Goal: Task Accomplishment & Management: Complete application form

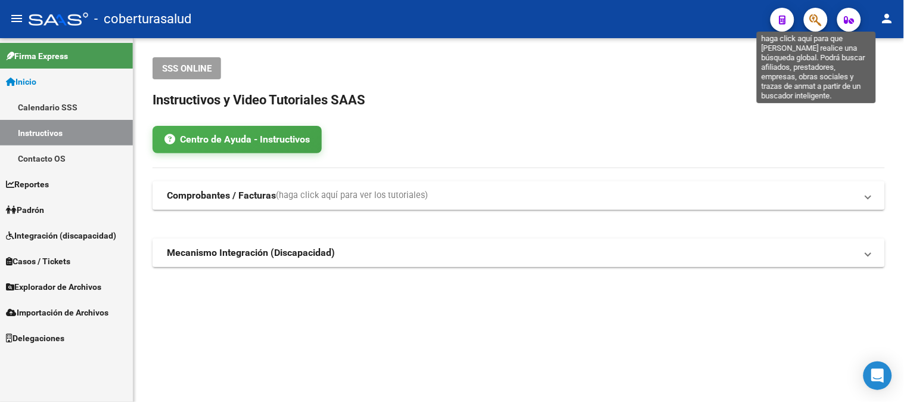
click at [813, 20] on icon "button" at bounding box center [816, 20] width 12 height 14
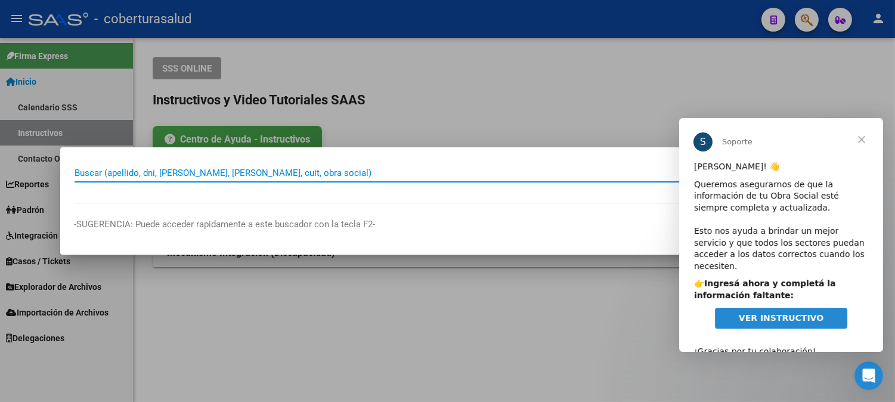
click at [864, 135] on span "Cerrar" at bounding box center [860, 139] width 43 height 43
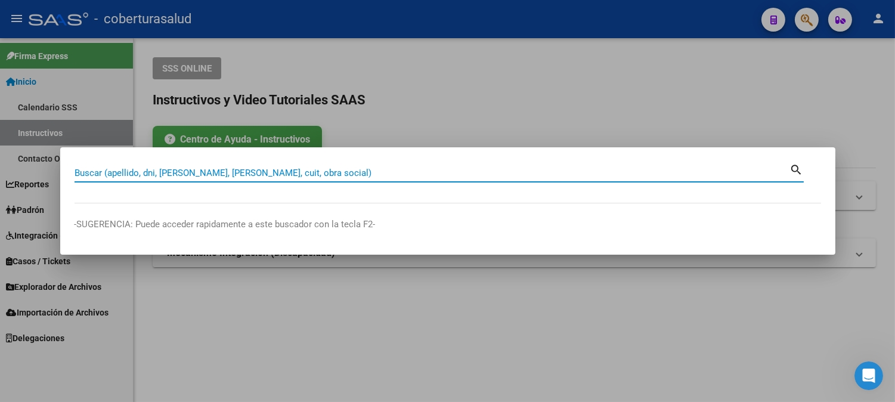
click at [115, 170] on input "Buscar (apellido, dni, [PERSON_NAME], [PERSON_NAME], cuit, obra social)" at bounding box center [431, 172] width 715 height 11
paste input "23431621924"
type input "23431621924"
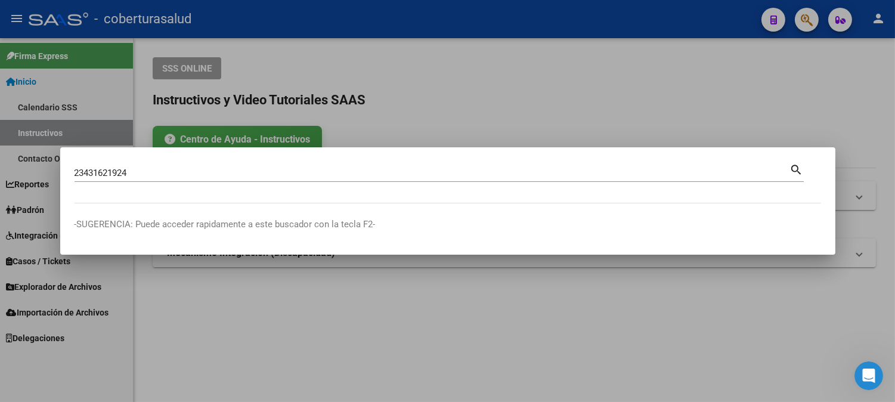
click at [794, 170] on mat-icon "search" at bounding box center [797, 169] width 14 height 14
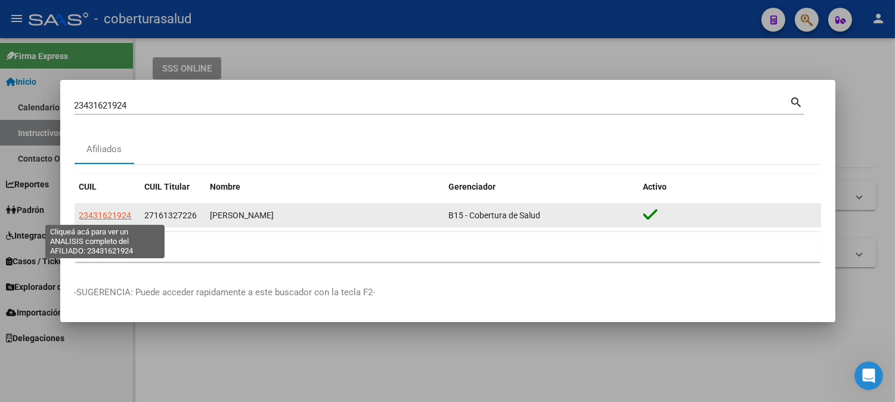
click at [98, 216] on span "23431621924" at bounding box center [105, 215] width 52 height 10
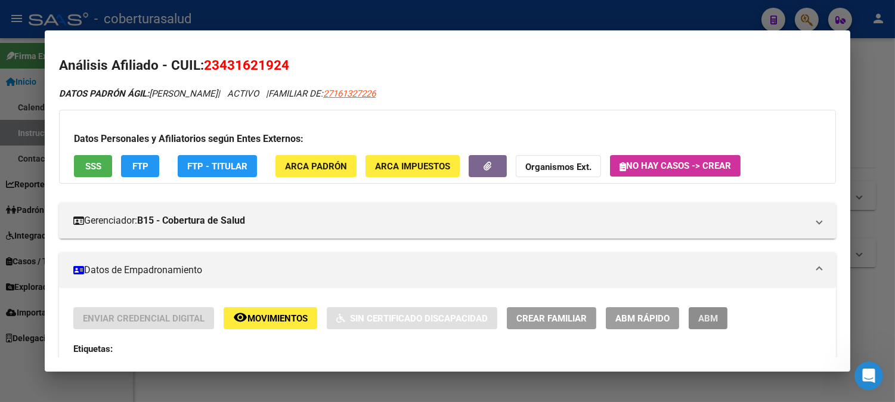
click at [699, 320] on span "ABM" at bounding box center [708, 318] width 20 height 11
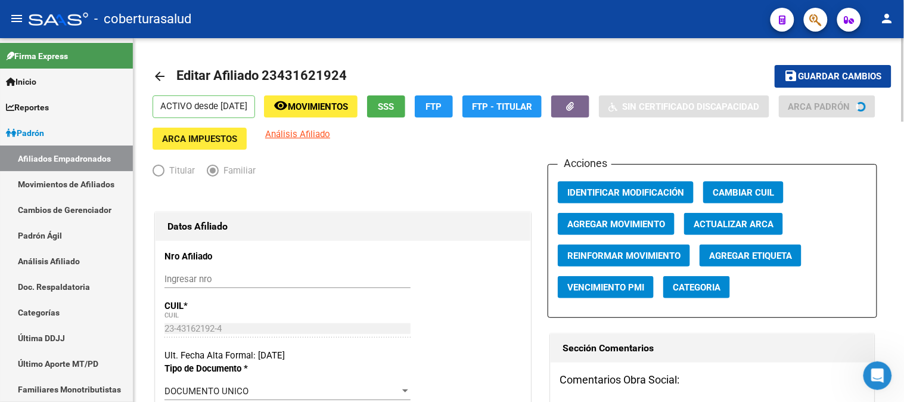
radio input "true"
type input "30-51959856-2"
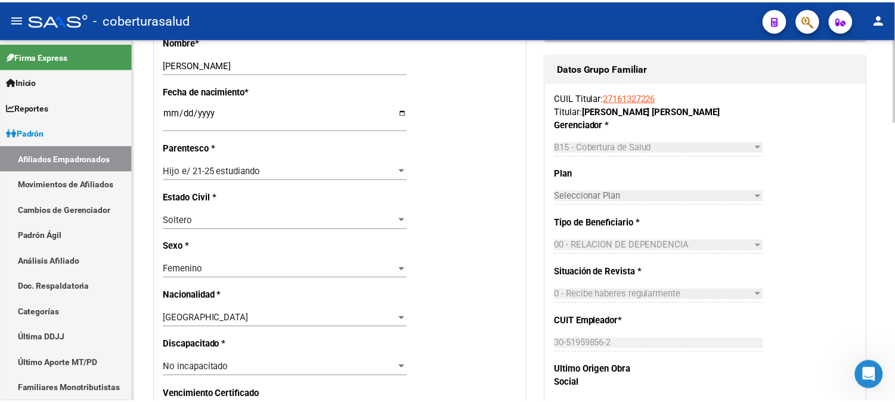
scroll to position [463, 0]
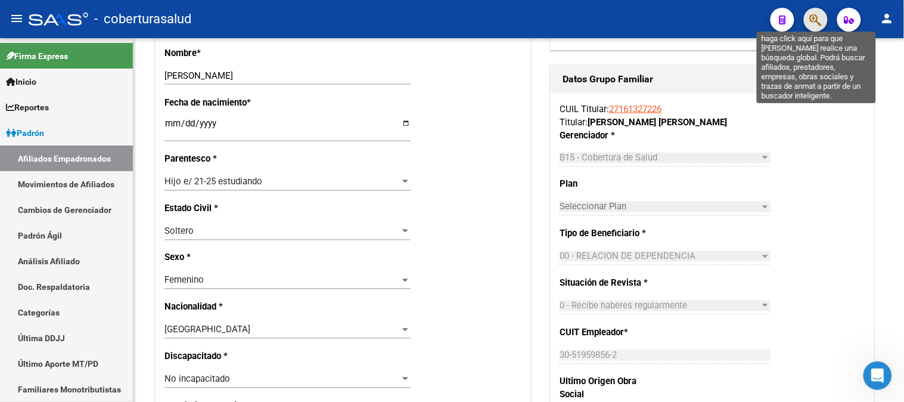
click at [822, 16] on icon "button" at bounding box center [816, 20] width 12 height 14
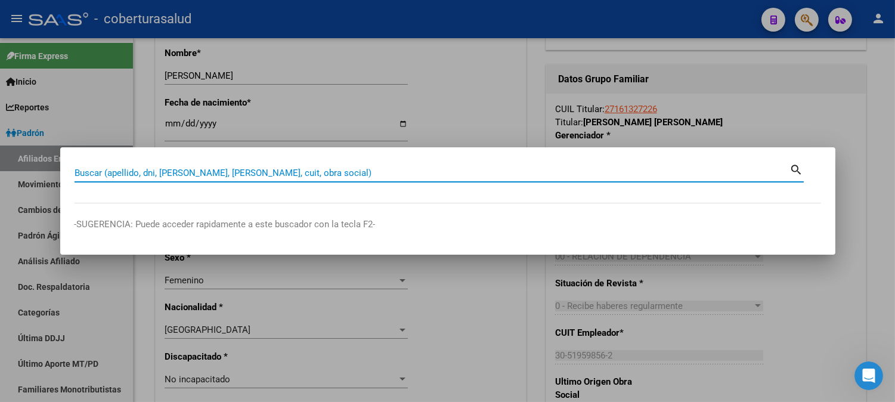
click at [249, 175] on input "Buscar (apellido, dni, [PERSON_NAME], [PERSON_NAME], cuit, obra social)" at bounding box center [431, 172] width 715 height 11
paste input "27456911604"
type input "27456911604"
click at [796, 168] on mat-icon "search" at bounding box center [797, 169] width 14 height 14
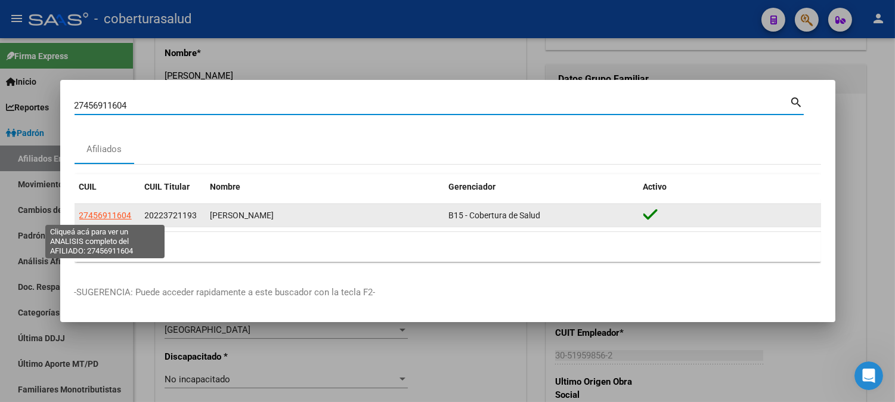
click at [98, 217] on span "27456911604" at bounding box center [105, 215] width 52 height 10
type textarea "27456911604"
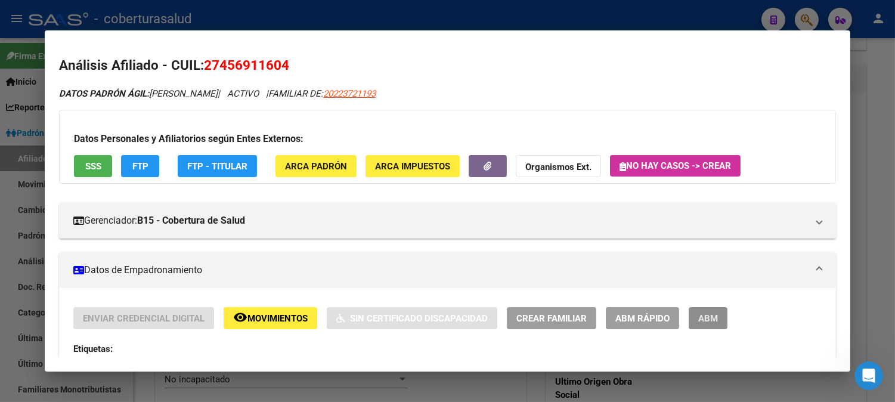
click at [704, 317] on span "ABM" at bounding box center [708, 318] width 20 height 11
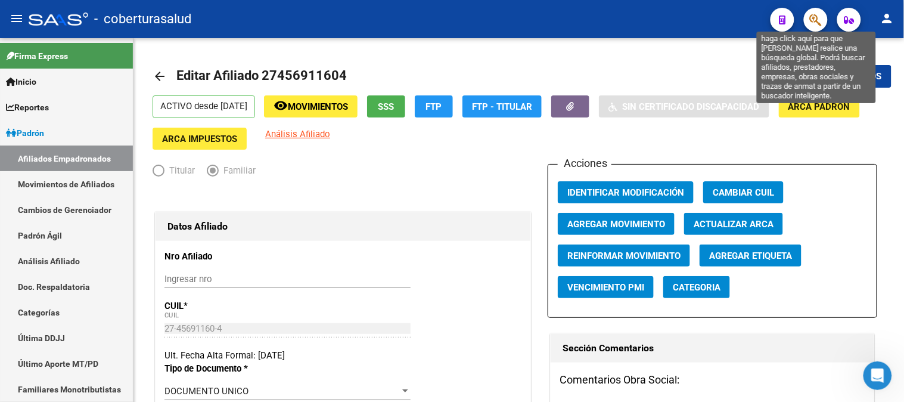
click at [809, 16] on button "button" at bounding box center [816, 20] width 24 height 24
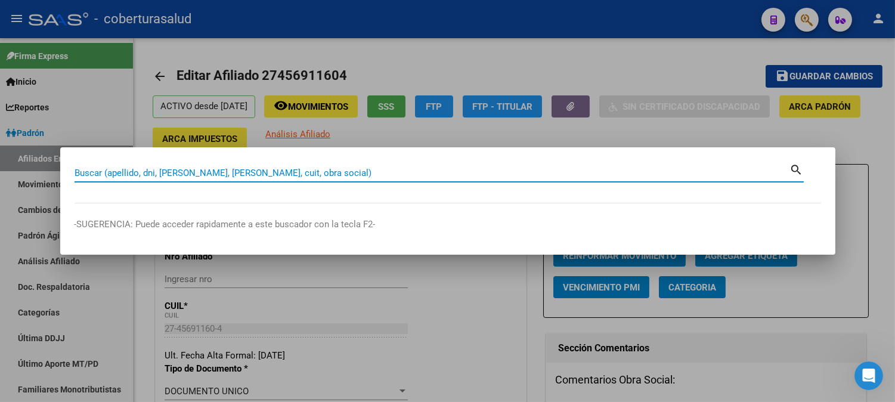
click at [231, 176] on input "Buscar (apellido, dni, [PERSON_NAME], [PERSON_NAME], cuit, obra social)" at bounding box center [431, 172] width 715 height 11
paste input "27463048512"
type input "27463048512"
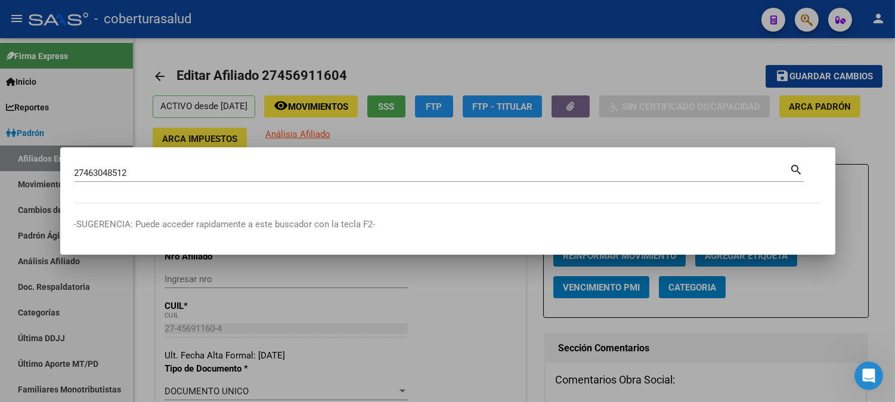
click at [800, 170] on mat-icon "search" at bounding box center [797, 169] width 14 height 14
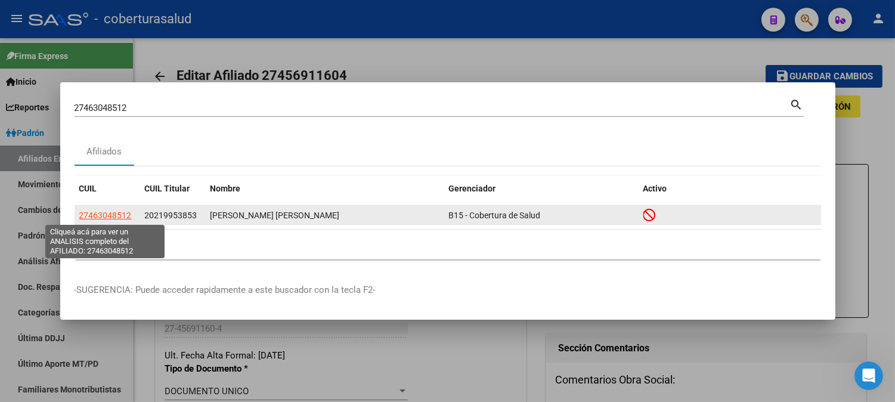
click at [105, 216] on span "27463048512" at bounding box center [105, 215] width 52 height 10
type textarea "27463048512"
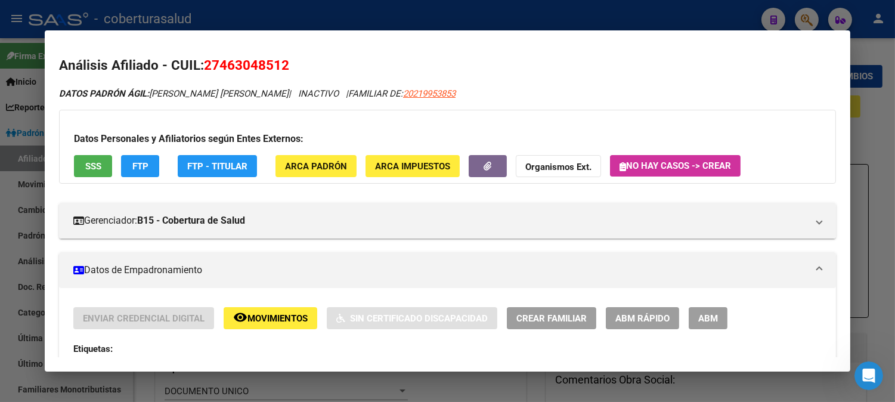
click at [701, 321] on span "ABM" at bounding box center [708, 318] width 20 height 11
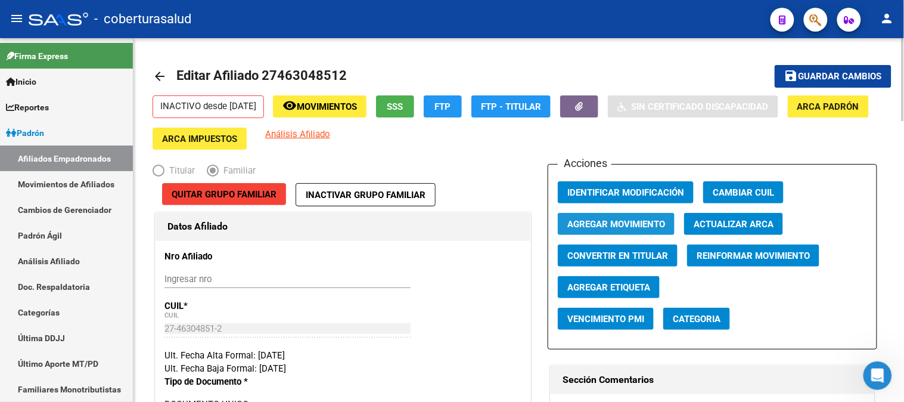
click at [628, 228] on span "Agregar Movimiento" at bounding box center [616, 224] width 98 height 11
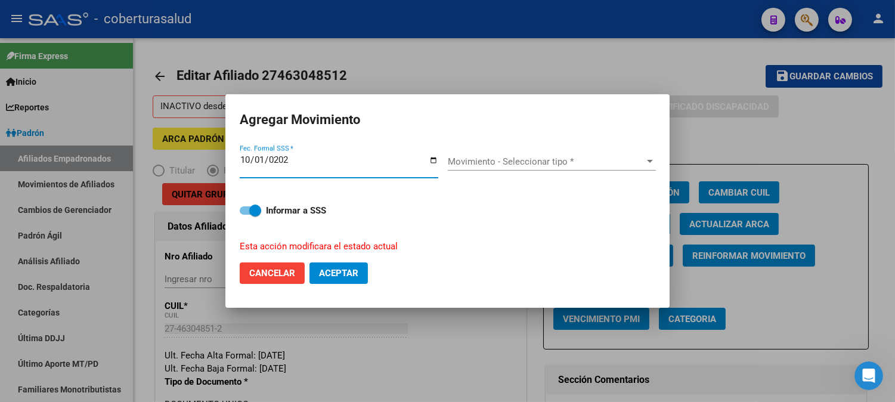
type input "[DATE]"
click at [594, 156] on span "Movimiento - Seleccionar tipo *" at bounding box center [546, 161] width 197 height 11
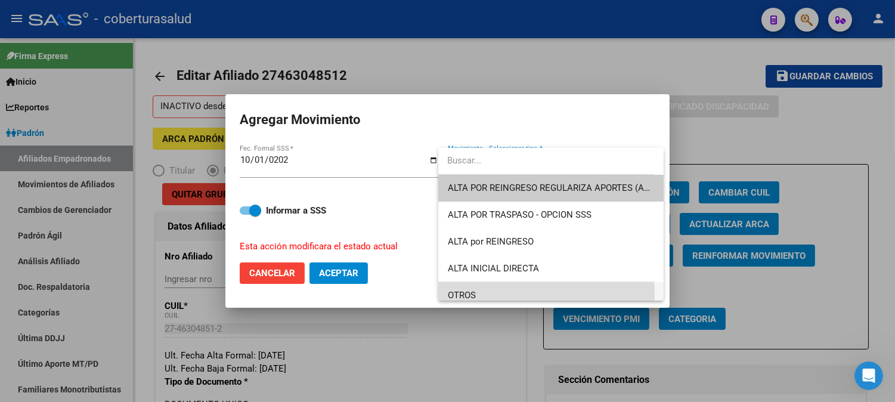
click at [489, 295] on span "OTROS" at bounding box center [551, 295] width 207 height 27
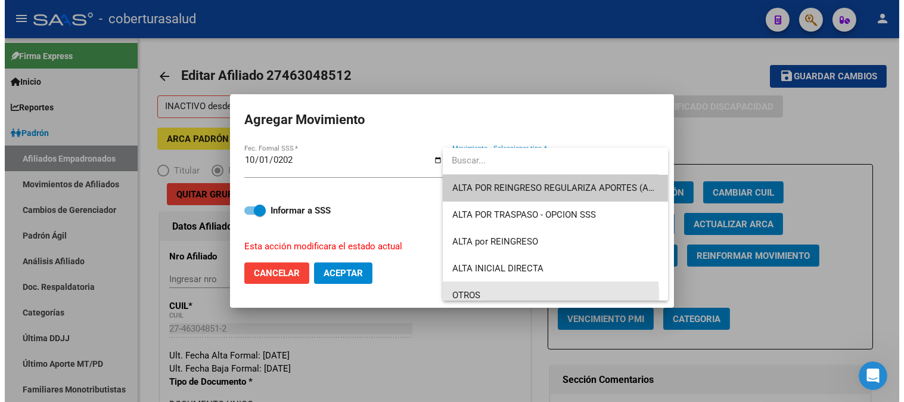
scroll to position [8, 0]
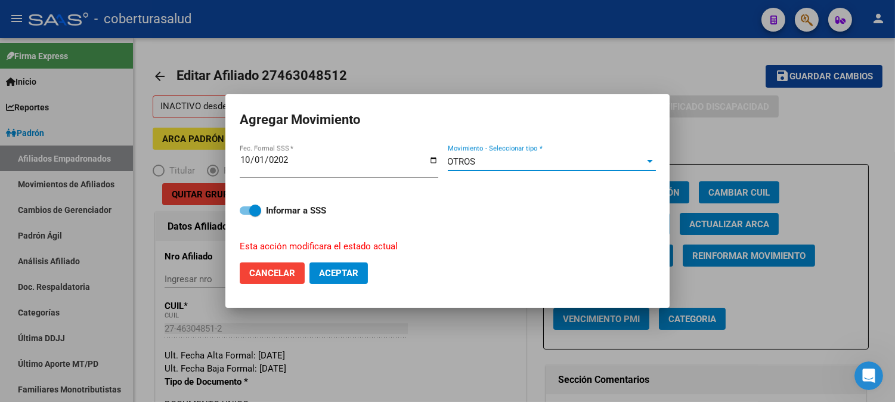
click at [337, 271] on span "Aceptar" at bounding box center [338, 273] width 39 height 11
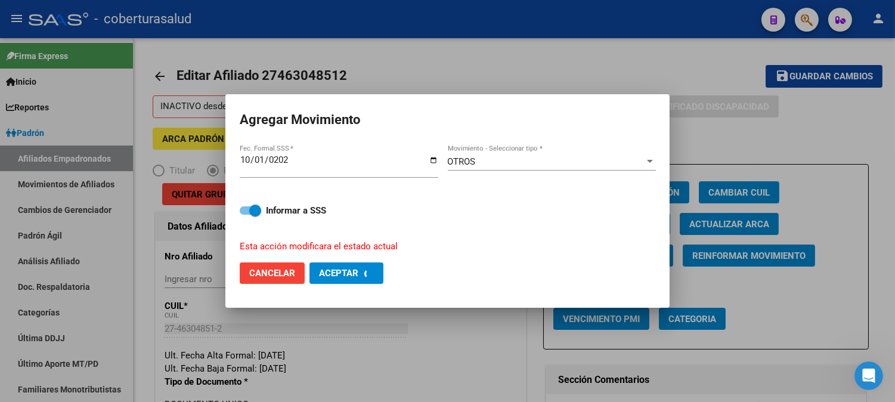
checkbox input "false"
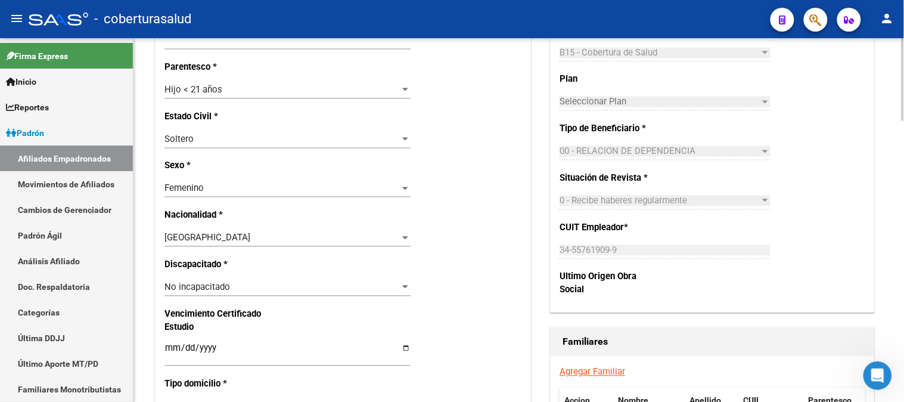
scroll to position [596, 0]
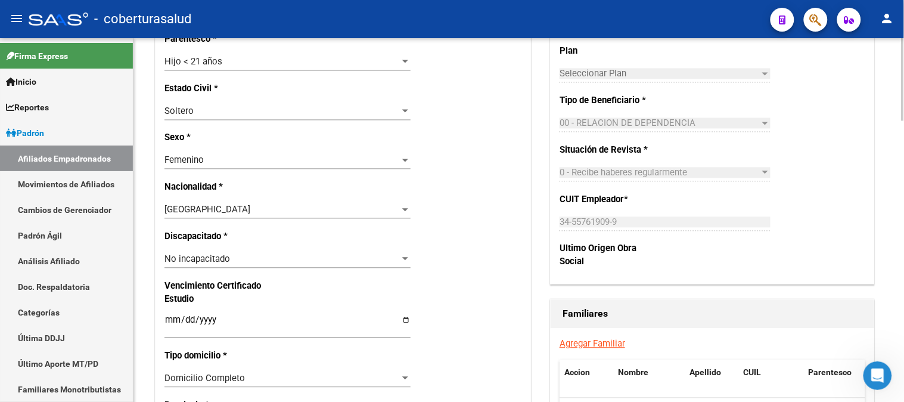
click at [362, 62] on div "Hijo < 21 años" at bounding box center [281, 62] width 235 height 11
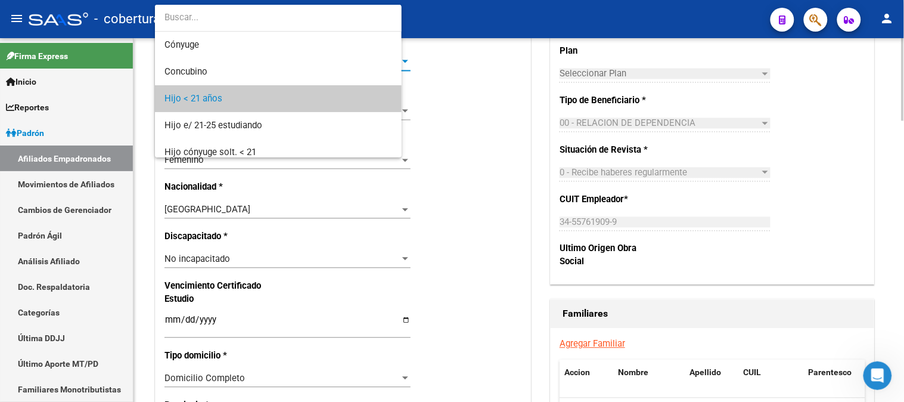
scroll to position [36, 0]
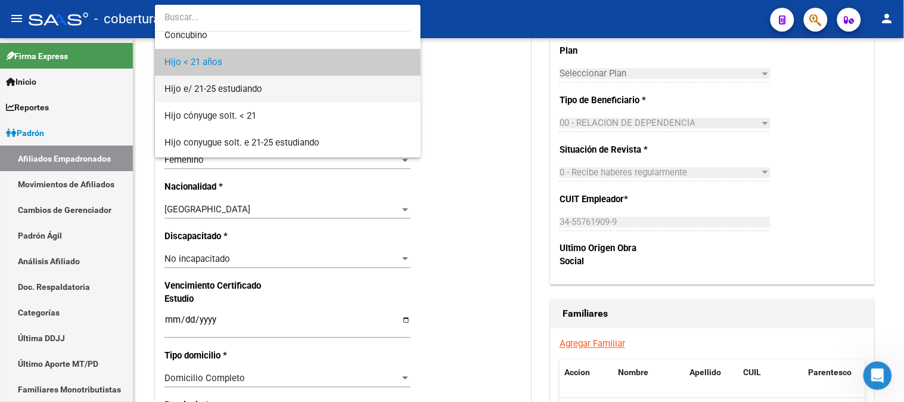
click at [316, 88] on span "Hijo e/ 21-25 estudiando" at bounding box center [287, 89] width 246 height 27
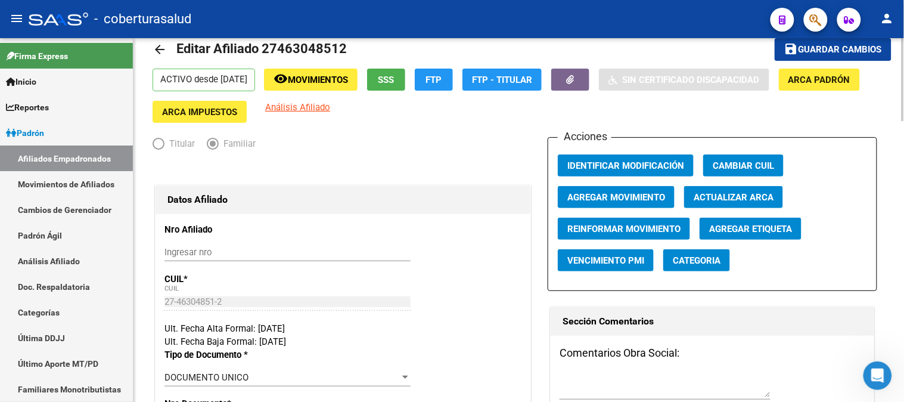
scroll to position [0, 0]
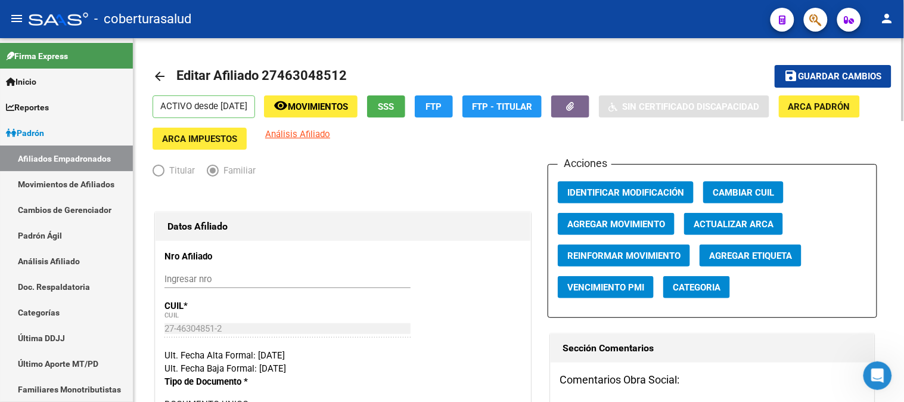
click at [827, 82] on button "save Guardar cambios" at bounding box center [833, 76] width 117 height 22
click at [824, 19] on button "button" at bounding box center [816, 20] width 24 height 24
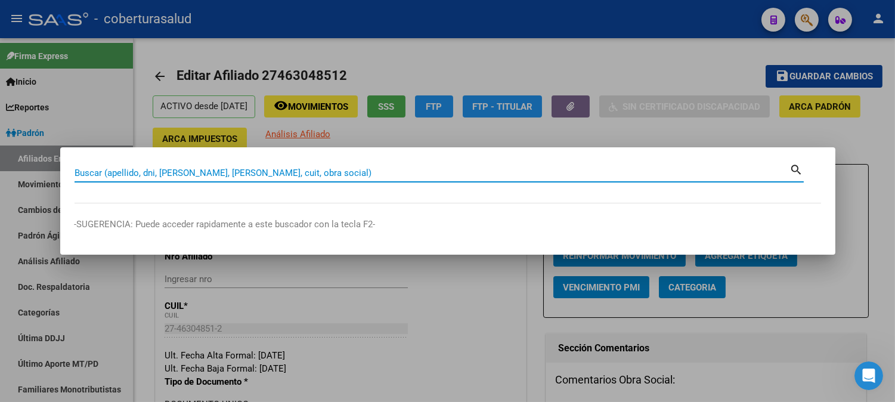
click at [193, 175] on input "Buscar (apellido, dni, [PERSON_NAME], [PERSON_NAME], cuit, obra social)" at bounding box center [431, 172] width 715 height 11
paste input "27448795034"
type input "27448795034"
click at [797, 168] on mat-icon "search" at bounding box center [797, 169] width 14 height 14
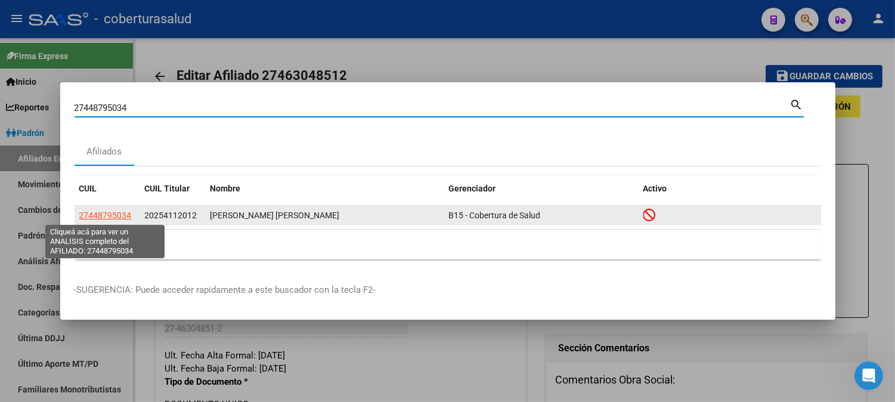
click at [103, 218] on span "27448795034" at bounding box center [105, 215] width 52 height 10
type textarea "27448795034"
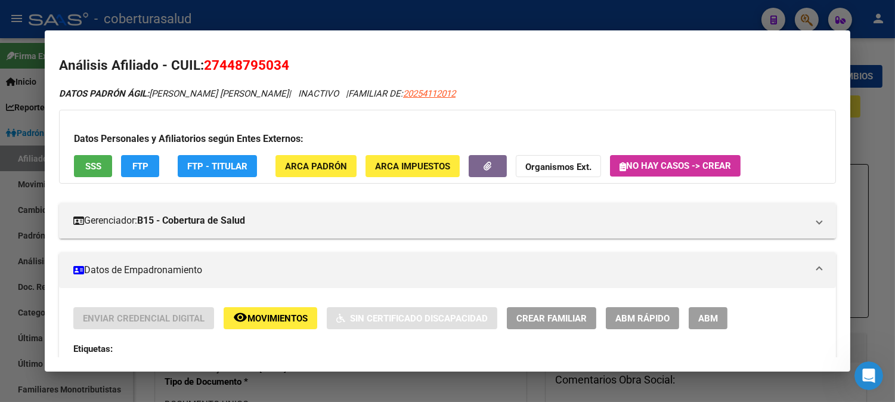
click at [702, 319] on span "ABM" at bounding box center [708, 318] width 20 height 11
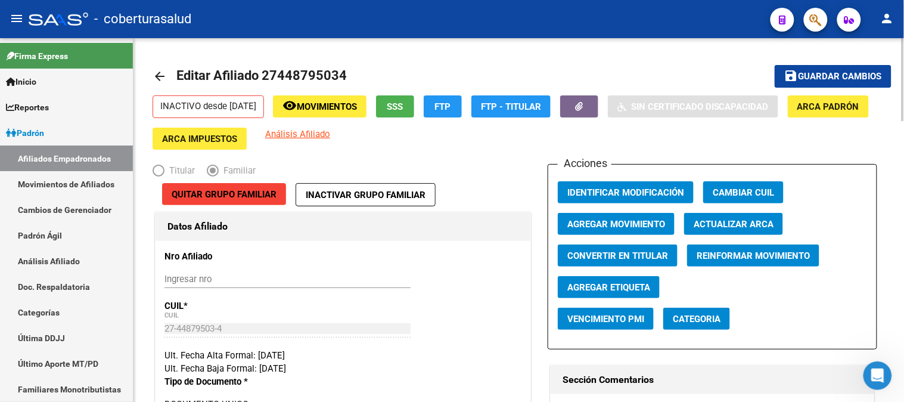
click at [631, 222] on span "Agregar Movimiento" at bounding box center [616, 224] width 98 height 11
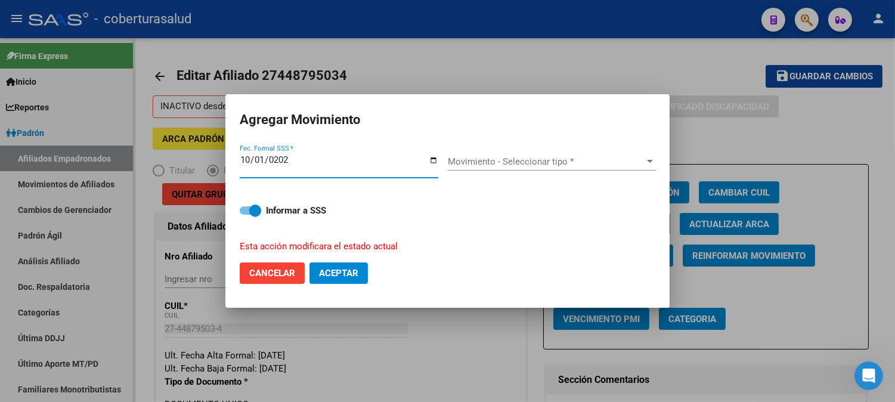
type input "[DATE]"
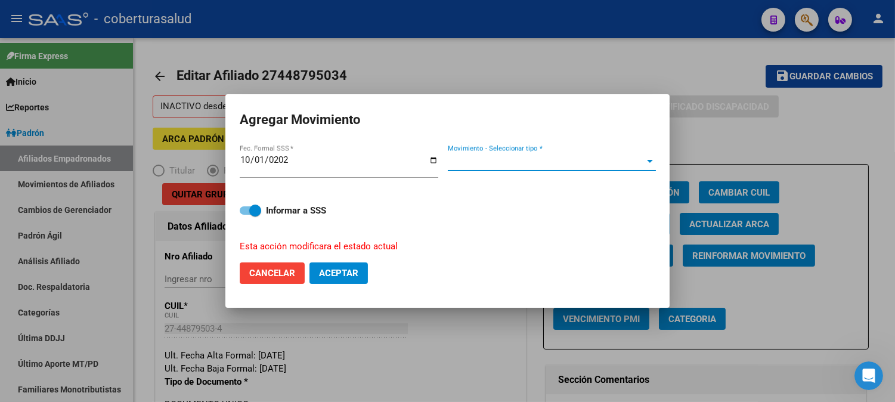
click at [495, 161] on span "Movimiento - Seleccionar tipo *" at bounding box center [546, 161] width 197 height 11
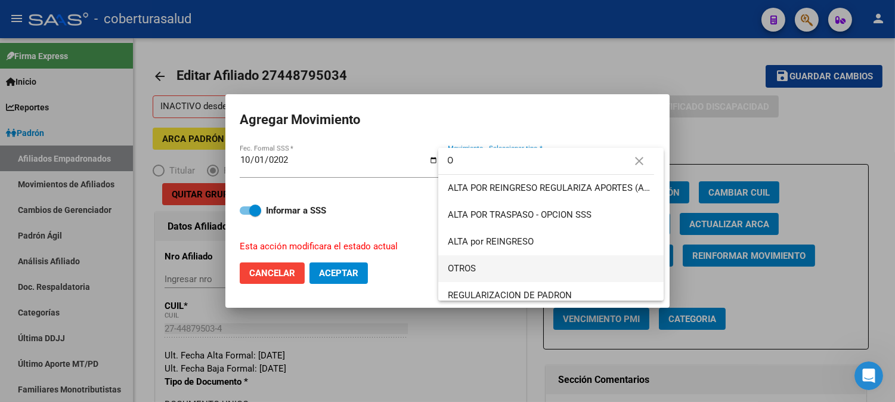
type input "O"
click at [482, 271] on span "OTROS" at bounding box center [551, 268] width 207 height 27
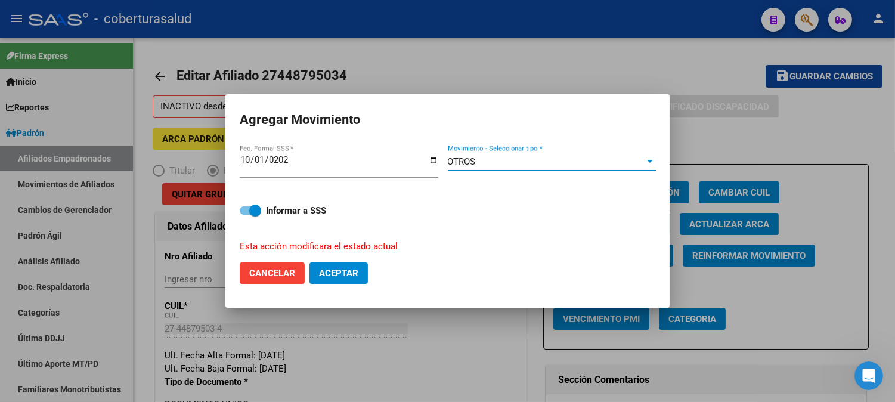
click at [359, 265] on button "Aceptar" at bounding box center [338, 272] width 58 height 21
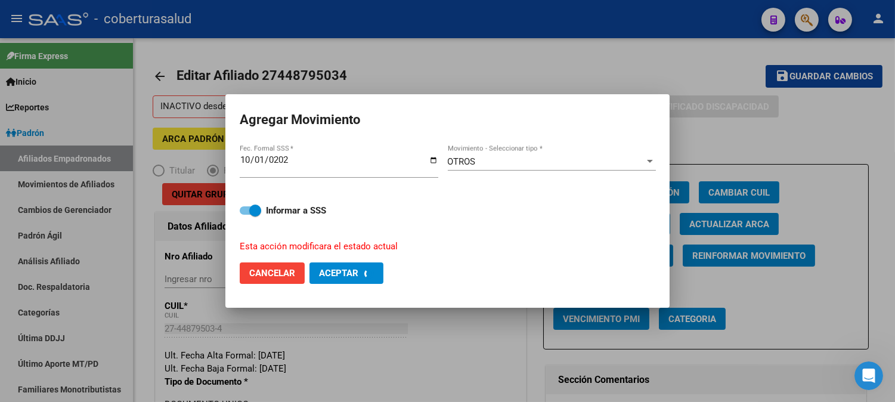
checkbox input "false"
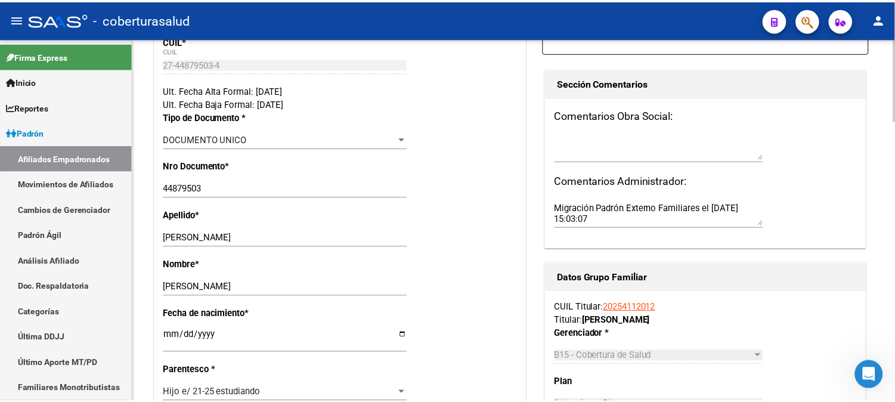
scroll to position [331, 0]
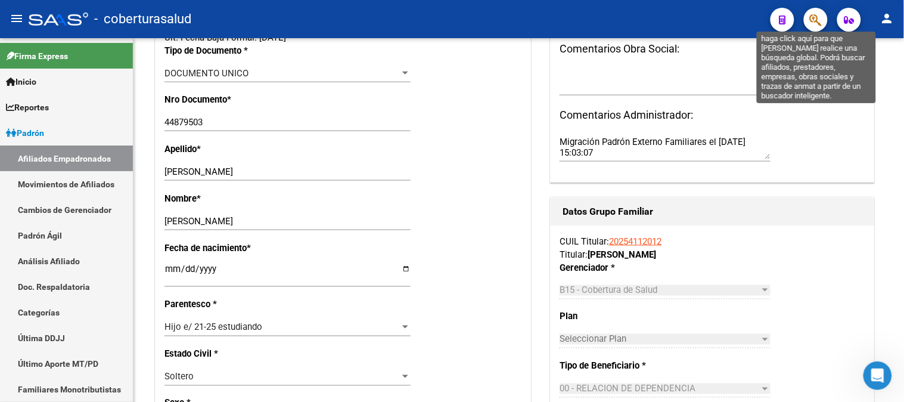
click at [813, 21] on icon "button" at bounding box center [816, 20] width 12 height 14
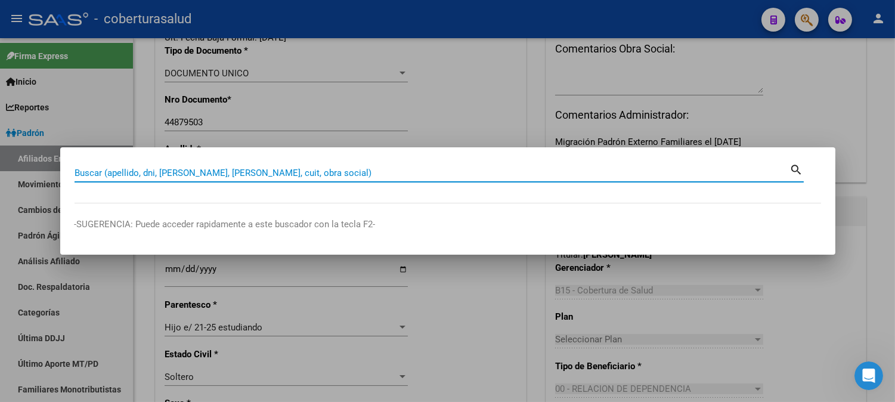
click at [173, 169] on input "Buscar (apellido, dni, [PERSON_NAME], [PERSON_NAME], cuit, obra social)" at bounding box center [431, 172] width 715 height 11
paste input "27431392378"
type input "27431392378"
click at [795, 169] on mat-icon "search" at bounding box center [797, 169] width 14 height 14
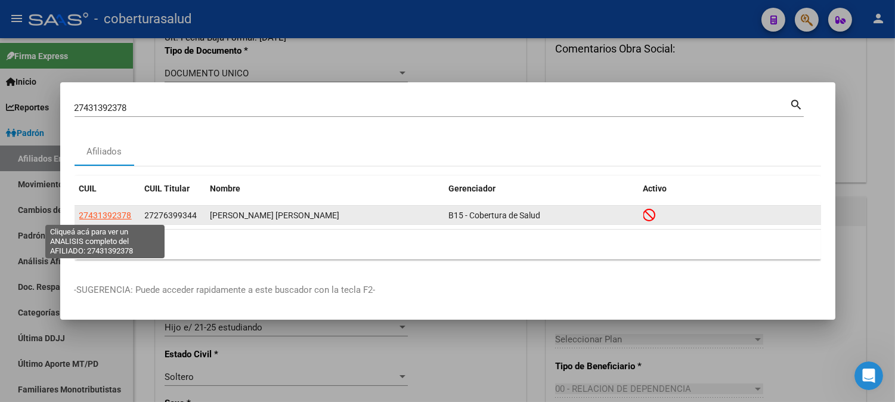
click at [102, 210] on span "27431392378" at bounding box center [105, 215] width 52 height 10
type textarea "27431392378"
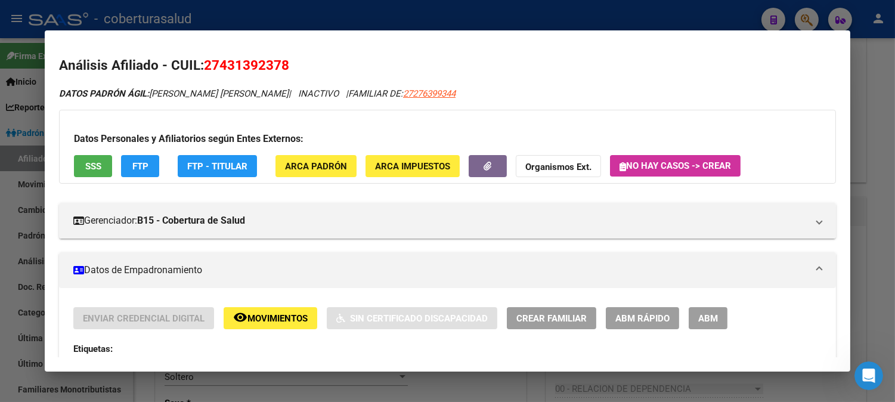
click at [692, 320] on button "ABM" at bounding box center [707, 318] width 39 height 22
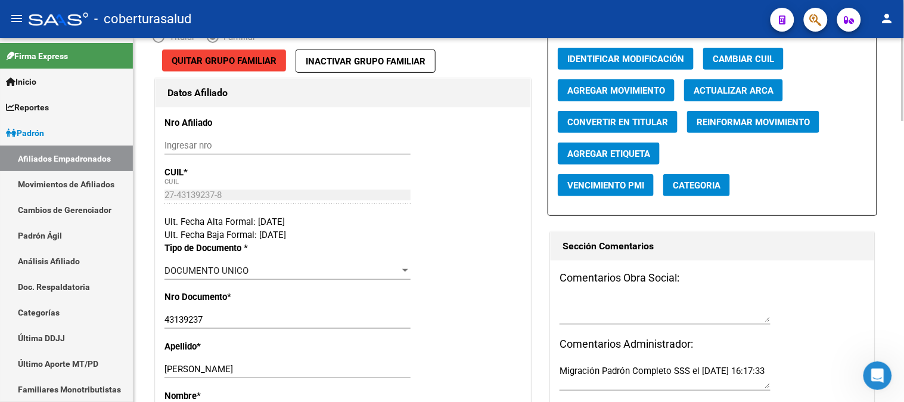
scroll to position [132, 0]
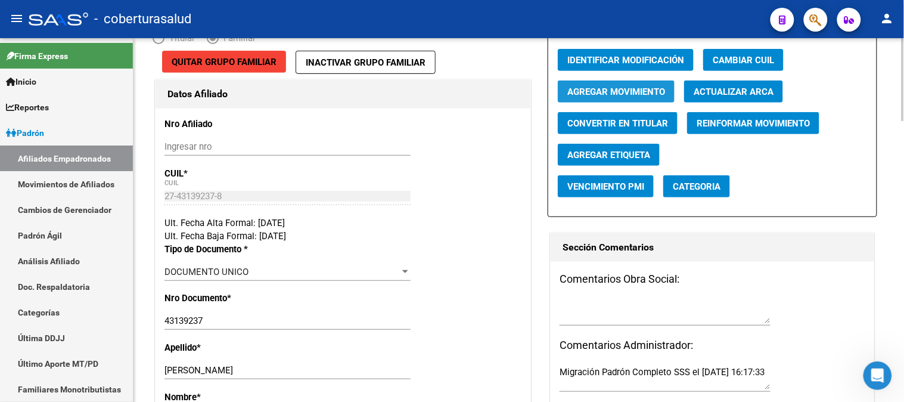
click at [628, 90] on span "Agregar Movimiento" at bounding box center [616, 91] width 98 height 11
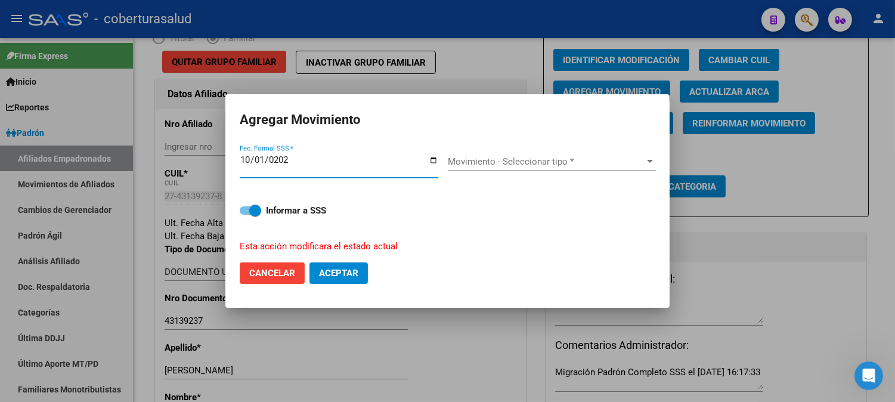
type input "[DATE]"
click at [514, 151] on div "Movimiento - Seleccionar tipo * Movimiento - Seleccionar tipo *" at bounding box center [552, 166] width 208 height 46
click at [502, 166] on span "Movimiento - Seleccionar tipo *" at bounding box center [546, 161] width 197 height 11
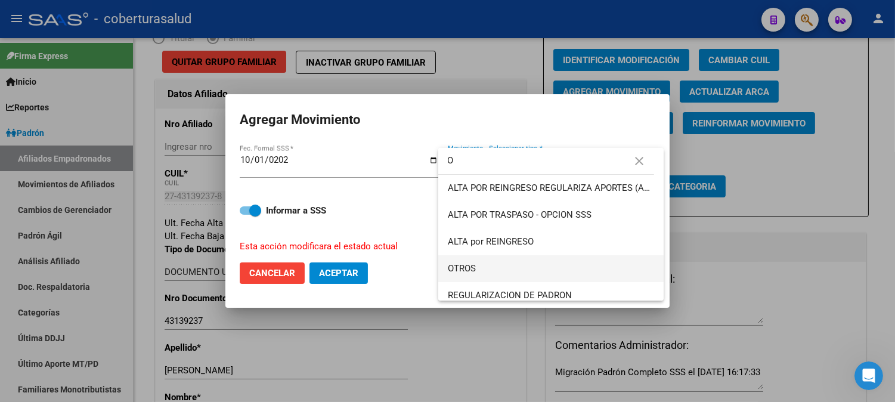
type input "O"
click at [485, 272] on span "OTROS" at bounding box center [551, 268] width 207 height 27
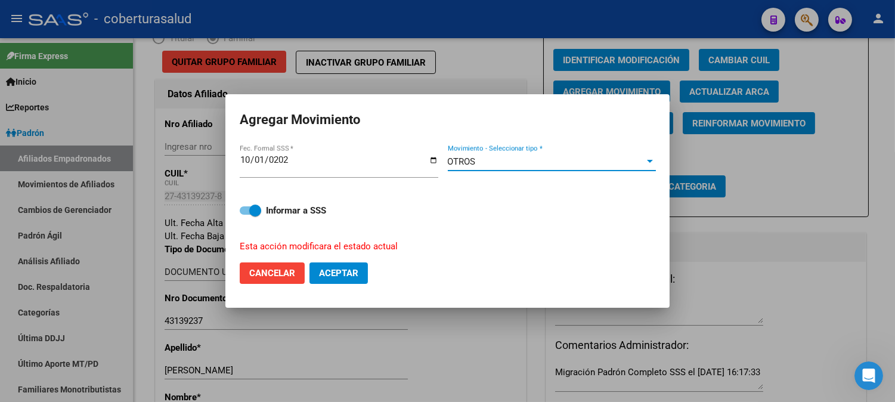
click at [346, 271] on span "Aceptar" at bounding box center [338, 273] width 39 height 11
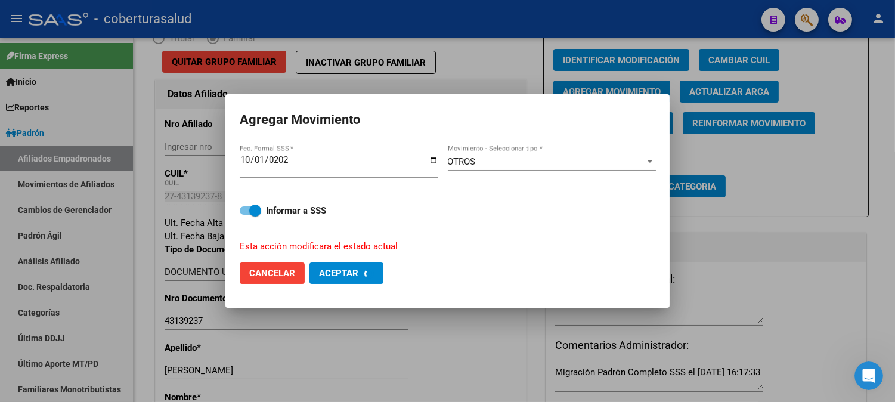
checkbox input "false"
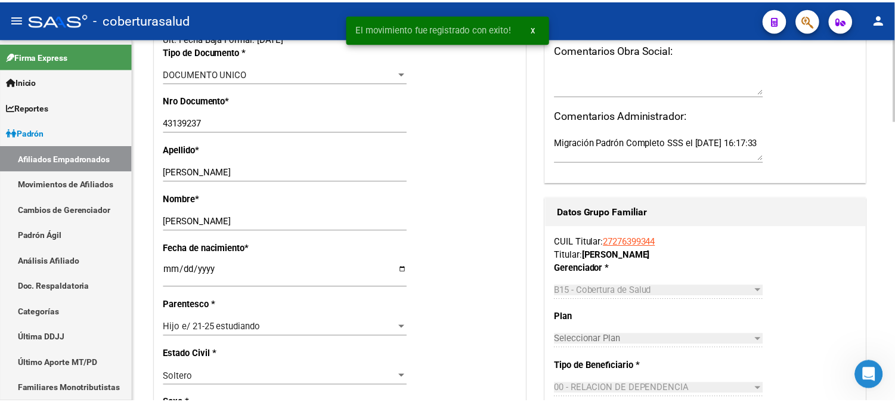
scroll to position [331, 0]
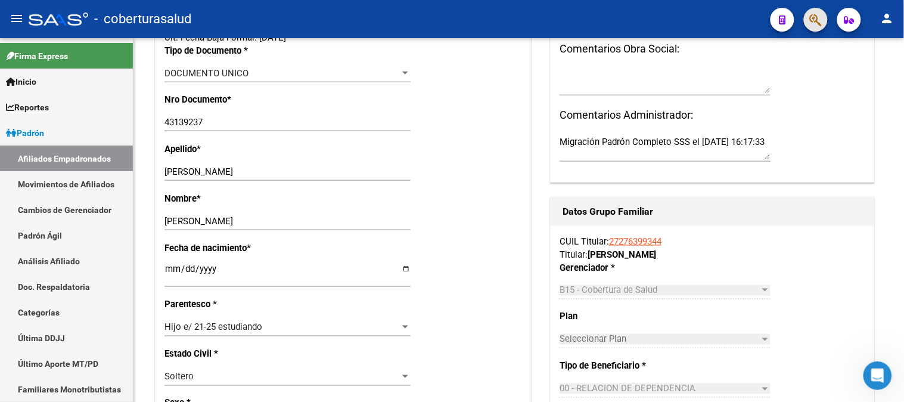
click at [821, 12] on span "button" at bounding box center [816, 20] width 12 height 24
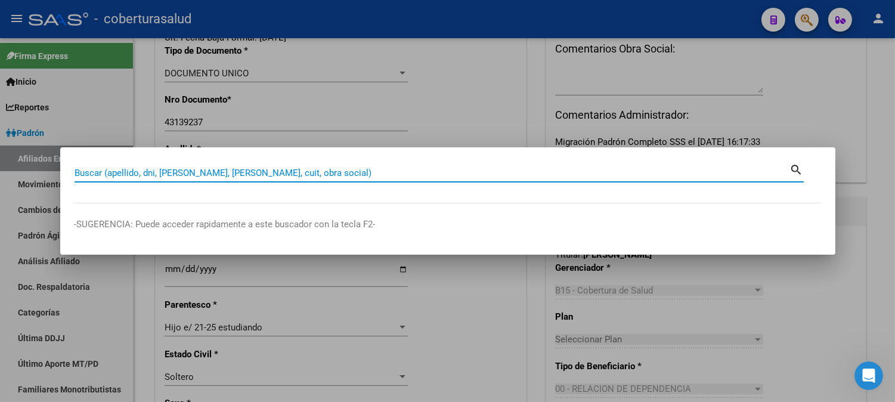
click at [200, 170] on input "Buscar (apellido, dni, [PERSON_NAME], [PERSON_NAME], cuit, obra social)" at bounding box center [431, 172] width 715 height 11
paste input "27453339500"
type input "27453339500"
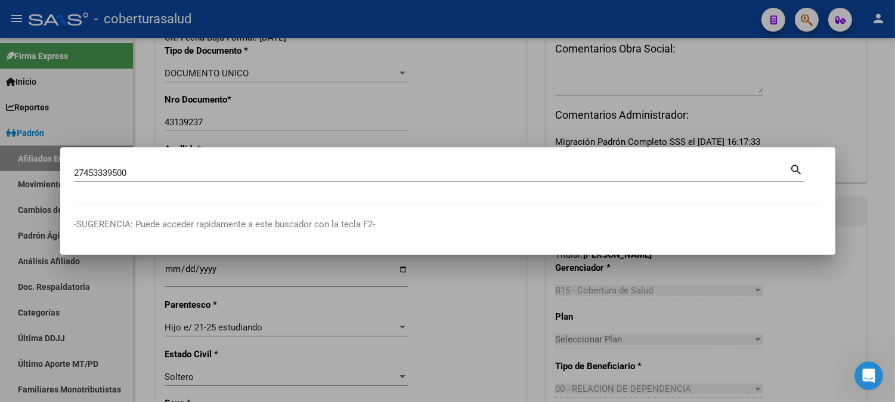
click at [793, 164] on mat-icon "search" at bounding box center [797, 169] width 14 height 14
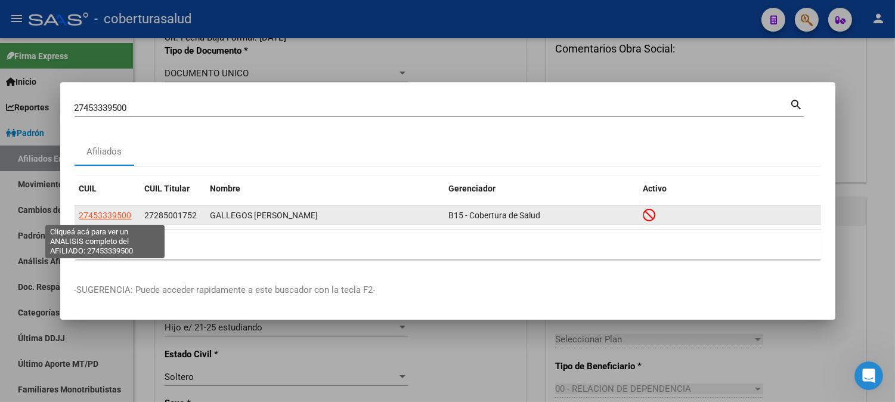
click at [108, 218] on span "27453339500" at bounding box center [105, 215] width 52 height 10
type textarea "27453339500"
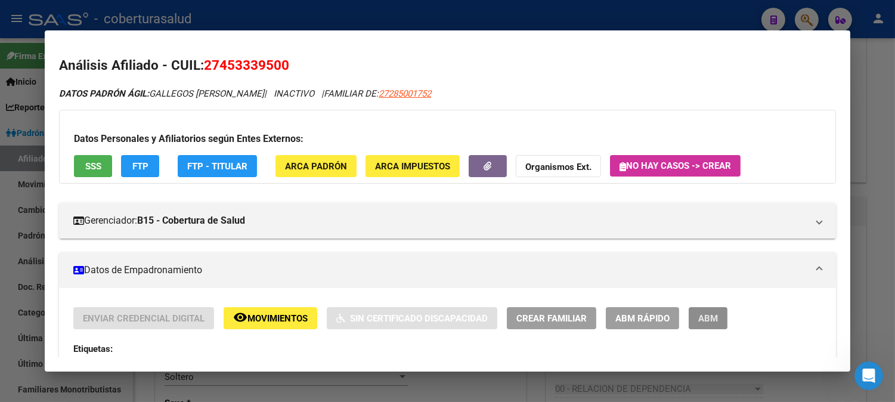
click at [713, 322] on span "ABM" at bounding box center [708, 318] width 20 height 11
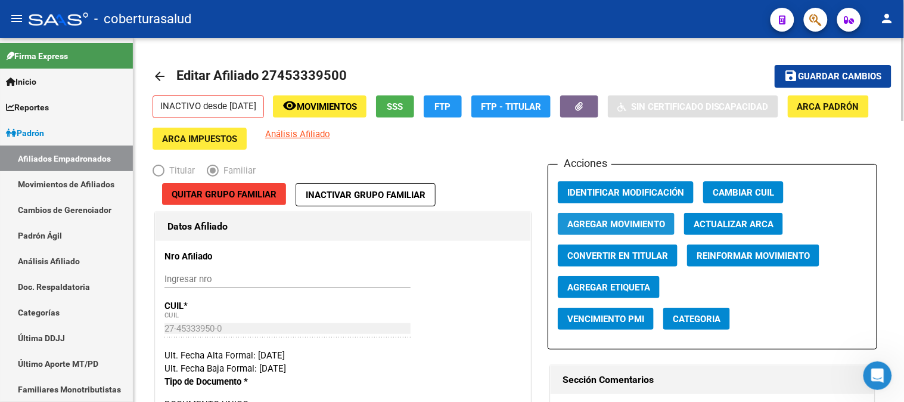
click at [612, 225] on span "Agregar Movimiento" at bounding box center [616, 224] width 98 height 11
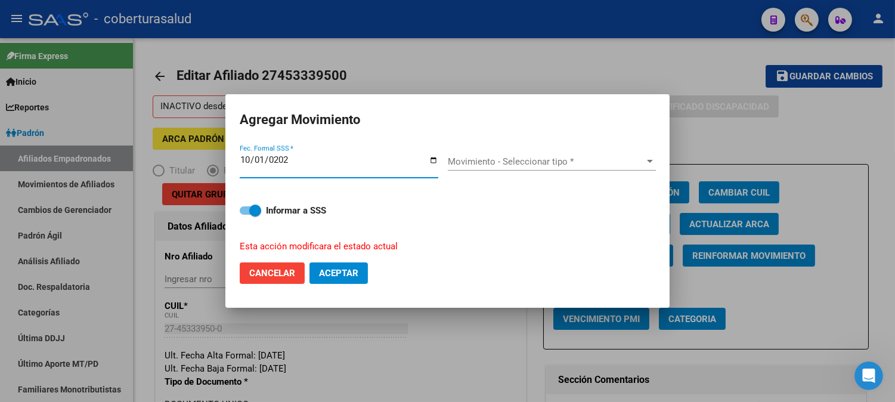
type input "[DATE]"
click at [474, 154] on div "Movimiento - Seleccionar tipo * Movimiento - Seleccionar tipo *" at bounding box center [552, 162] width 208 height 18
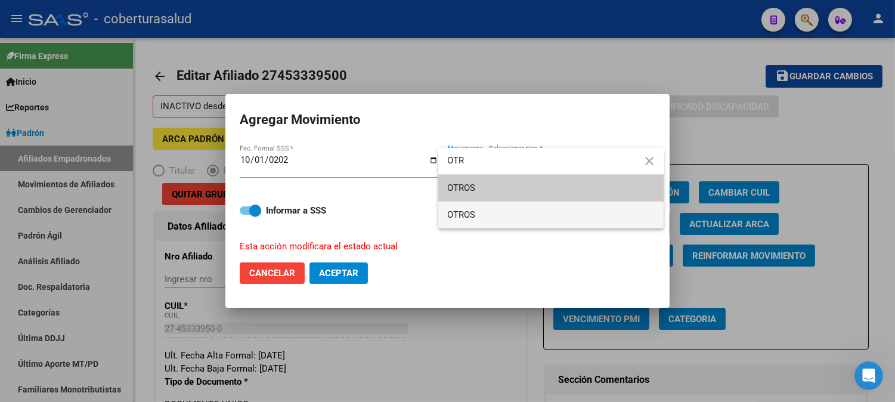
type input "OTR"
click at [491, 212] on span "OTROS" at bounding box center [551, 214] width 207 height 27
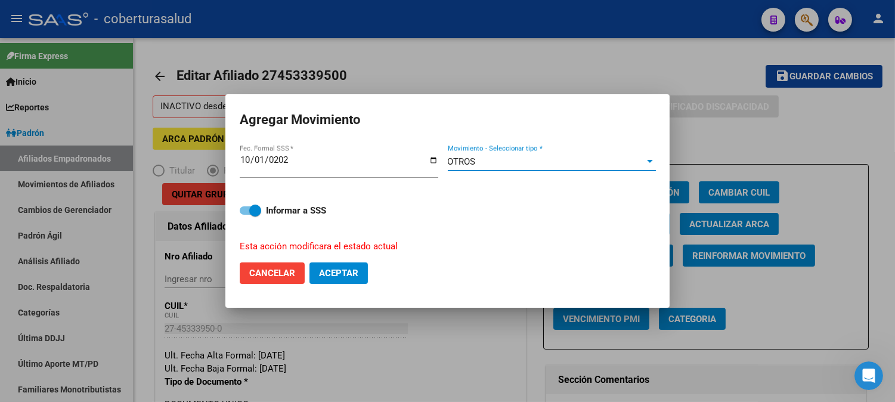
click at [353, 276] on span "Aceptar" at bounding box center [338, 273] width 39 height 11
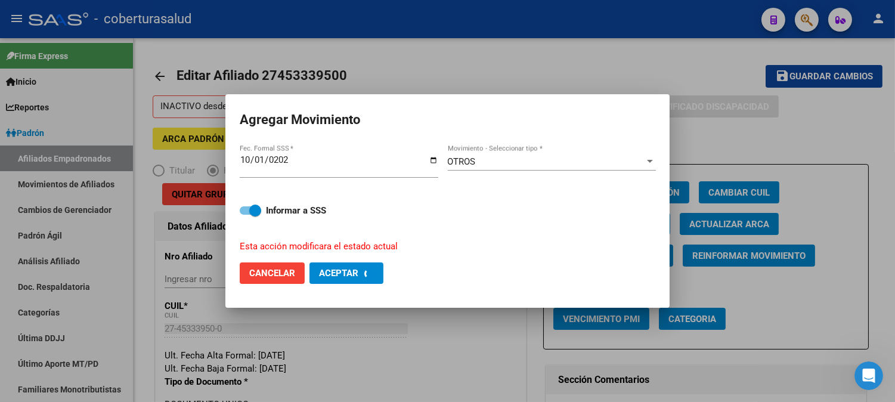
checkbox input "false"
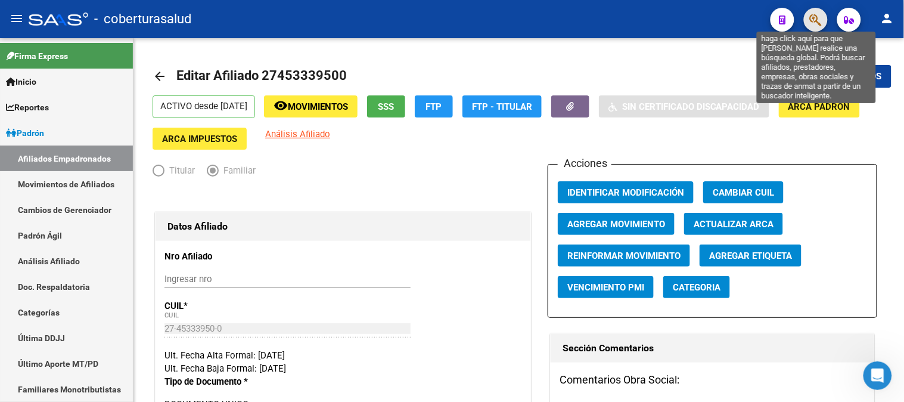
click at [818, 15] on icon "button" at bounding box center [816, 20] width 12 height 14
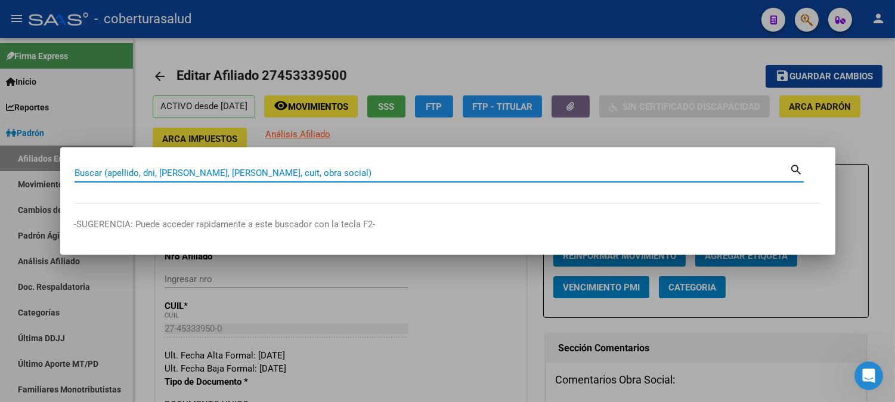
paste input "23456926444"
type input "23456926444"
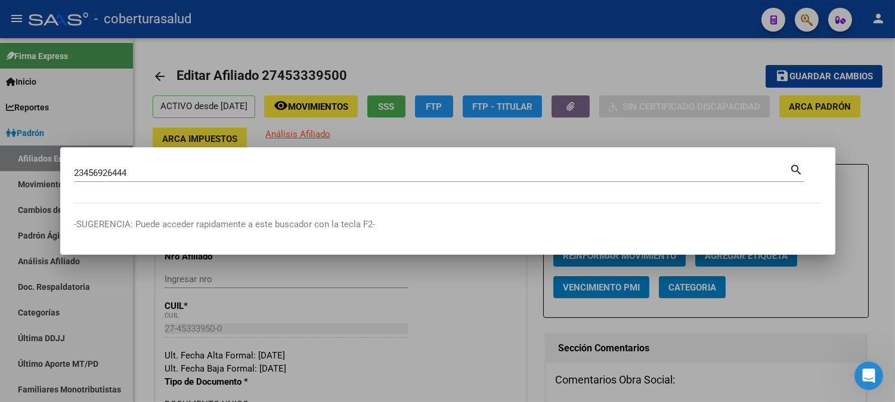
click at [796, 170] on mat-icon "search" at bounding box center [797, 169] width 14 height 14
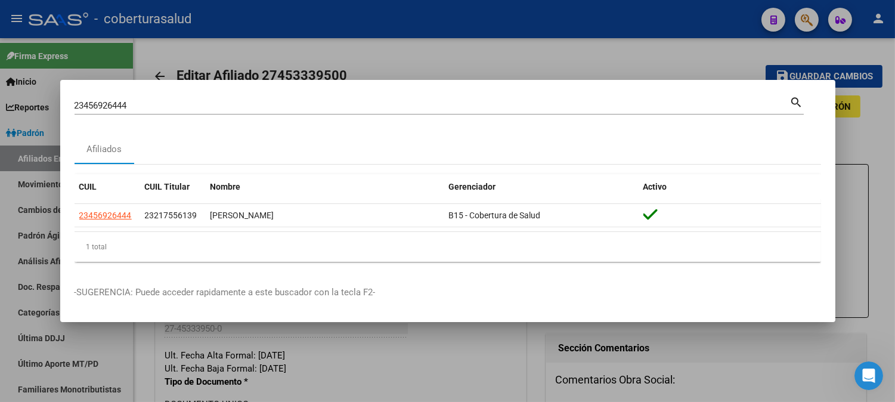
click at [793, 97] on mat-icon "search" at bounding box center [797, 101] width 14 height 14
click at [484, 51] on div at bounding box center [447, 201] width 895 height 402
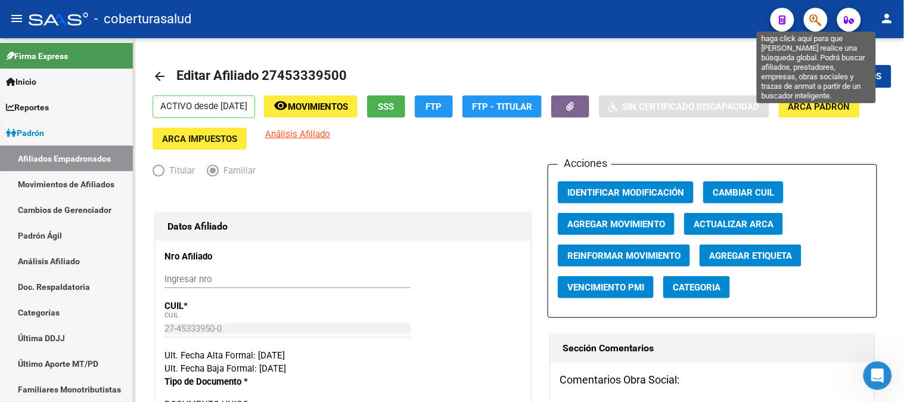
click at [820, 18] on icon "button" at bounding box center [816, 20] width 12 height 14
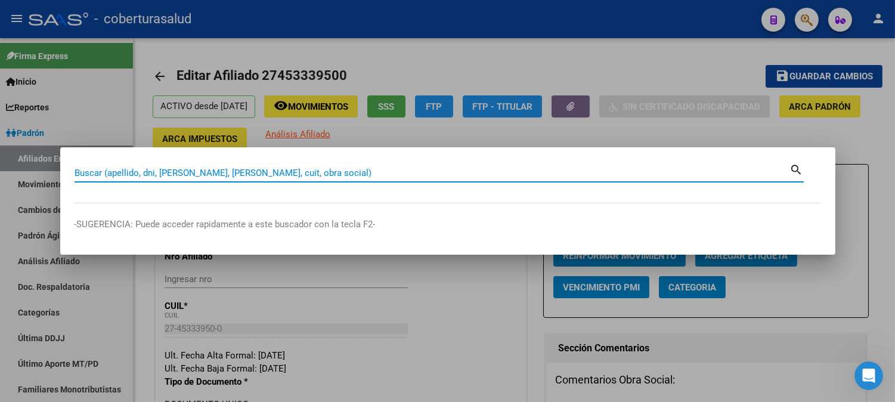
click at [155, 172] on input "Buscar (apellido, dni, [PERSON_NAME], [PERSON_NAME], cuit, obra social)" at bounding box center [431, 172] width 715 height 11
paste input "27456597756"
type input "27456597756"
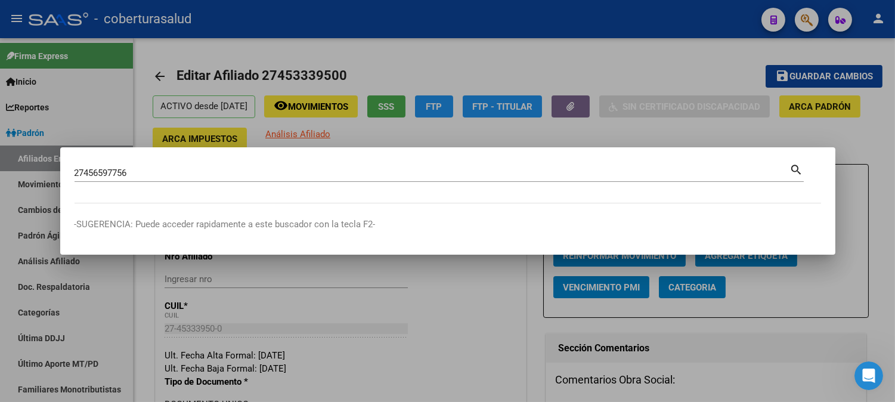
click at [795, 170] on mat-icon "search" at bounding box center [797, 169] width 14 height 14
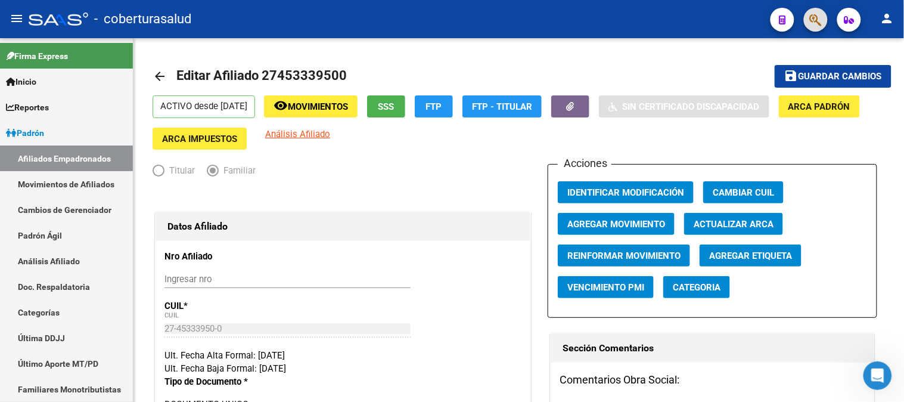
click at [810, 18] on icon "button" at bounding box center [816, 20] width 12 height 14
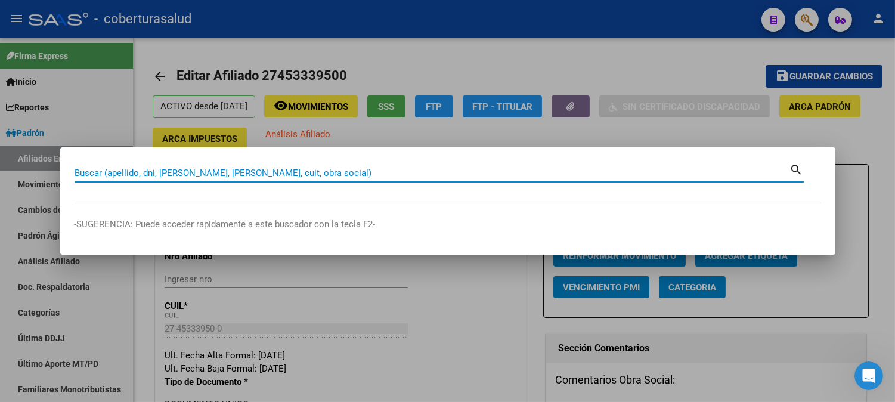
click at [206, 169] on input "Buscar (apellido, dni, [PERSON_NAME], [PERSON_NAME], cuit, obra social)" at bounding box center [431, 172] width 715 height 11
paste input "27451791449"
type input "27451791449"
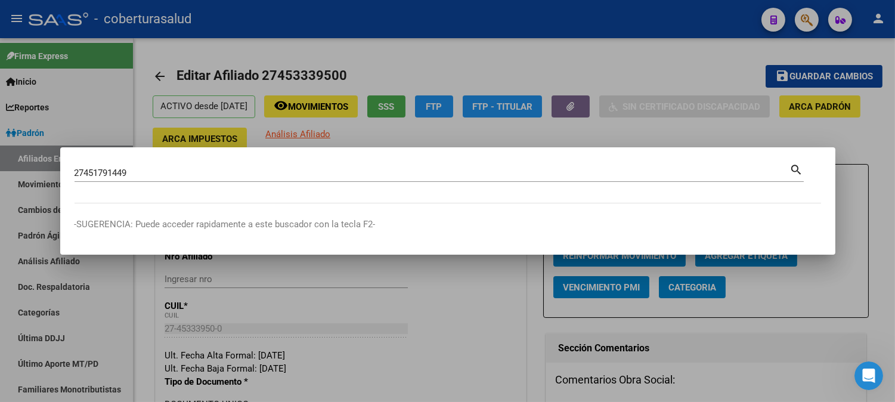
click at [794, 168] on mat-icon "search" at bounding box center [797, 169] width 14 height 14
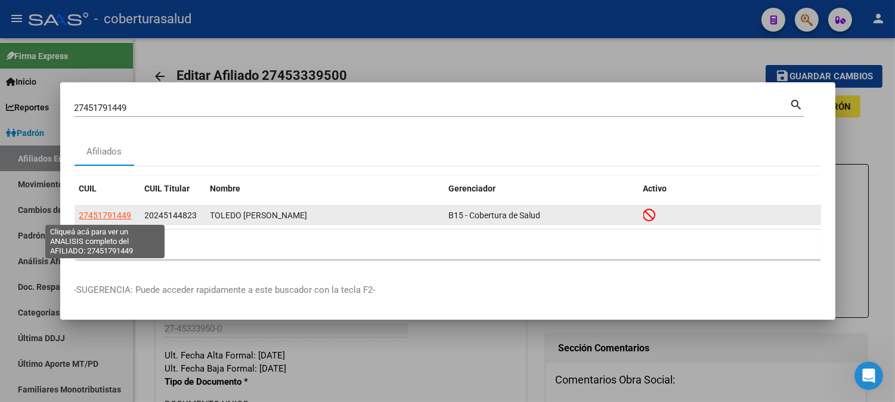
click at [92, 216] on span "27451791449" at bounding box center [105, 215] width 52 height 10
type textarea "27451791449"
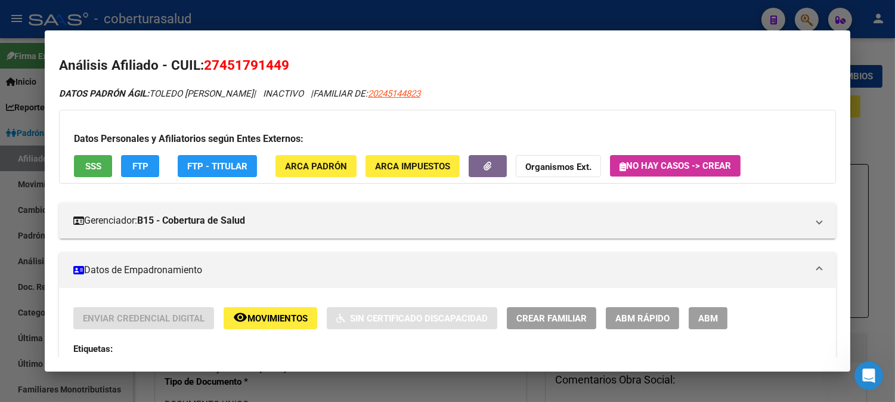
click at [698, 318] on span "ABM" at bounding box center [708, 318] width 20 height 11
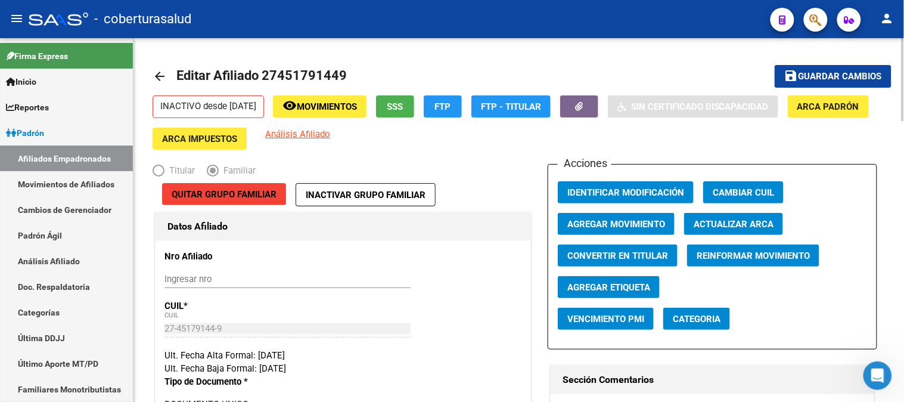
click at [601, 223] on span "Agregar Movimiento" at bounding box center [616, 224] width 98 height 11
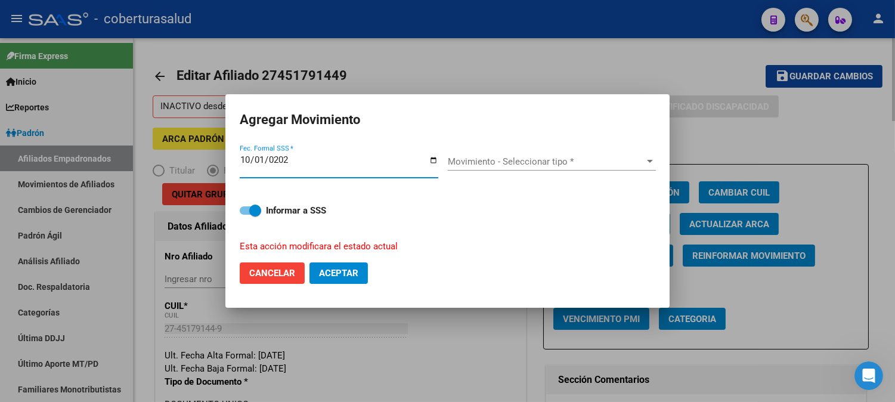
type input "[DATE]"
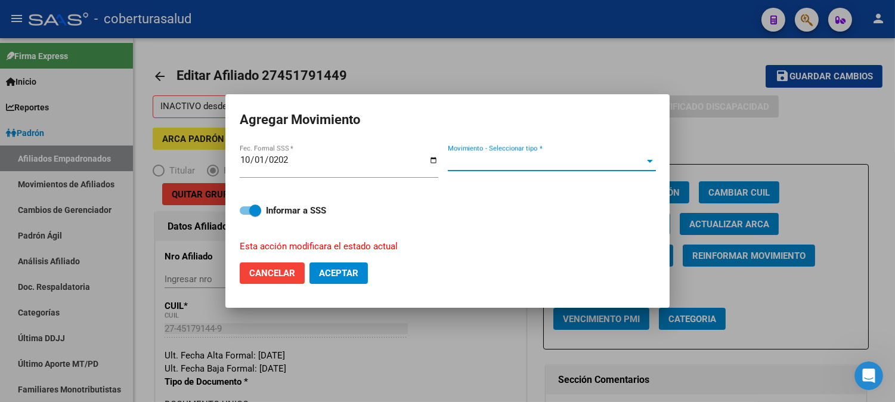
click at [576, 165] on span "Movimiento - Seleccionar tipo *" at bounding box center [546, 161] width 197 height 11
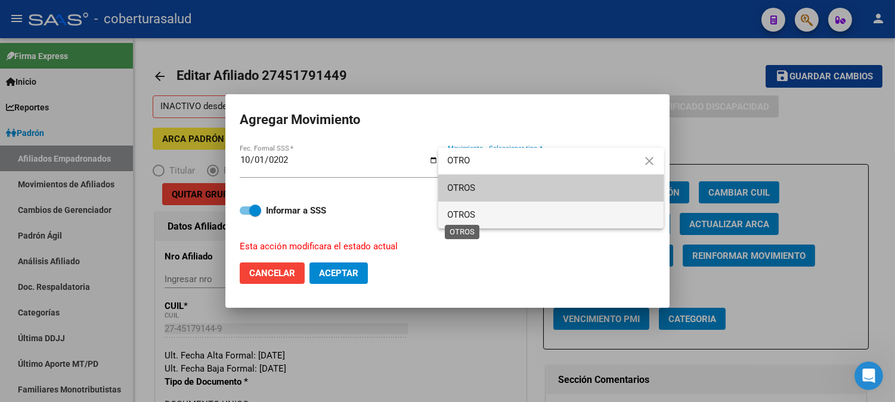
type input "OTRO"
click at [461, 215] on span "OTROS" at bounding box center [462, 214] width 28 height 11
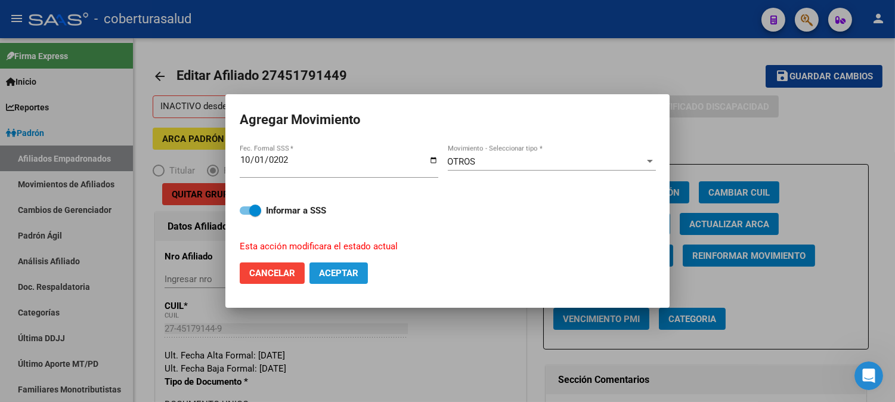
click at [342, 269] on span "Aceptar" at bounding box center [338, 273] width 39 height 11
checkbox input "false"
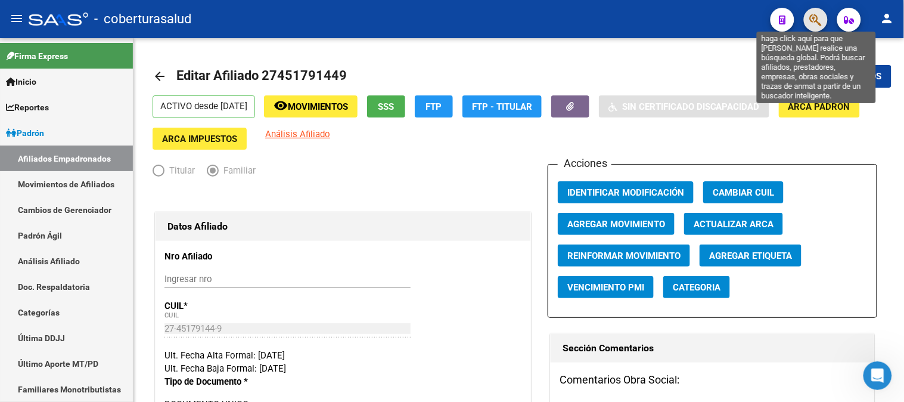
click at [813, 25] on icon "button" at bounding box center [816, 20] width 12 height 14
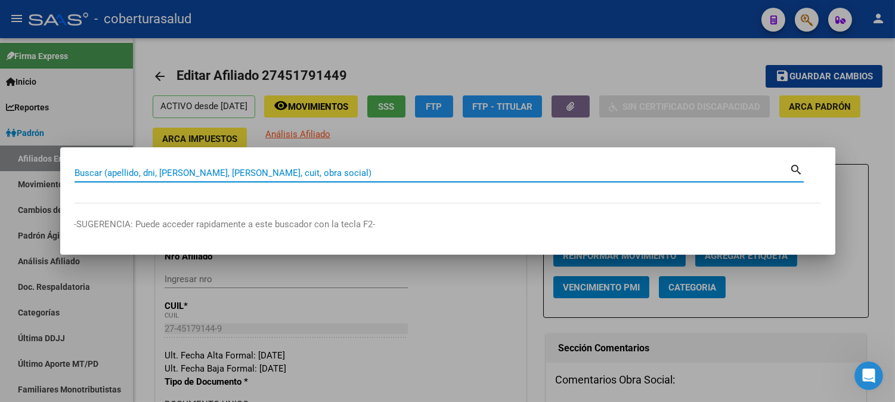
click at [235, 175] on input "Buscar (apellido, dni, [PERSON_NAME], [PERSON_NAME], cuit, obra social)" at bounding box center [431, 172] width 715 height 11
paste input "20454324707"
type input "20454324707"
click at [791, 170] on mat-icon "search" at bounding box center [797, 169] width 14 height 14
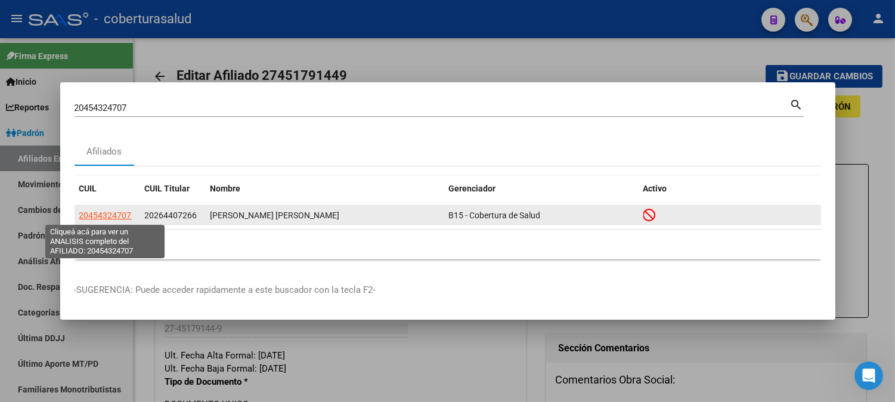
click at [114, 216] on span "20454324707" at bounding box center [105, 215] width 52 height 10
type textarea "20454324707"
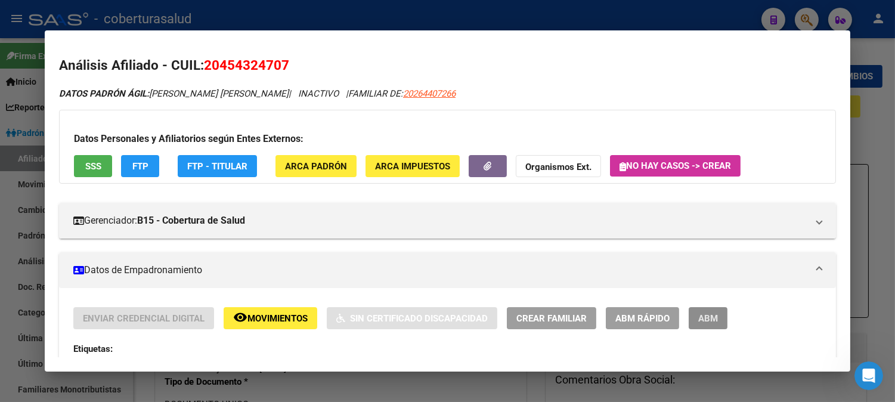
click at [709, 321] on span "ABM" at bounding box center [708, 318] width 20 height 11
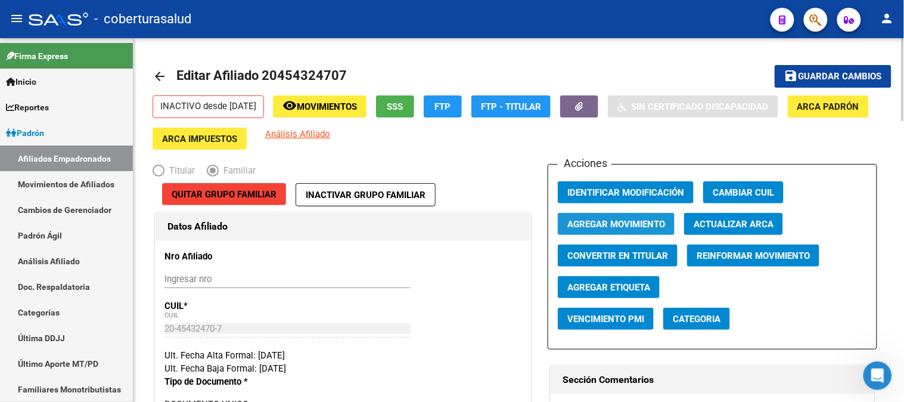
click at [620, 226] on span "Agregar Movimiento" at bounding box center [616, 224] width 98 height 11
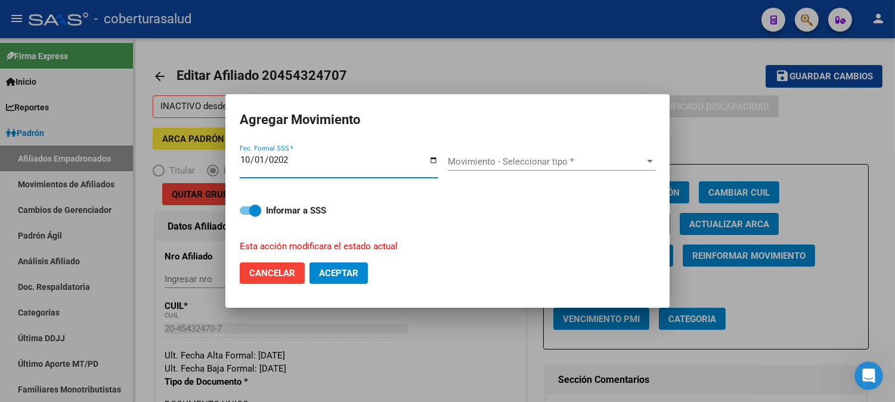
type input "[DATE]"
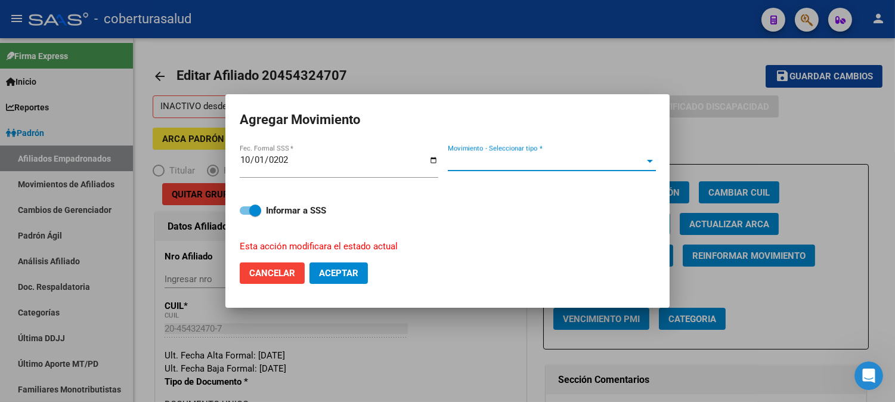
click at [566, 159] on span "Movimiento - Seleccionar tipo *" at bounding box center [546, 161] width 197 height 11
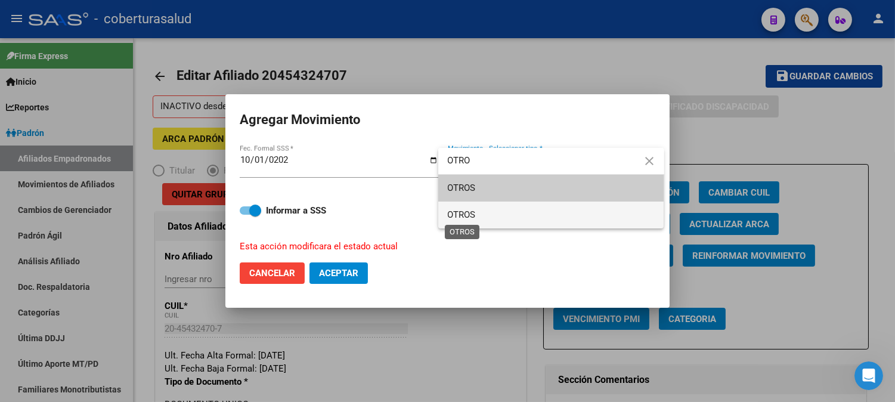
type input "OTRO"
click at [473, 212] on span "OTROS" at bounding box center [462, 214] width 28 height 11
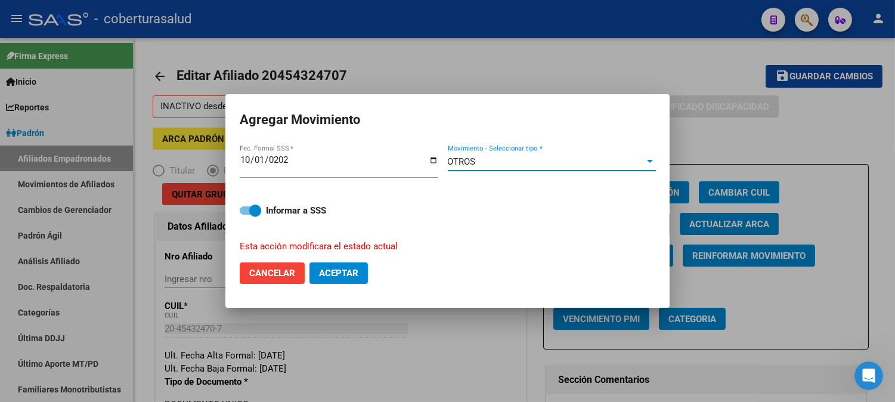
click at [346, 277] on span "Aceptar" at bounding box center [338, 273] width 39 height 11
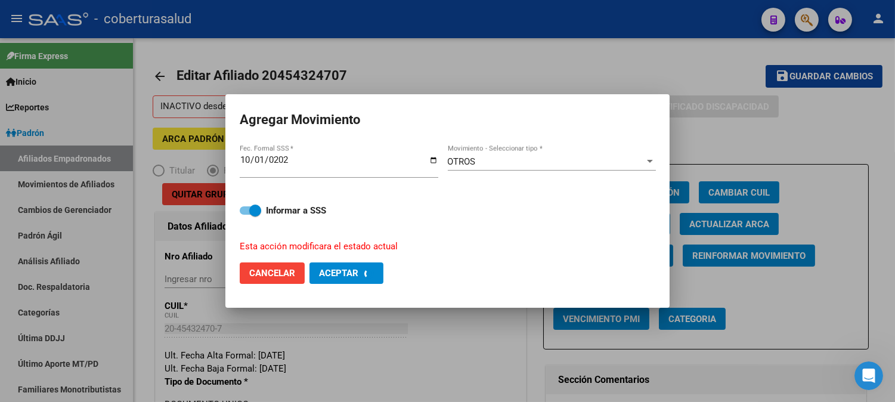
checkbox input "false"
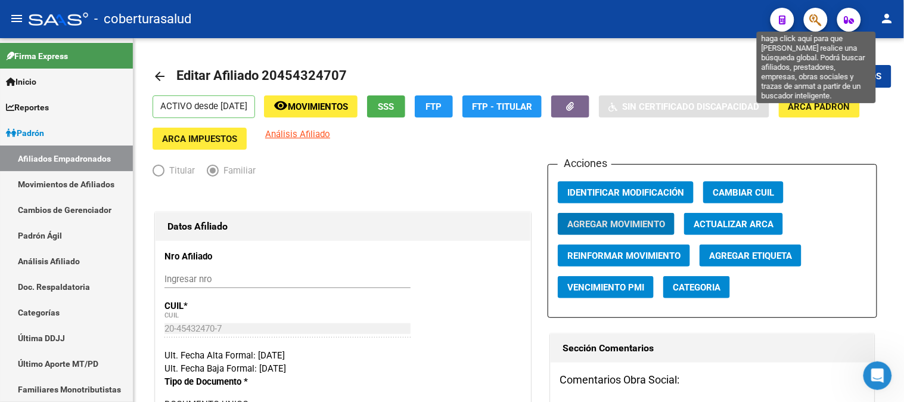
click at [817, 16] on icon "button" at bounding box center [816, 20] width 12 height 14
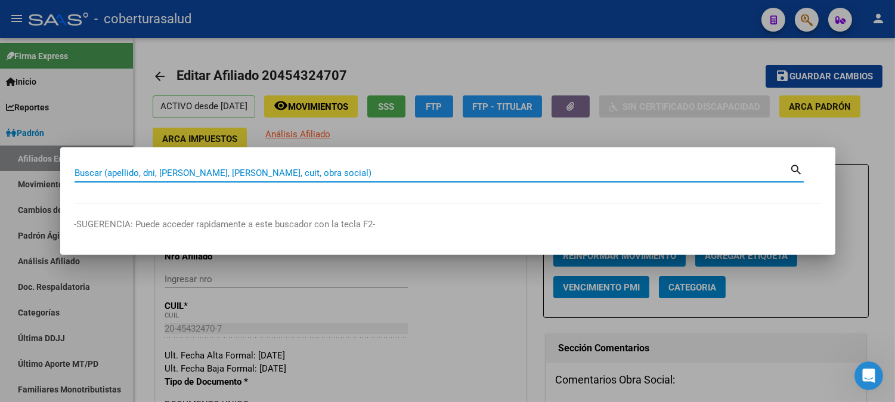
click at [209, 174] on input "Buscar (apellido, dni, [PERSON_NAME], [PERSON_NAME], cuit, obra social)" at bounding box center [431, 172] width 715 height 11
paste input "20448455670"
type input "20448455670"
click at [794, 169] on mat-icon "search" at bounding box center [797, 169] width 14 height 14
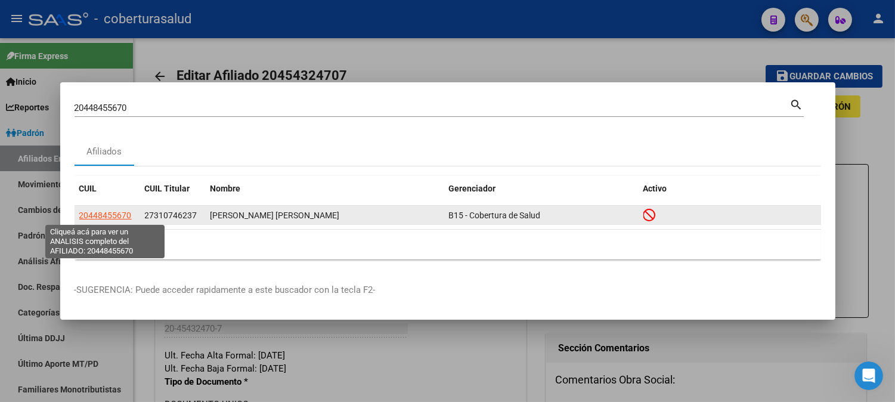
click at [105, 216] on span "20448455670" at bounding box center [105, 215] width 52 height 10
type textarea "20448455670"
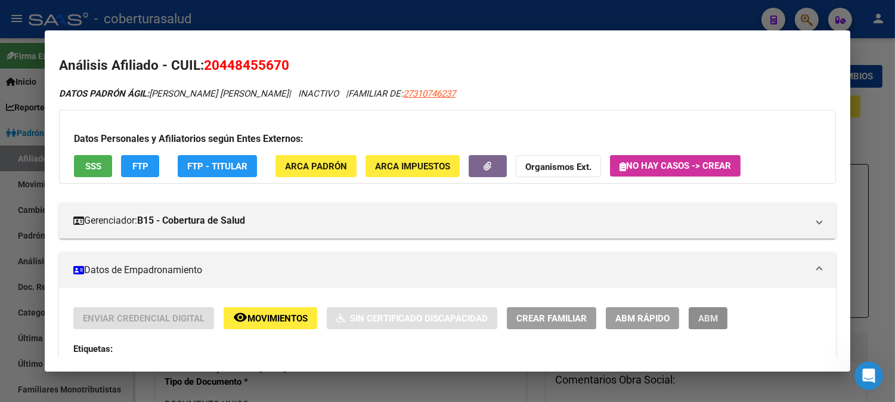
click at [698, 320] on span "ABM" at bounding box center [708, 318] width 20 height 11
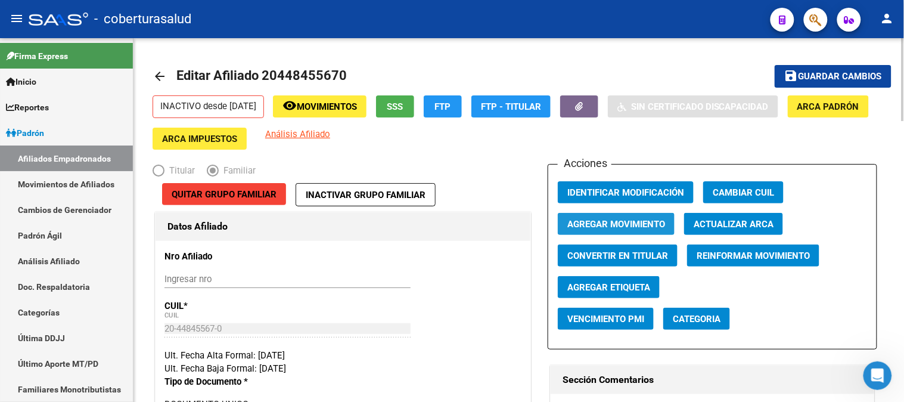
click at [620, 224] on span "Agregar Movimiento" at bounding box center [616, 224] width 98 height 11
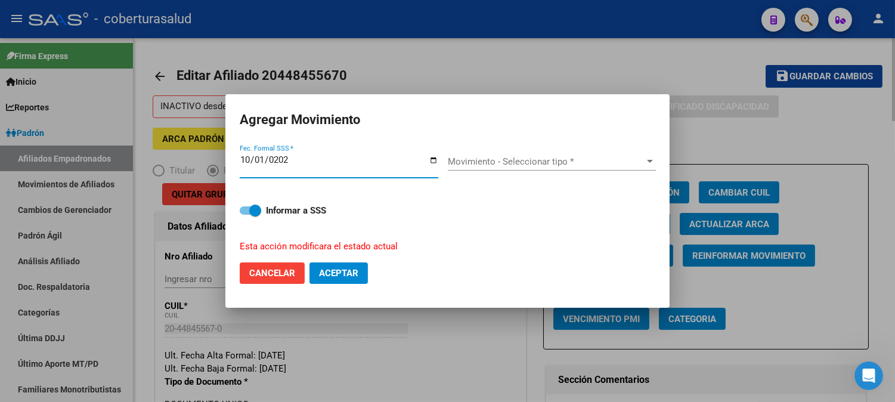
type input "[DATE]"
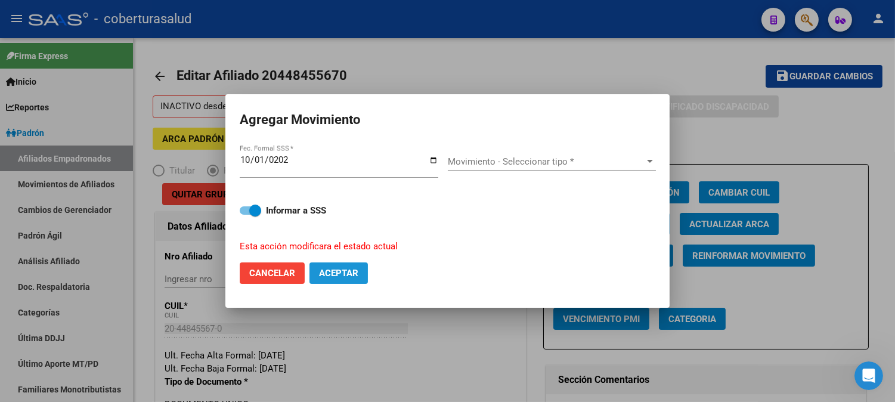
click at [344, 272] on span "Aceptar" at bounding box center [338, 273] width 39 height 11
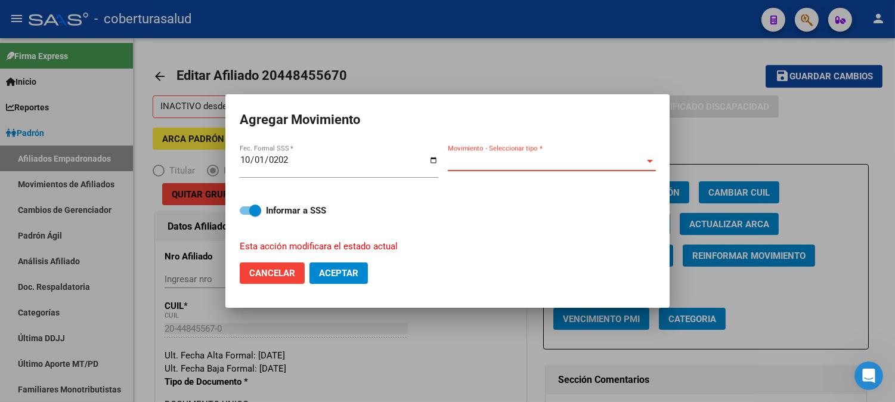
click at [538, 166] on span "Movimiento - Seleccionar tipo *" at bounding box center [546, 161] width 197 height 11
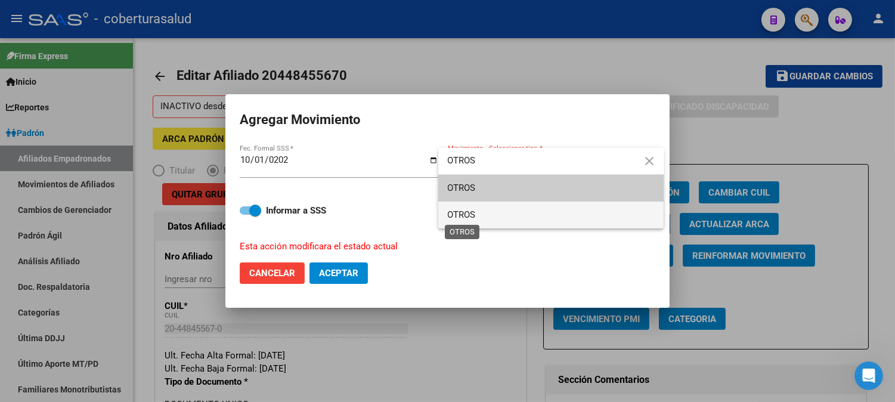
type input "OTROS"
click at [463, 219] on span "OTROS" at bounding box center [462, 214] width 28 height 11
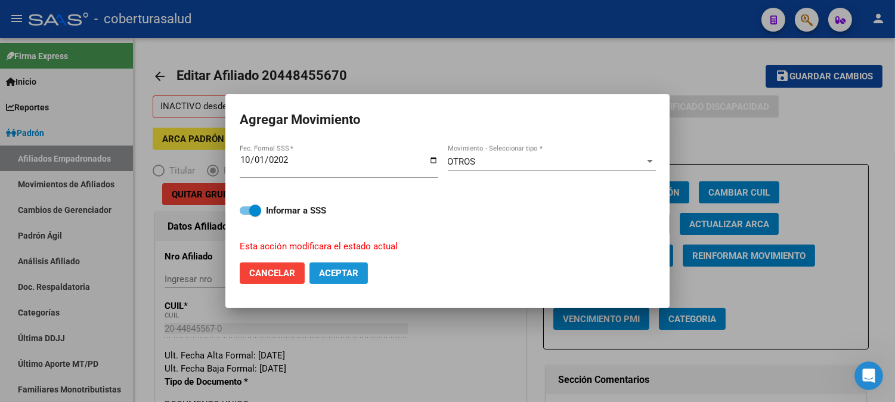
click at [337, 272] on span "Aceptar" at bounding box center [338, 273] width 39 height 11
checkbox input "false"
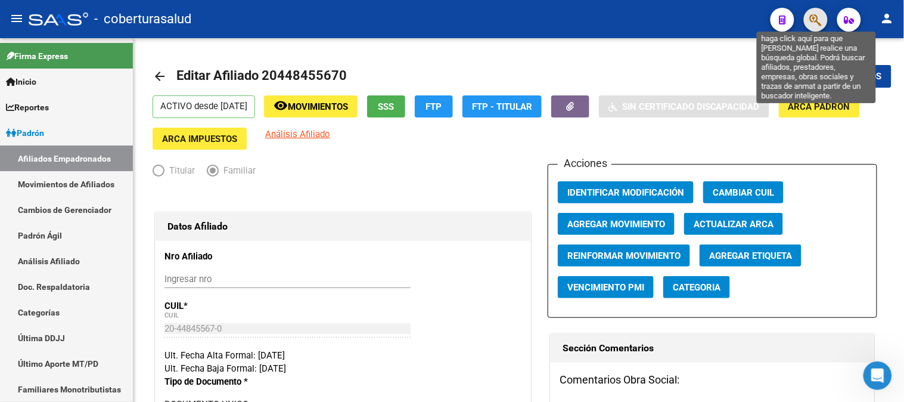
click at [810, 17] on icon "button" at bounding box center [816, 20] width 12 height 14
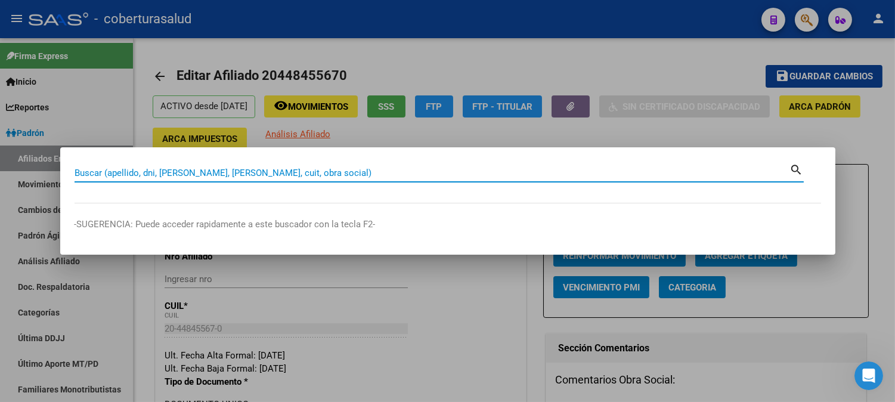
click at [209, 173] on input "Buscar (apellido, dni, [PERSON_NAME], [PERSON_NAME], cuit, obra social)" at bounding box center [431, 172] width 715 height 11
paste input "27460673335"
type input "27460673335"
click at [796, 167] on mat-icon "search" at bounding box center [797, 169] width 14 height 14
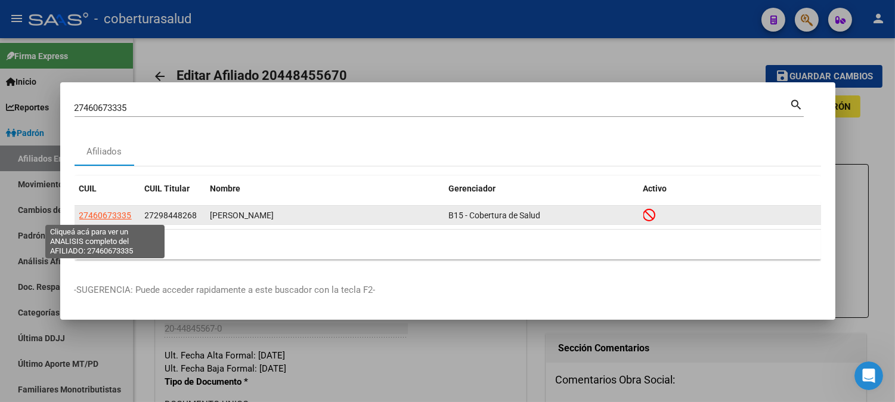
click at [99, 217] on span "27460673335" at bounding box center [105, 215] width 52 height 10
type textarea "27460673335"
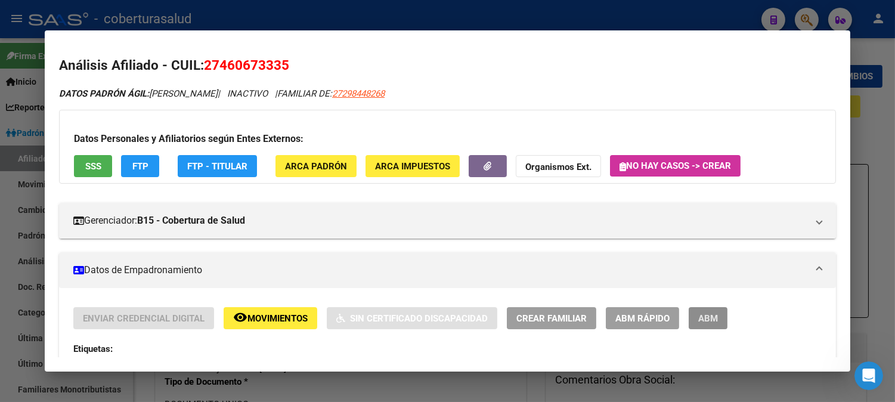
click at [700, 319] on span "ABM" at bounding box center [708, 318] width 20 height 11
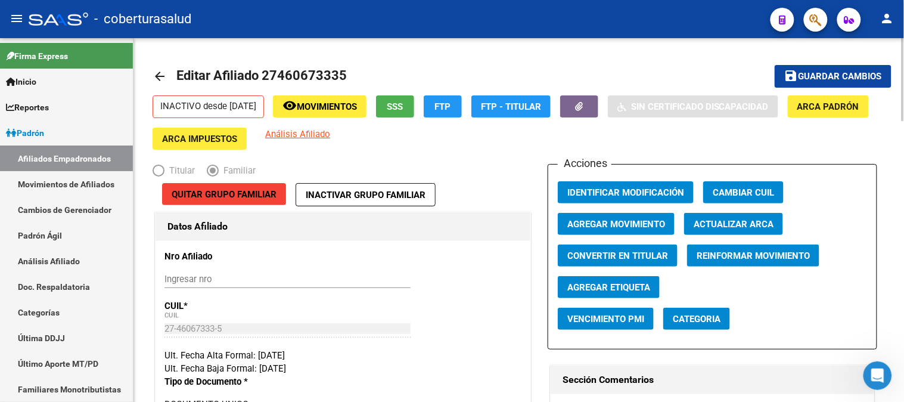
click at [604, 228] on span "Agregar Movimiento" at bounding box center [616, 224] width 98 height 11
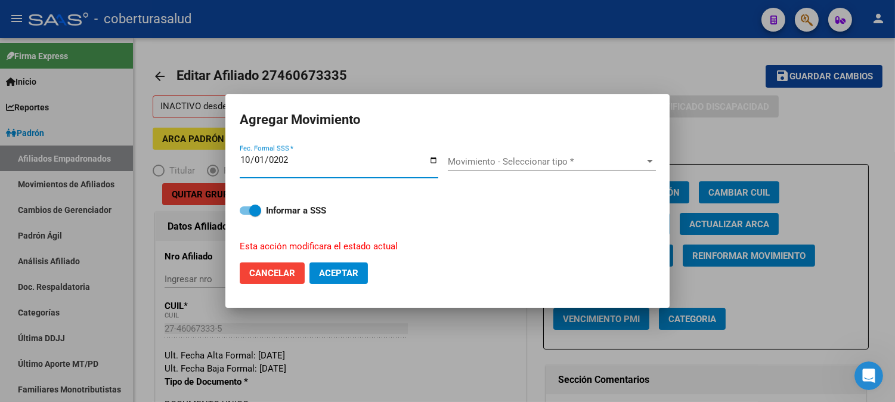
type input "[DATE]"
click at [533, 159] on span "Movimiento - Seleccionar tipo *" at bounding box center [546, 161] width 197 height 11
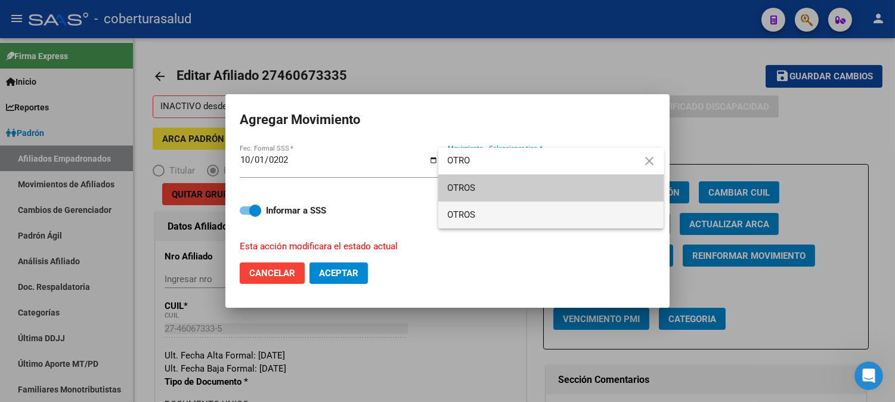
type input "OTRO"
click at [493, 210] on span "OTROS" at bounding box center [551, 214] width 207 height 27
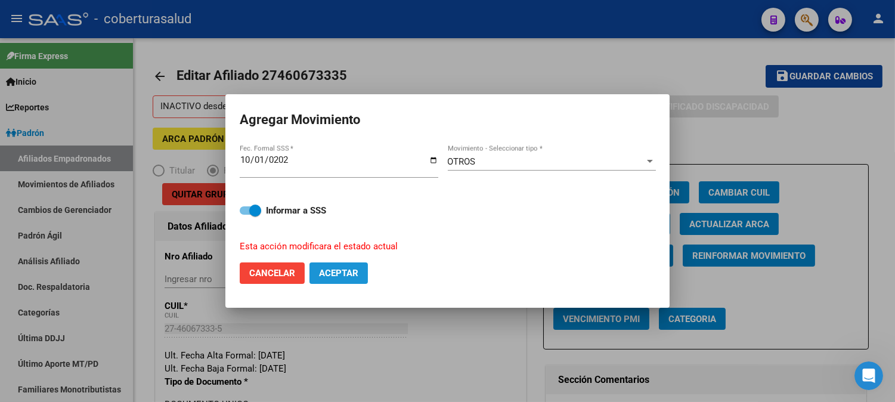
click at [341, 265] on button "Aceptar" at bounding box center [338, 272] width 58 height 21
checkbox input "false"
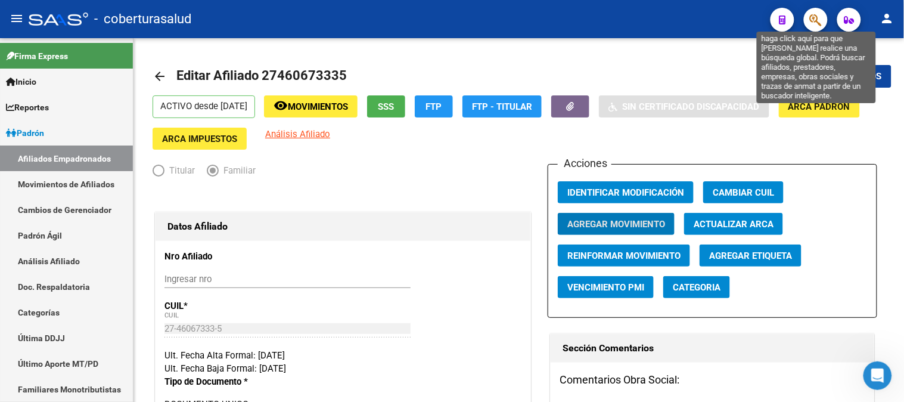
click at [813, 21] on icon "button" at bounding box center [816, 20] width 12 height 14
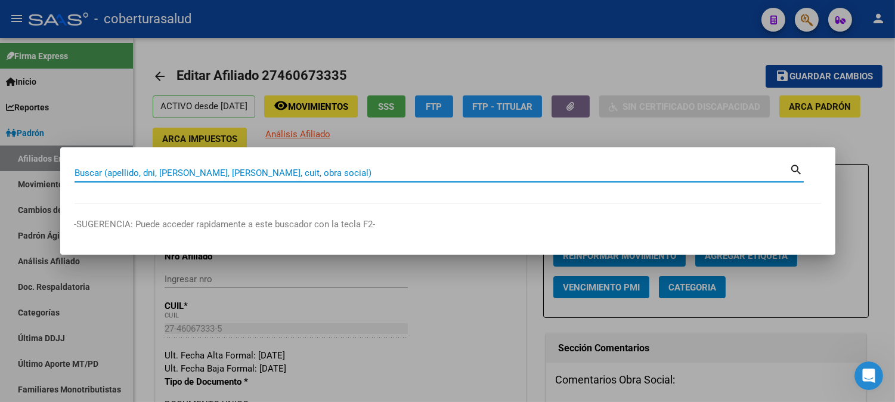
click at [254, 172] on input "Buscar (apellido, dni, [PERSON_NAME], [PERSON_NAME], cuit, obra social)" at bounding box center [431, 172] width 715 height 11
paste input "27455856987"
type input "27455856987"
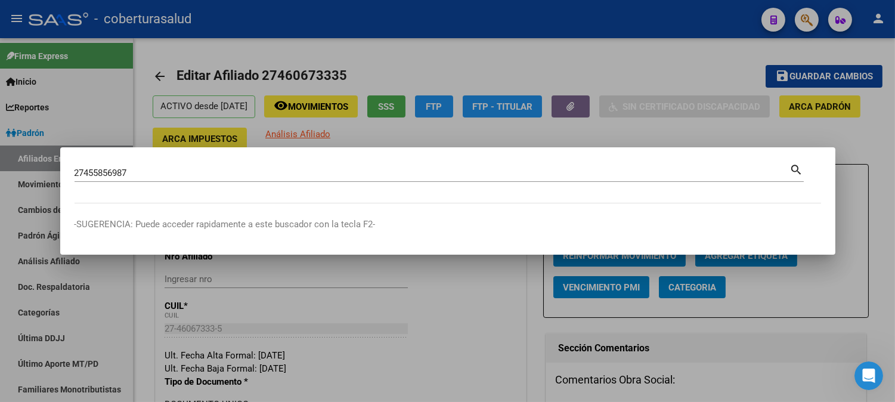
click at [790, 167] on mat-icon "search" at bounding box center [797, 169] width 14 height 14
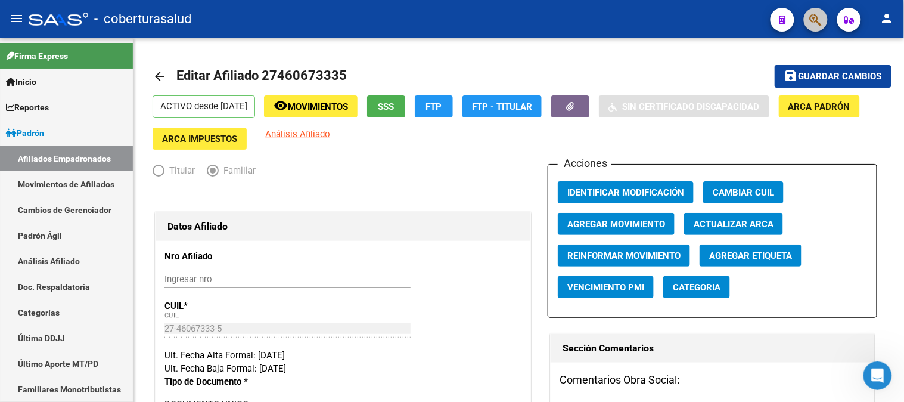
click at [806, 23] on button "button" at bounding box center [816, 20] width 24 height 24
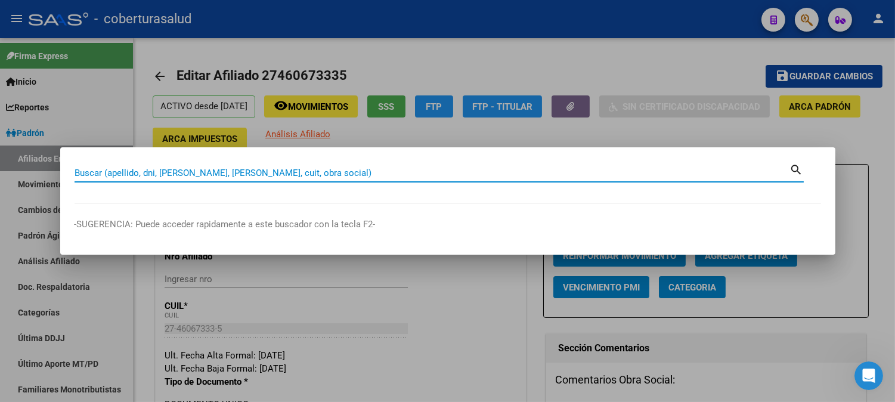
click at [188, 172] on input "Buscar (apellido, dni, [PERSON_NAME], [PERSON_NAME], cuit, obra social)" at bounding box center [431, 172] width 715 height 11
paste input "27457216861"
type input "27457216861"
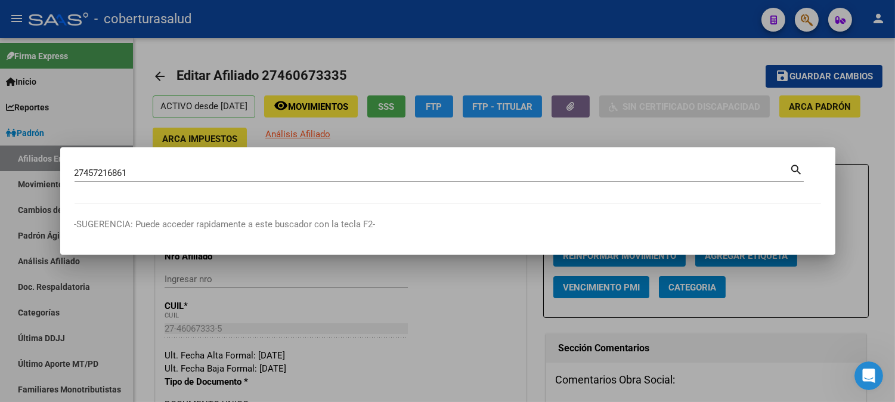
click at [796, 167] on mat-icon "search" at bounding box center [797, 169] width 14 height 14
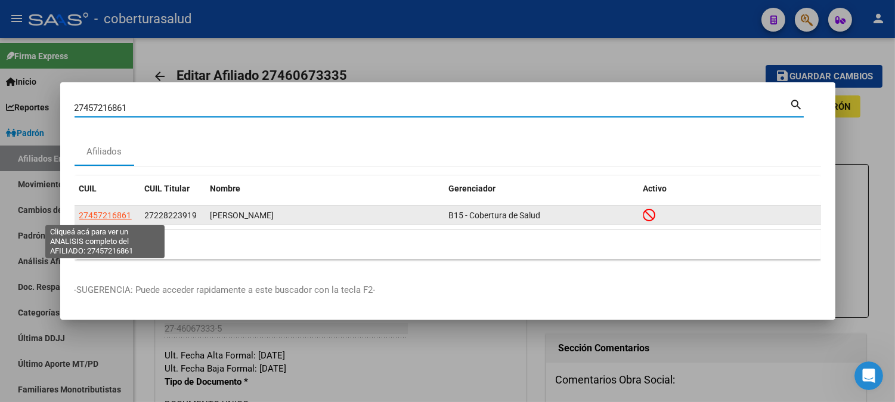
click at [102, 216] on span "27457216861" at bounding box center [105, 215] width 52 height 10
type textarea "27457216861"
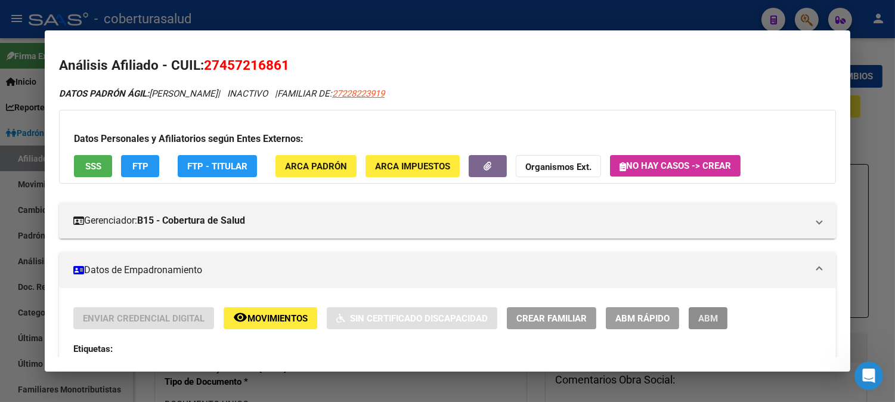
click at [707, 314] on span "ABM" at bounding box center [708, 318] width 20 height 11
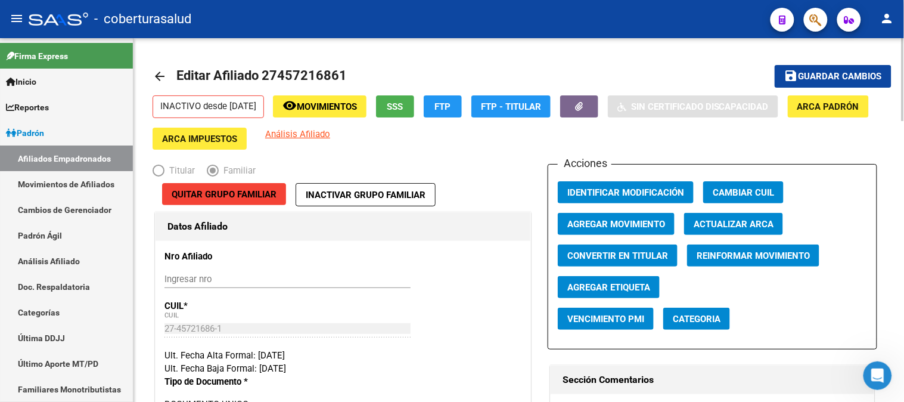
click at [619, 219] on span "Agregar Movimiento" at bounding box center [616, 224] width 98 height 11
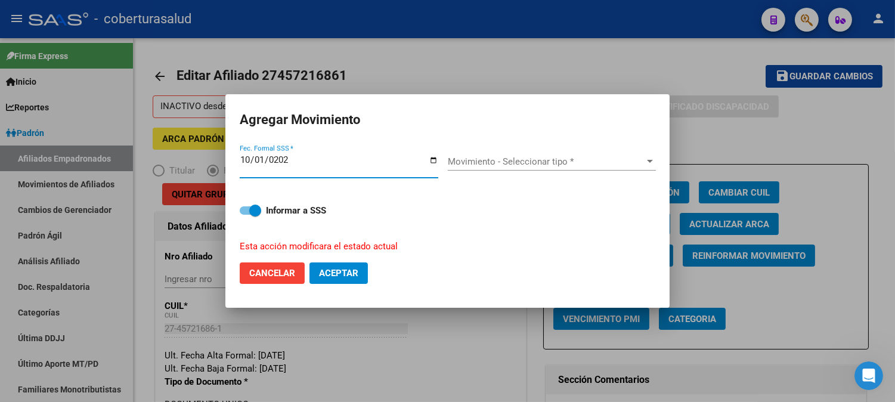
type input "[DATE]"
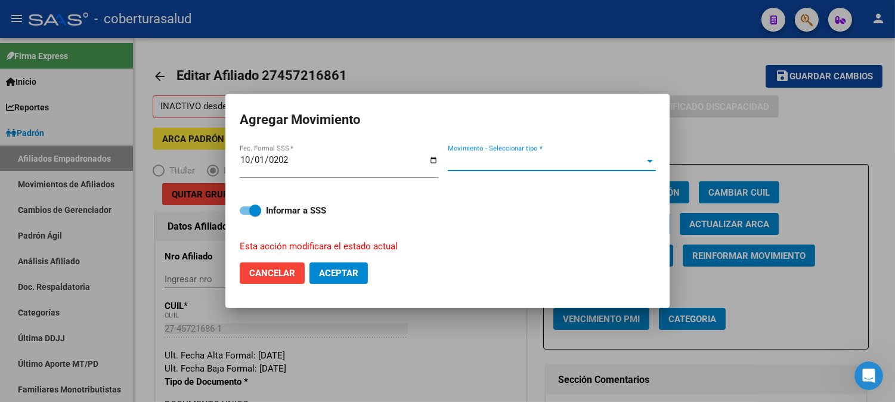
click at [485, 157] on span "Movimiento - Seleccionar tipo *" at bounding box center [546, 161] width 197 height 11
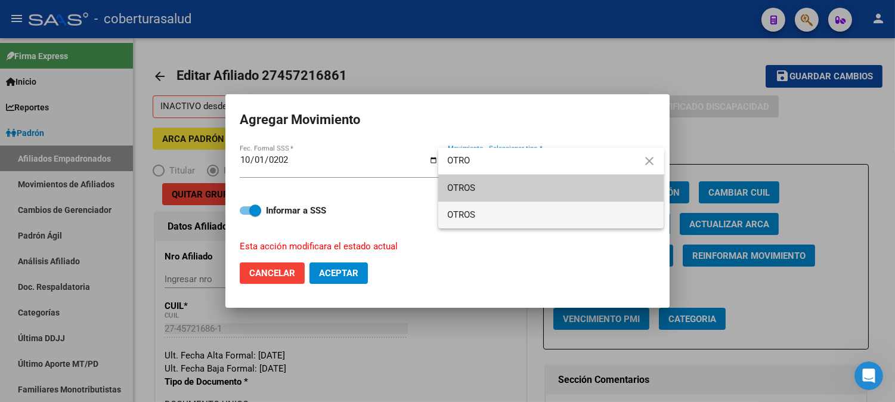
type input "OTRO"
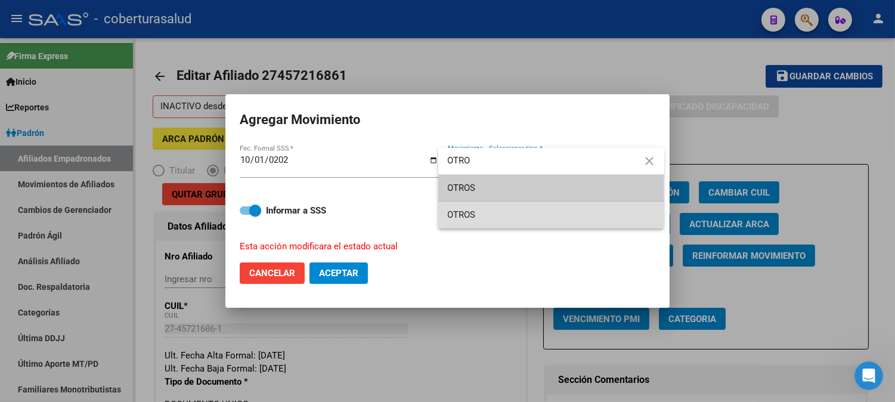
click at [470, 209] on span "OTROS" at bounding box center [551, 214] width 207 height 27
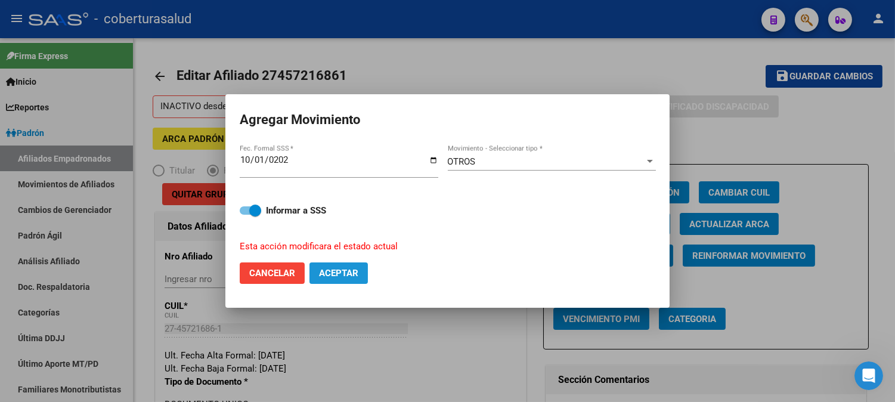
click at [338, 266] on button "Aceptar" at bounding box center [338, 272] width 58 height 21
checkbox input "false"
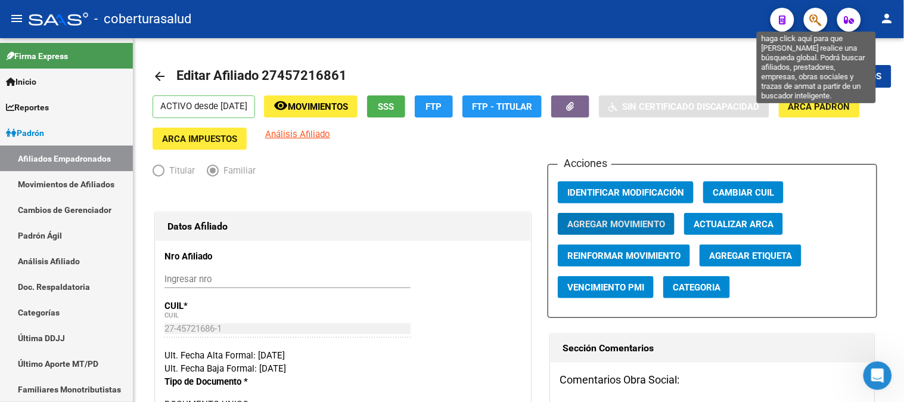
click at [816, 18] on icon "button" at bounding box center [816, 20] width 12 height 14
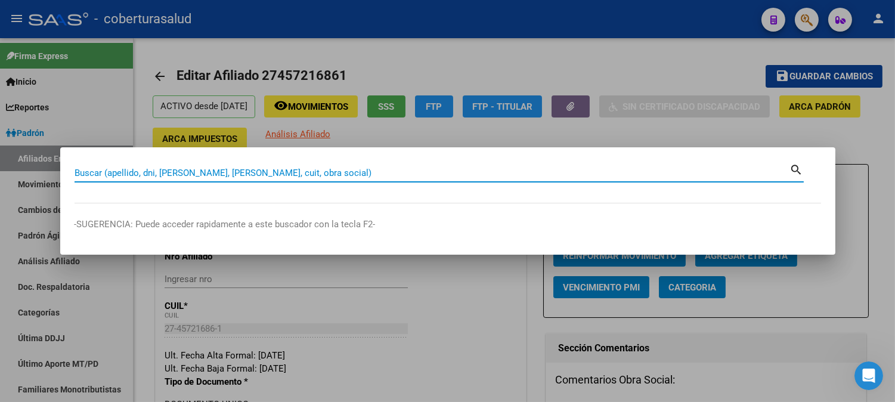
click at [233, 173] on input "Buscar (apellido, dni, [PERSON_NAME], [PERSON_NAME], cuit, obra social)" at bounding box center [431, 172] width 715 height 11
paste input "20436528222"
type input "20436528222"
click at [794, 169] on mat-icon "search" at bounding box center [797, 169] width 14 height 14
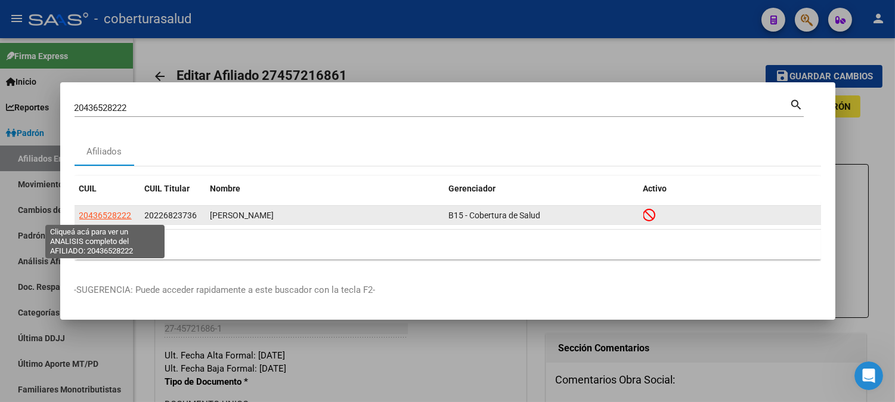
click at [112, 212] on span "20436528222" at bounding box center [105, 215] width 52 height 10
type textarea "20436528222"
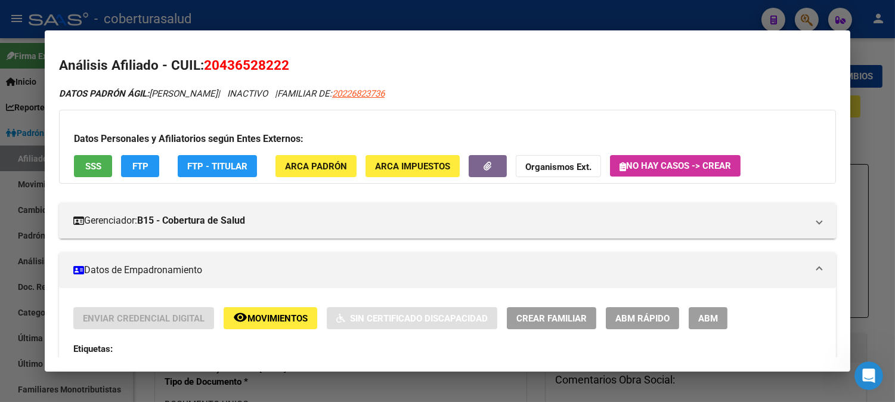
click at [706, 318] on span "ABM" at bounding box center [708, 318] width 20 height 11
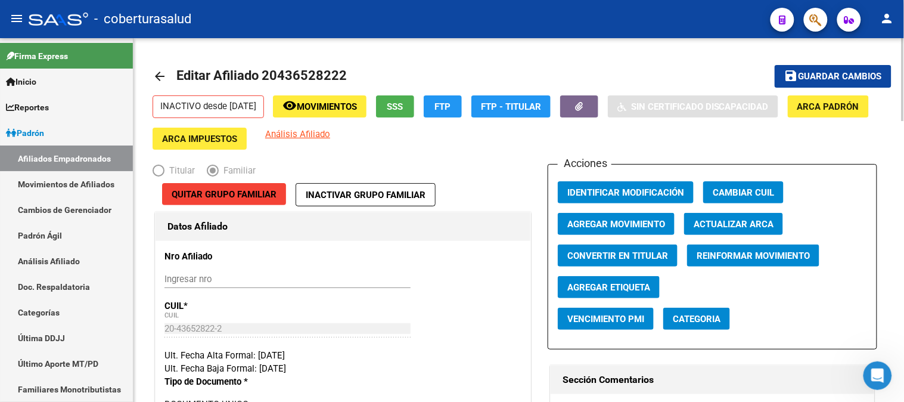
click at [610, 225] on span "Agregar Movimiento" at bounding box center [616, 224] width 98 height 11
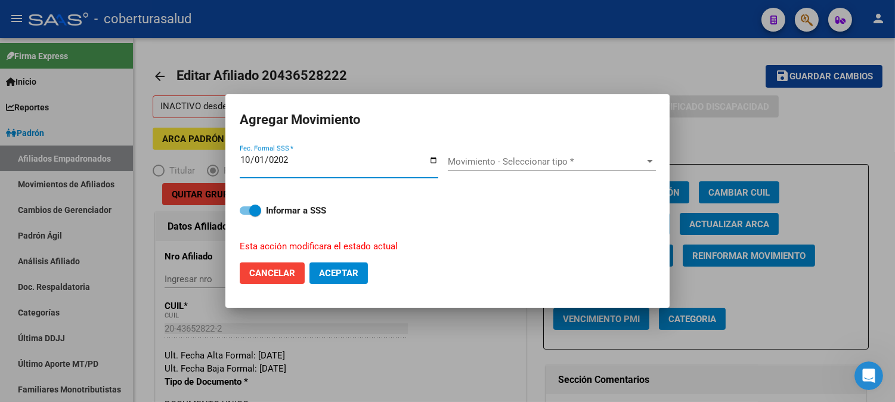
type input "[DATE]"
click at [538, 151] on div "Movimiento - Seleccionar tipo * Movimiento - Seleccionar tipo *" at bounding box center [552, 166] width 208 height 46
click at [538, 158] on span "Movimiento - Seleccionar tipo *" at bounding box center [546, 161] width 197 height 11
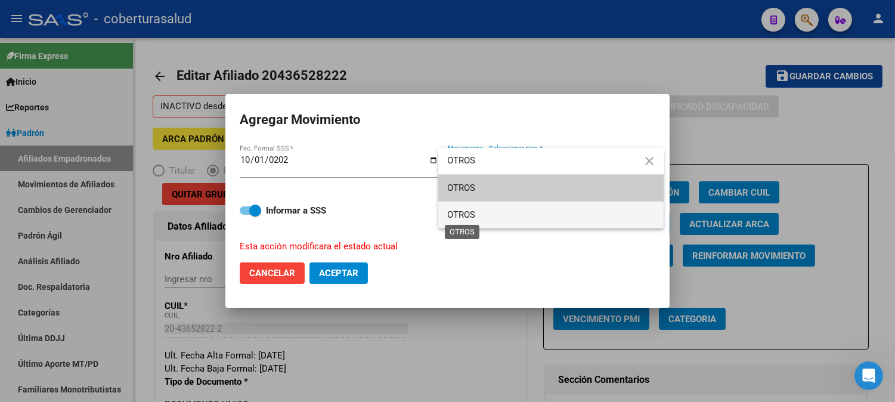
type input "OTROS"
click at [459, 217] on span "OTROS" at bounding box center [462, 214] width 28 height 11
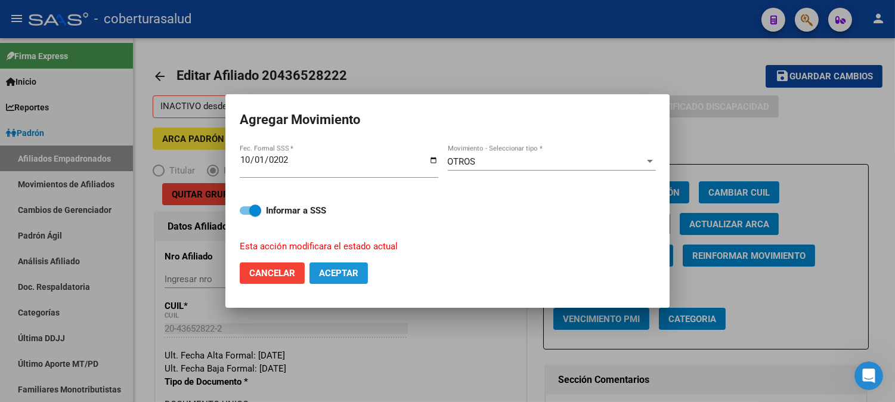
click at [343, 275] on span "Aceptar" at bounding box center [338, 273] width 39 height 11
checkbox input "false"
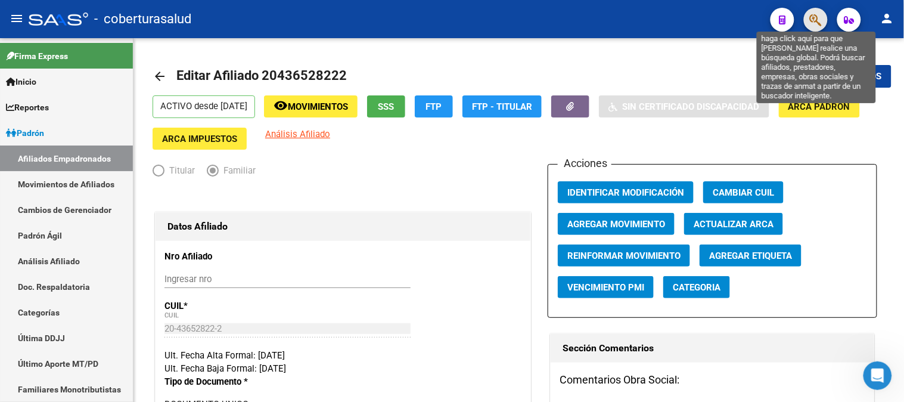
click at [814, 21] on icon "button" at bounding box center [816, 20] width 12 height 14
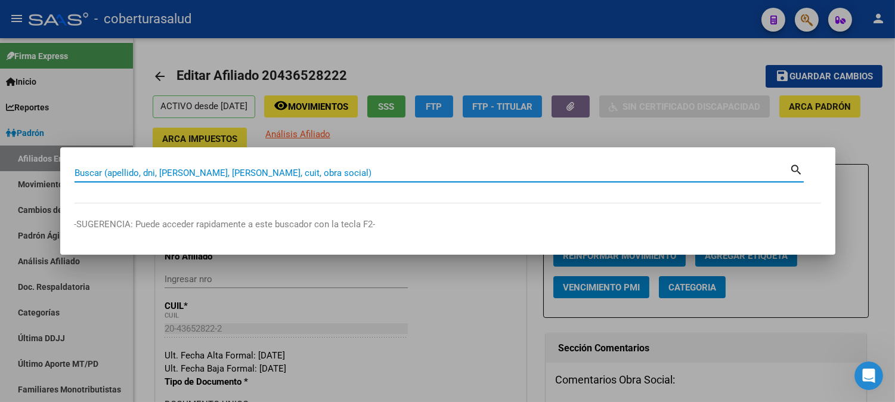
click at [241, 174] on input "Buscar (apellido, dni, [PERSON_NAME], [PERSON_NAME], cuit, obra social)" at bounding box center [431, 172] width 715 height 11
paste input "27452791671"
type input "27452791671"
click at [796, 165] on mat-icon "search" at bounding box center [797, 169] width 14 height 14
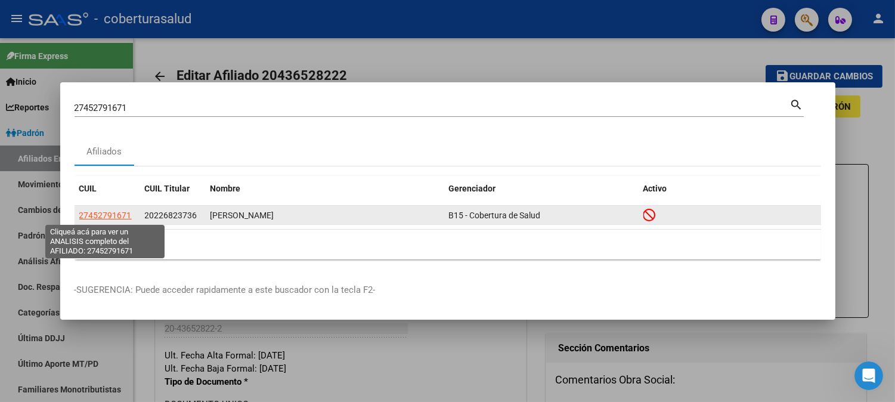
click at [98, 213] on span "27452791671" at bounding box center [105, 215] width 52 height 10
type textarea "27452791671"
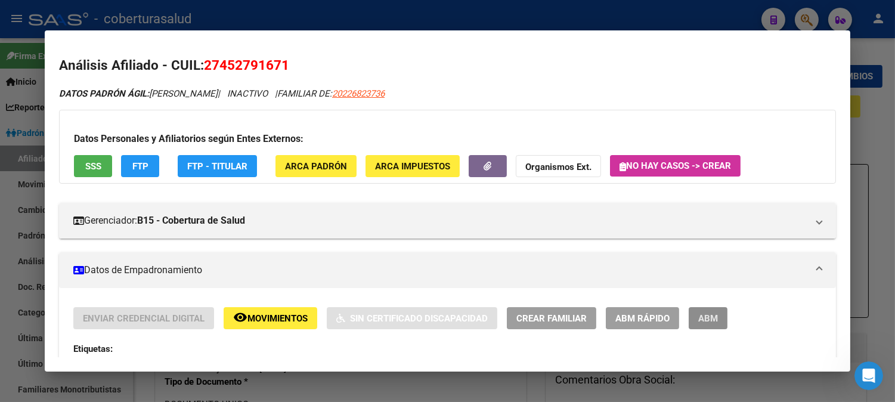
click at [707, 317] on span "ABM" at bounding box center [708, 318] width 20 height 11
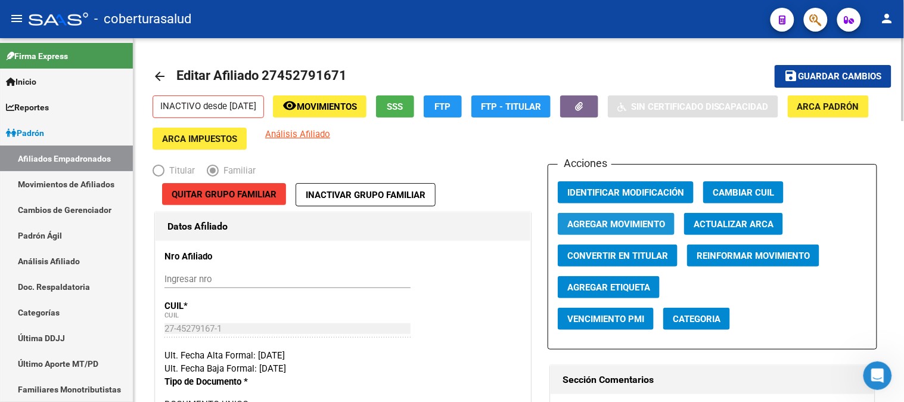
click at [636, 222] on span "Agregar Movimiento" at bounding box center [616, 224] width 98 height 11
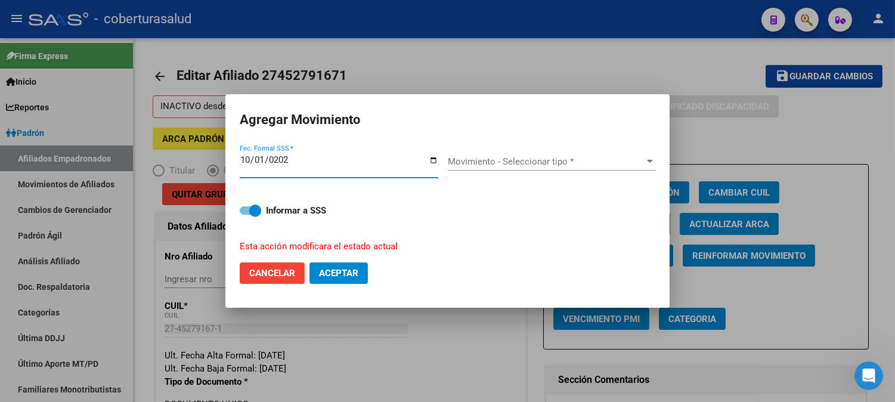
type input "[DATE]"
click at [514, 157] on span "Movimiento - Seleccionar tipo *" at bounding box center [546, 161] width 197 height 11
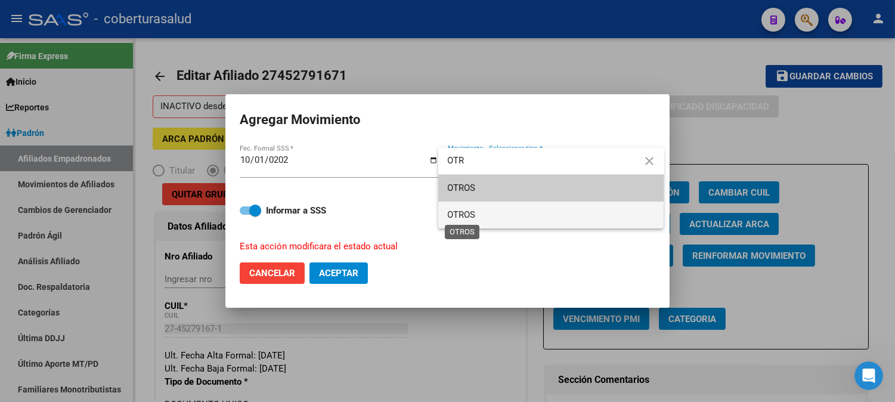
type input "OTR"
click at [456, 215] on span "OTROS" at bounding box center [462, 214] width 28 height 11
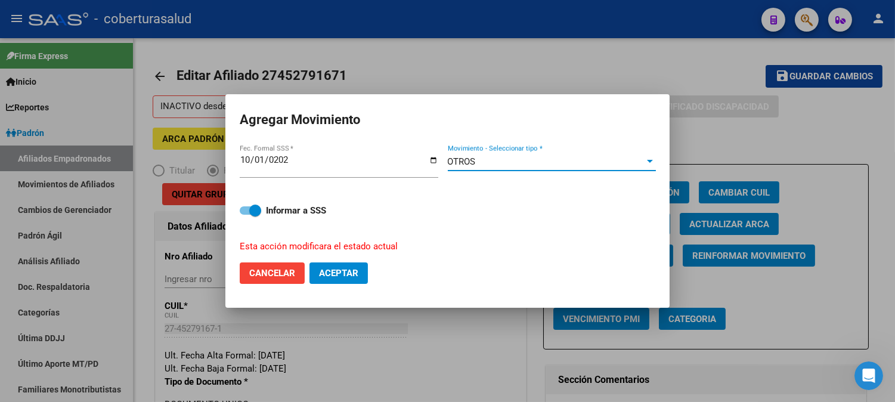
click at [341, 273] on span "Aceptar" at bounding box center [338, 273] width 39 height 11
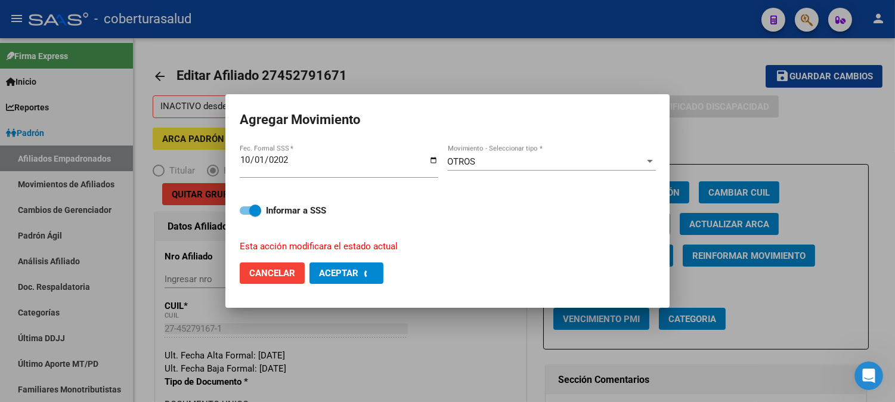
checkbox input "false"
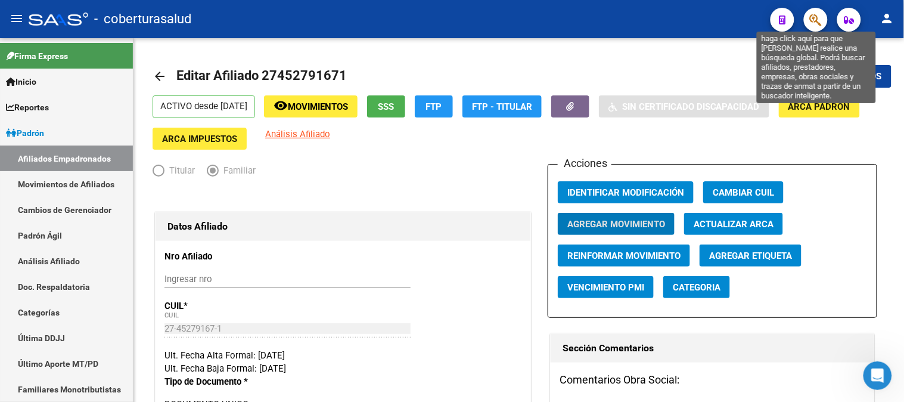
click at [815, 17] on icon "button" at bounding box center [816, 20] width 12 height 14
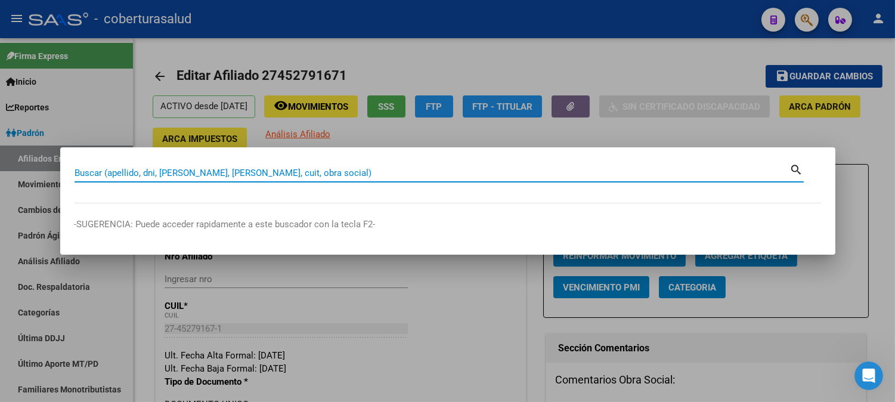
click at [128, 173] on input "Buscar (apellido, dni, [PERSON_NAME], [PERSON_NAME], cuit, obra social)" at bounding box center [431, 172] width 715 height 11
paste input "27427067543"
type input "27427067543"
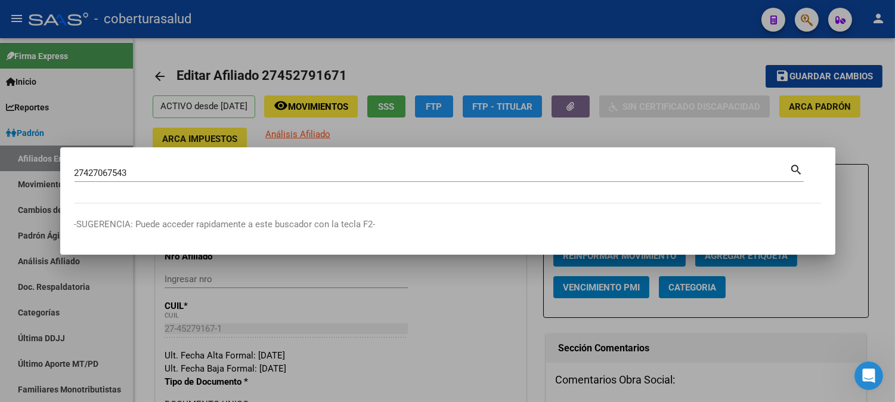
click at [793, 169] on mat-icon "search" at bounding box center [797, 169] width 14 height 14
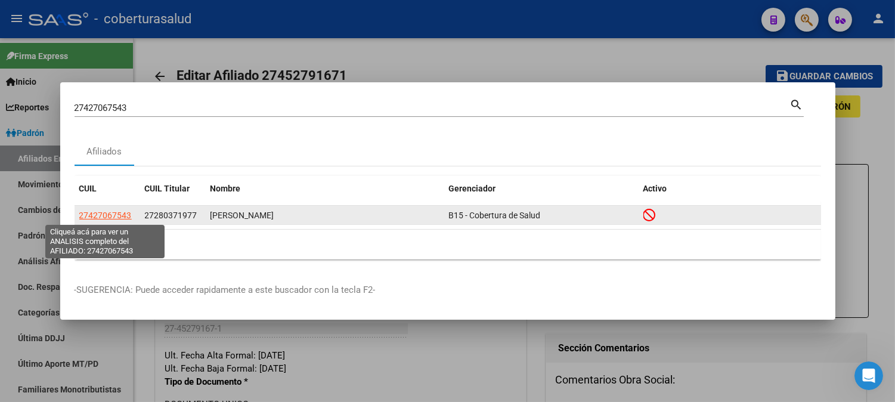
click at [108, 216] on span "27427067543" at bounding box center [105, 215] width 52 height 10
type textarea "27427067543"
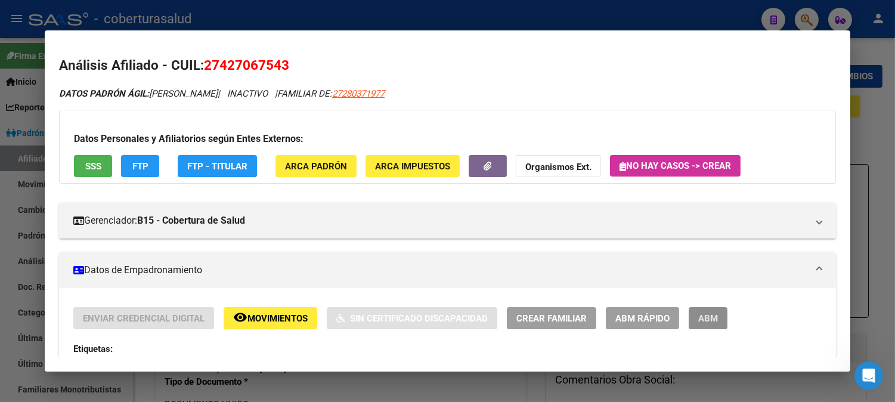
click at [698, 322] on span "ABM" at bounding box center [708, 318] width 20 height 11
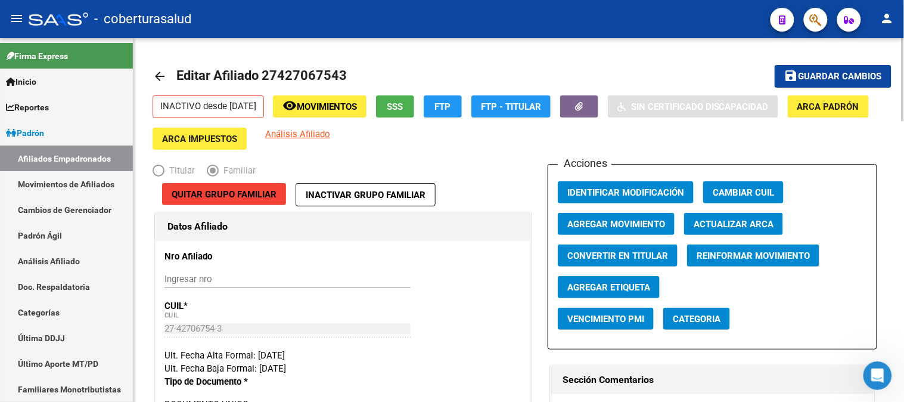
click at [631, 221] on span "Agregar Movimiento" at bounding box center [616, 224] width 98 height 11
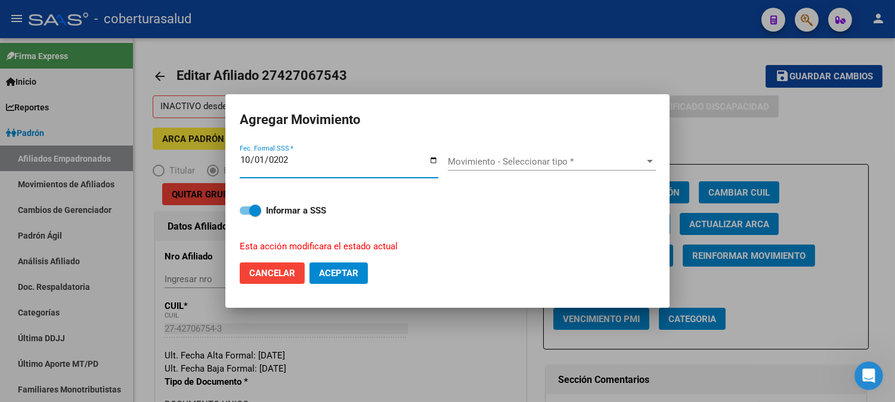
type input "[DATE]"
click at [522, 164] on span "Movimiento - Seleccionar tipo *" at bounding box center [546, 161] width 197 height 11
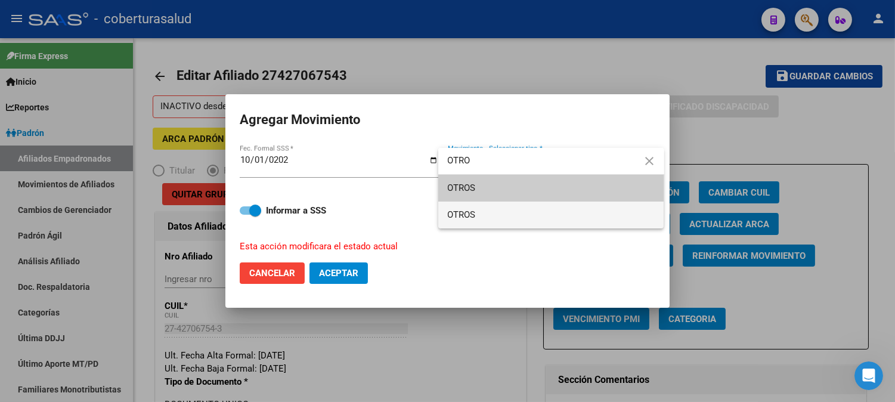
type input "OTRO"
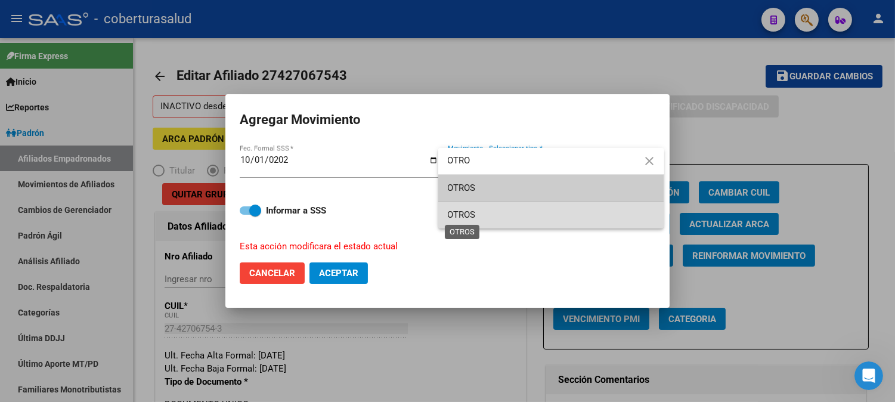
click at [465, 212] on span "OTROS" at bounding box center [462, 214] width 28 height 11
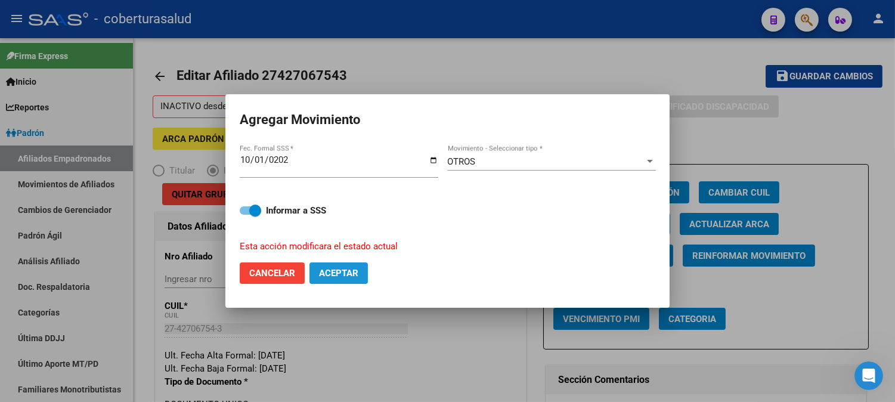
click at [336, 272] on span "Aceptar" at bounding box center [338, 273] width 39 height 11
checkbox input "false"
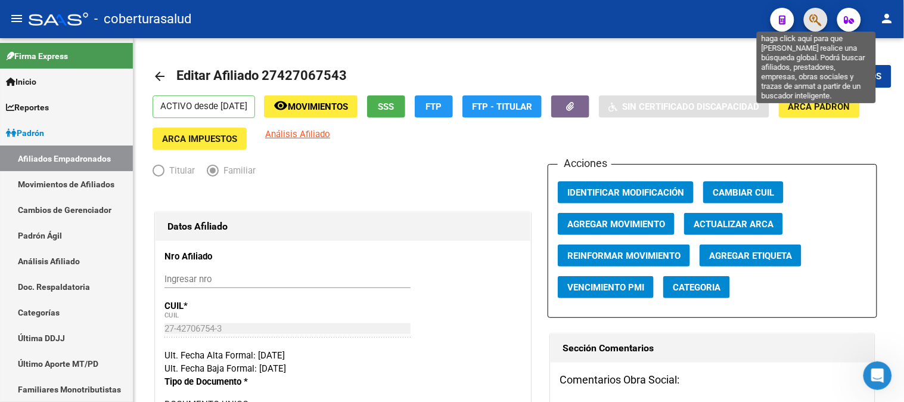
click at [816, 20] on icon "button" at bounding box center [816, 20] width 12 height 14
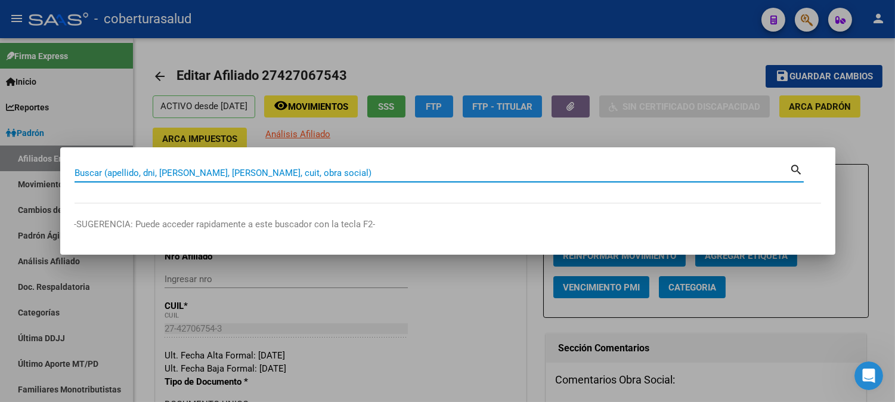
click at [216, 174] on input "Buscar (apellido, dni, [PERSON_NAME], [PERSON_NAME], cuit, obra social)" at bounding box center [431, 172] width 715 height 11
paste input "27457637271"
type input "27457637271"
click at [794, 168] on mat-icon "search" at bounding box center [797, 169] width 14 height 14
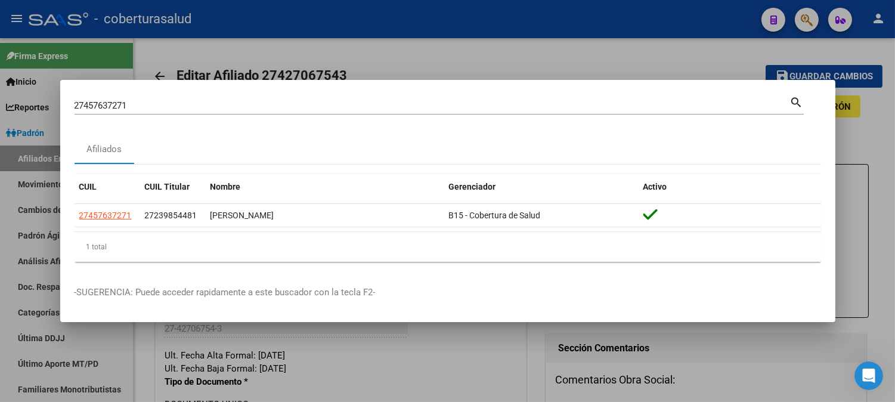
click at [666, 39] on div at bounding box center [447, 201] width 895 height 402
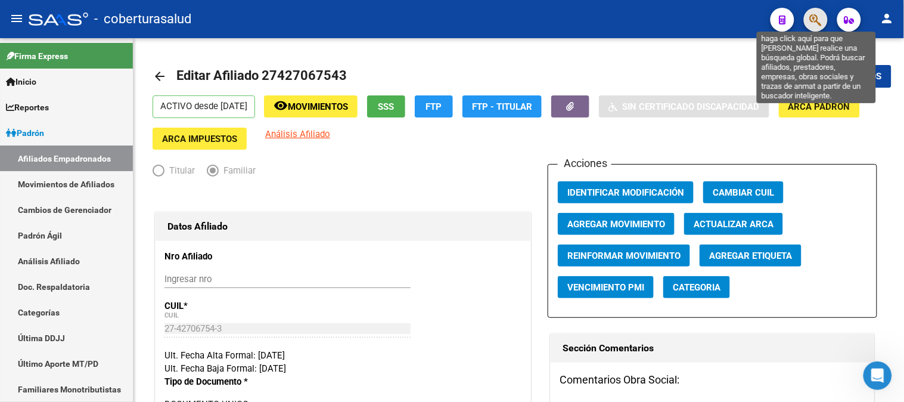
click at [816, 19] on icon "button" at bounding box center [816, 20] width 12 height 14
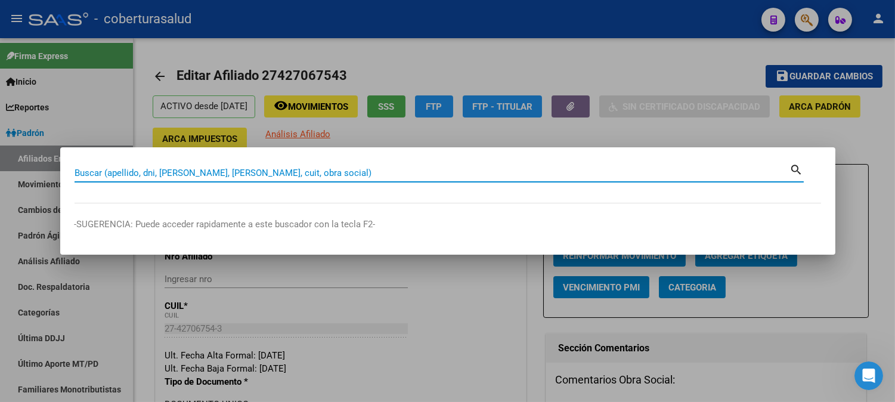
click at [183, 170] on input "Buscar (apellido, dni, [PERSON_NAME], [PERSON_NAME], cuit, obra social)" at bounding box center [431, 172] width 715 height 11
paste input "27457611817"
type input "27457611817"
click at [800, 173] on mat-icon "search" at bounding box center [797, 169] width 14 height 14
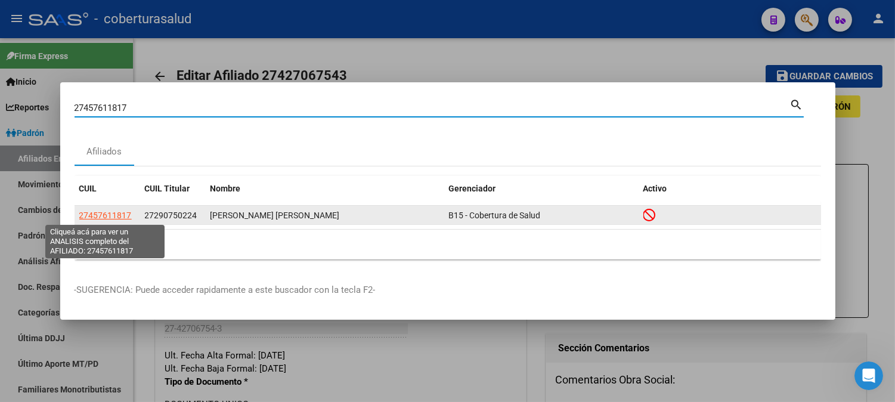
click at [103, 216] on span "27457611817" at bounding box center [105, 215] width 52 height 10
type textarea "27457611817"
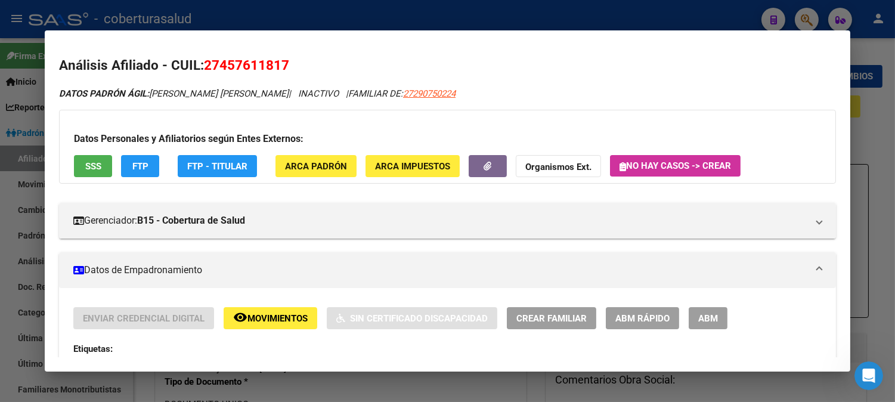
click at [712, 313] on span "ABM" at bounding box center [708, 318] width 20 height 11
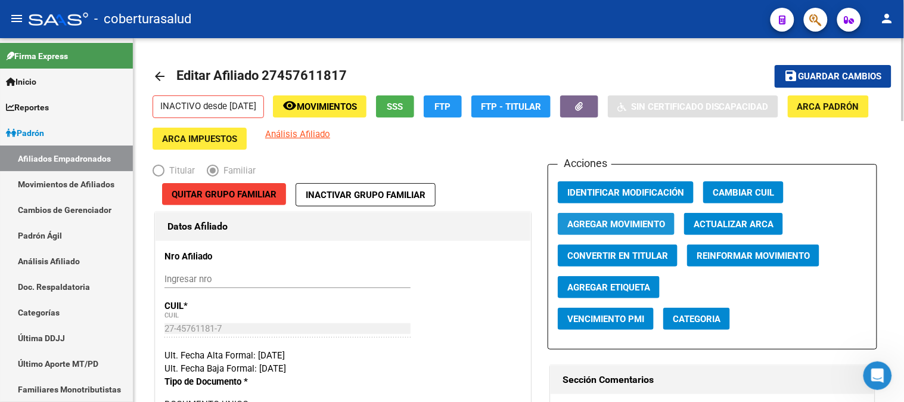
click at [600, 227] on span "Agregar Movimiento" at bounding box center [616, 224] width 98 height 11
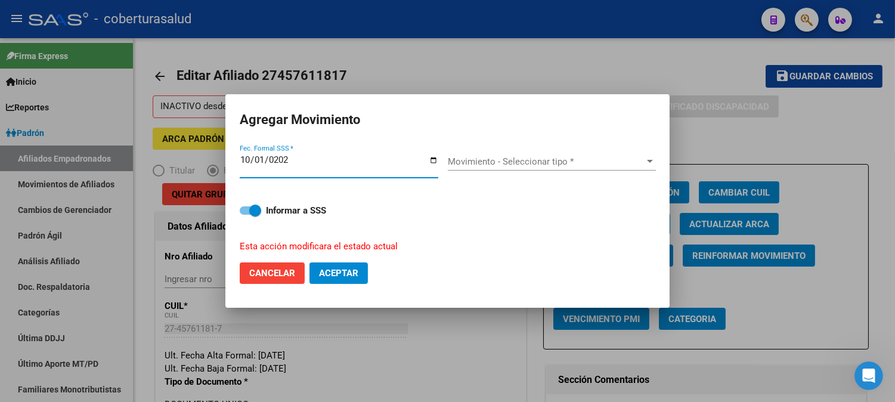
type input "[DATE]"
click at [571, 155] on div "Movimiento - Seleccionar tipo * Movimiento - Seleccionar tipo *" at bounding box center [552, 162] width 208 height 18
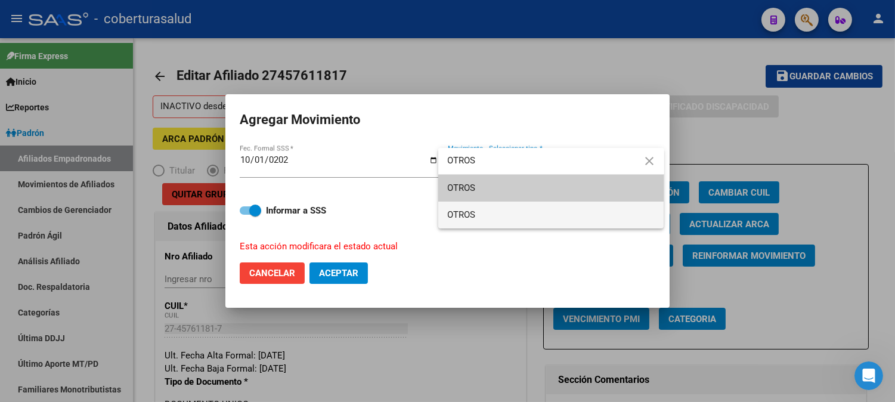
type input "OTROS"
click at [492, 210] on span "OTROS" at bounding box center [551, 214] width 207 height 27
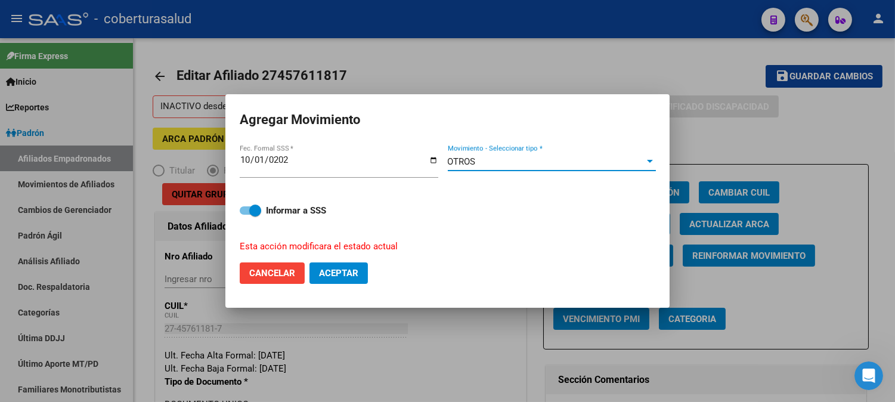
click at [347, 268] on span "Aceptar" at bounding box center [338, 273] width 39 height 11
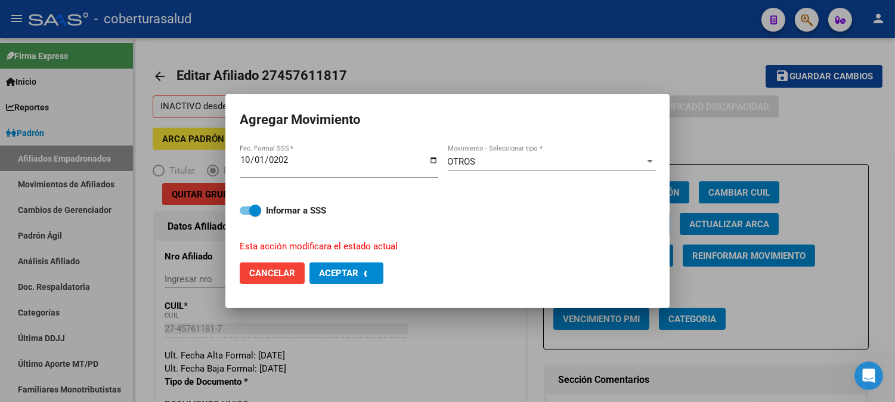
checkbox input "false"
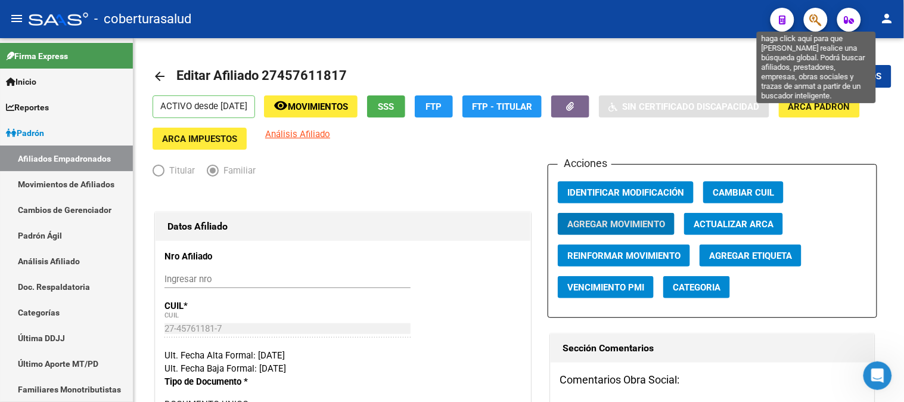
click at [815, 21] on icon "button" at bounding box center [816, 20] width 12 height 14
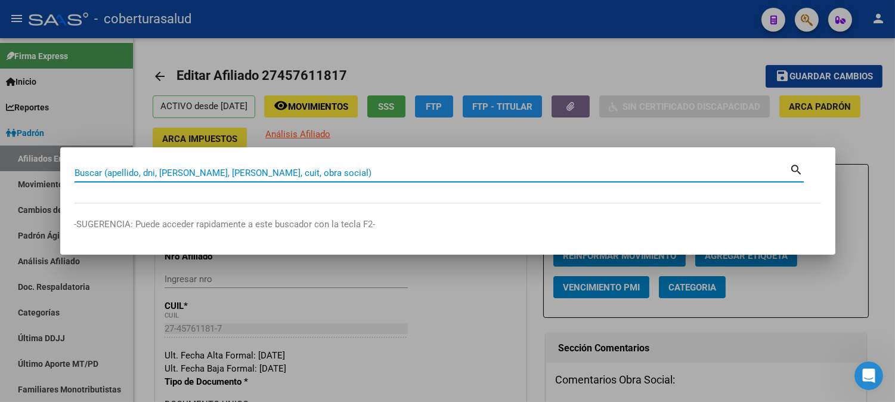
click at [228, 173] on input "Buscar (apellido, dni, [PERSON_NAME], [PERSON_NAME], cuit, obra social)" at bounding box center [431, 172] width 715 height 11
paste input "20443488414"
type input "20443488414"
click at [797, 169] on mat-icon "search" at bounding box center [797, 169] width 14 height 14
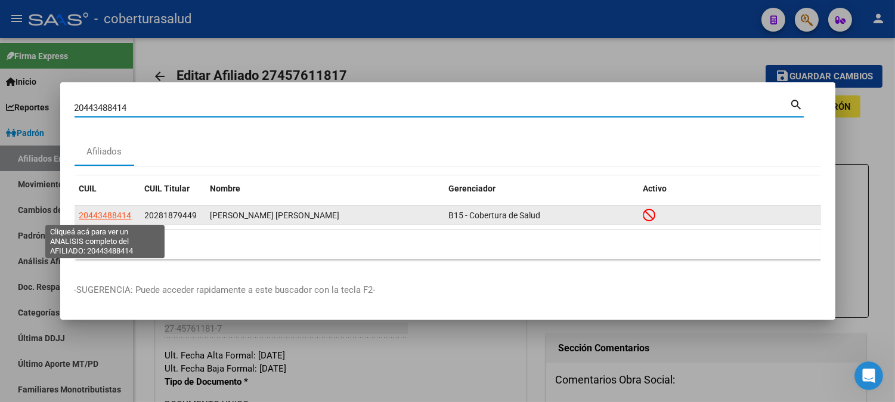
click at [95, 216] on span "20443488414" at bounding box center [105, 215] width 52 height 10
type textarea "20443488414"
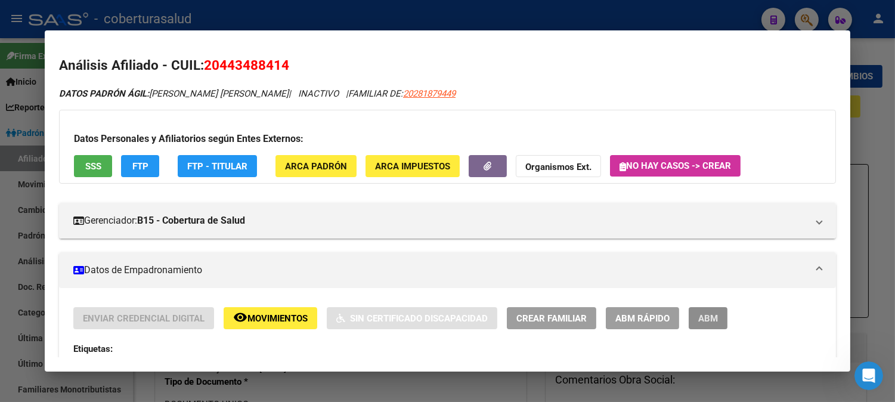
click at [698, 321] on span "ABM" at bounding box center [708, 318] width 20 height 11
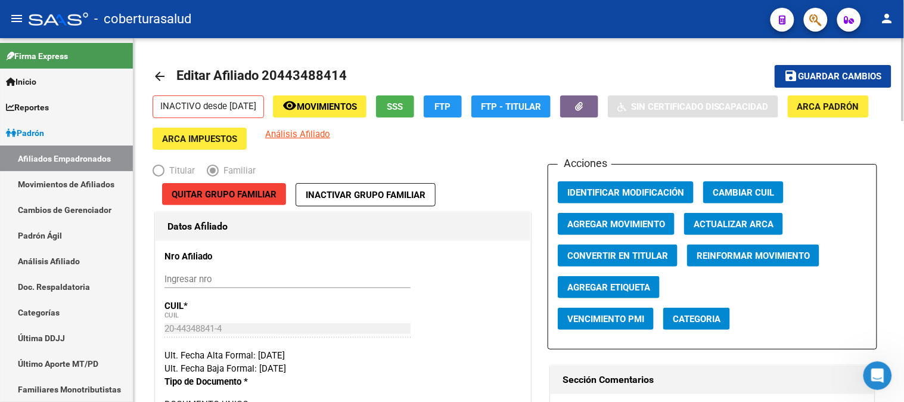
click at [618, 222] on span "Agregar Movimiento" at bounding box center [616, 224] width 98 height 11
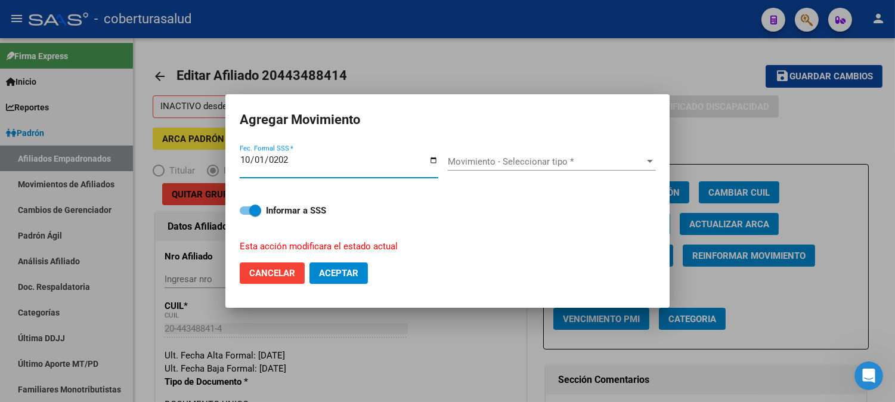
type input "[DATE]"
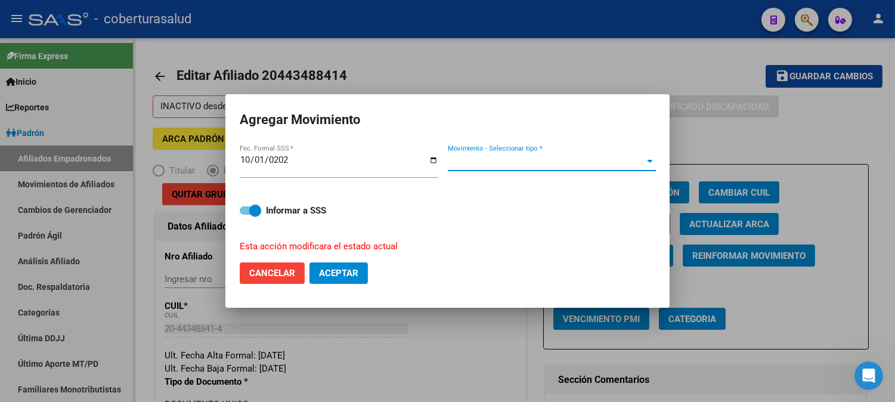
click at [489, 161] on span "Movimiento - Seleccionar tipo *" at bounding box center [546, 161] width 197 height 11
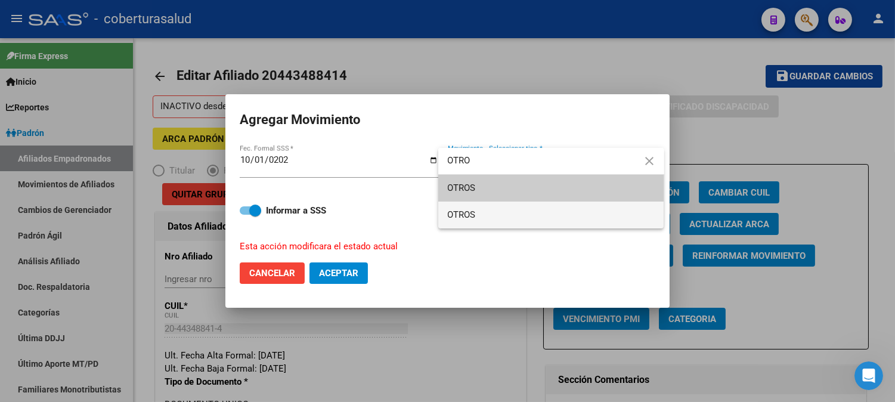
type input "OTRO"
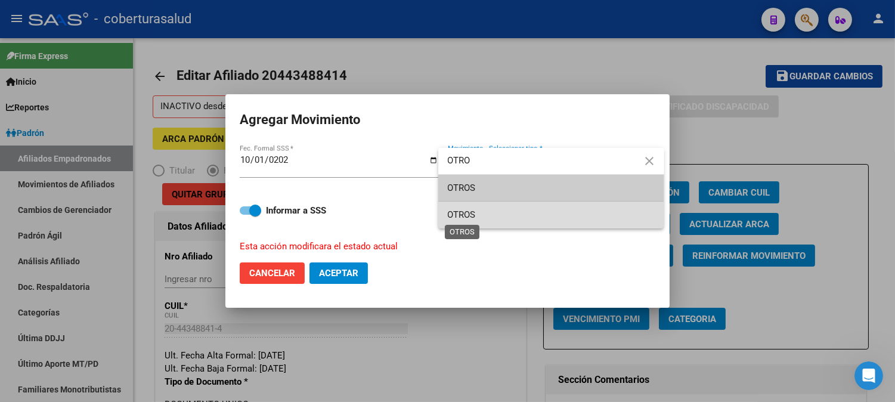
click at [473, 211] on span "OTROS" at bounding box center [462, 214] width 28 height 11
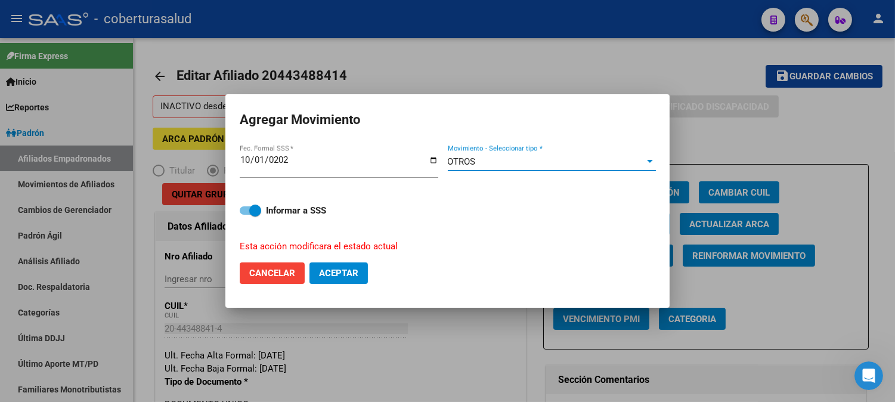
click at [335, 265] on button "Aceptar" at bounding box center [338, 272] width 58 height 21
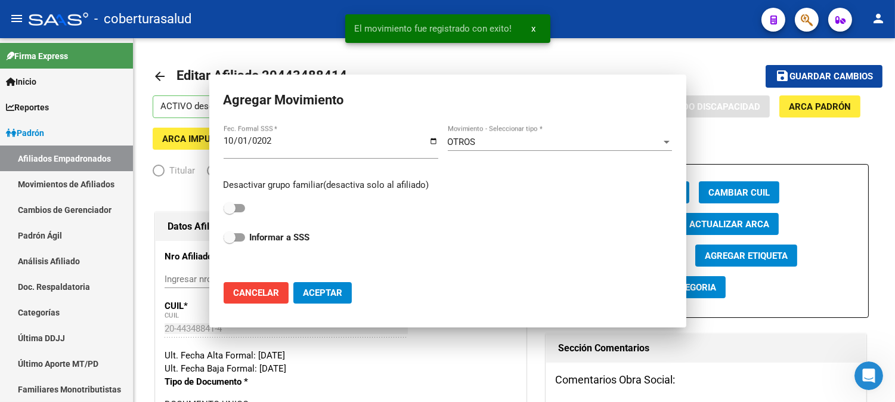
checkbox input "false"
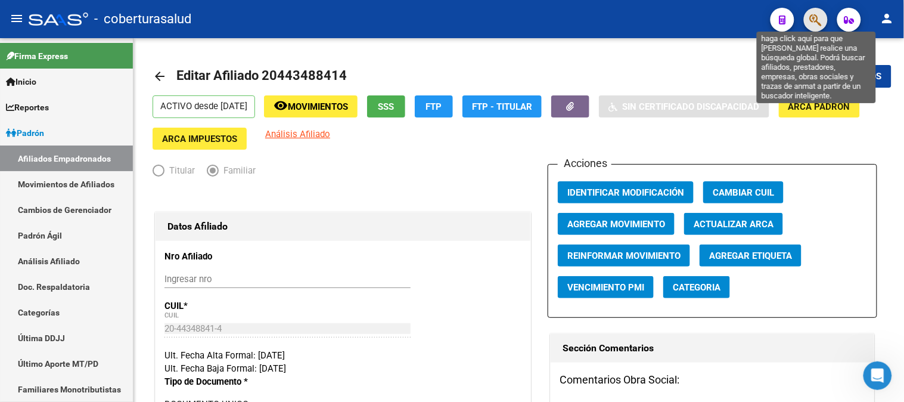
click at [812, 21] on icon "button" at bounding box center [816, 20] width 12 height 14
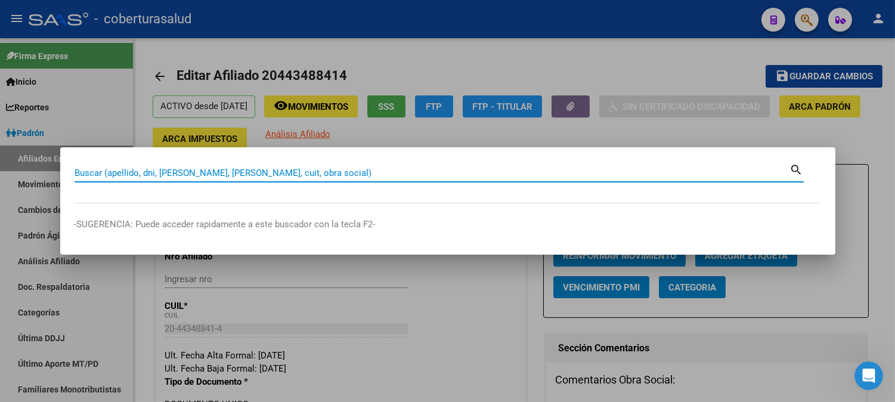
click at [191, 173] on input "Buscar (apellido, dni, [PERSON_NAME], [PERSON_NAME], cuit, obra social)" at bounding box center [431, 172] width 715 height 11
paste input "27447714960"
type input "27447714960"
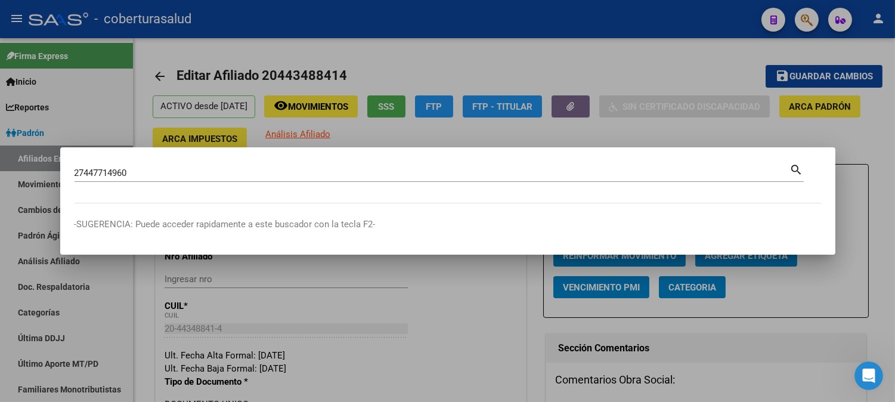
click at [795, 167] on mat-icon "search" at bounding box center [797, 169] width 14 height 14
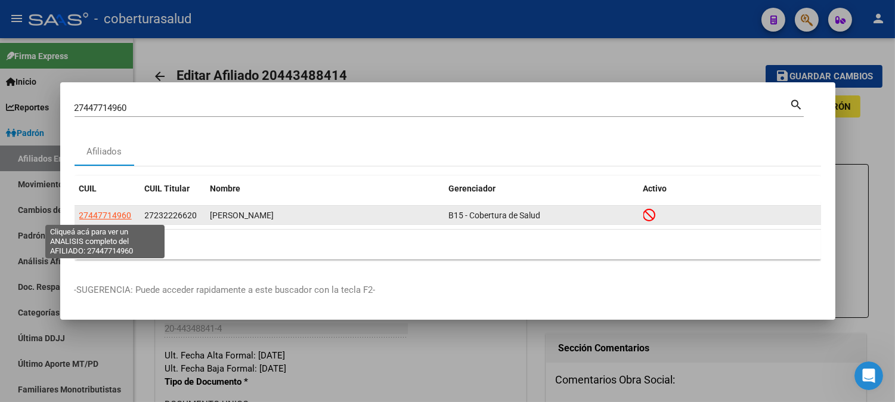
click at [100, 213] on span "27447714960" at bounding box center [105, 215] width 52 height 10
type textarea "27447714960"
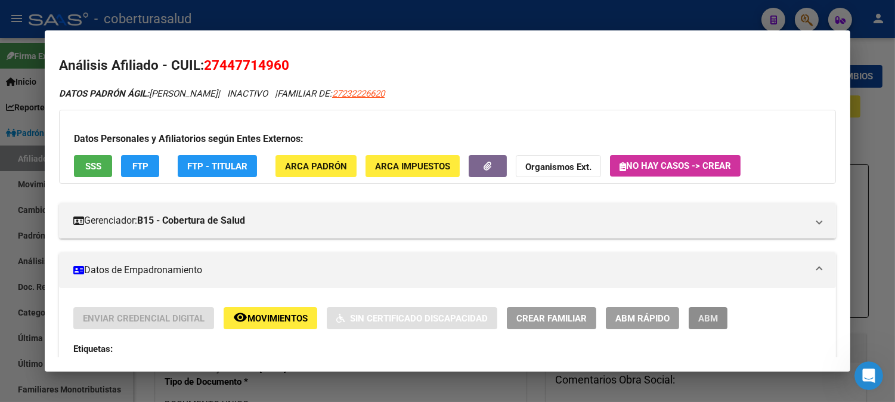
click at [700, 325] on button "ABM" at bounding box center [707, 318] width 39 height 22
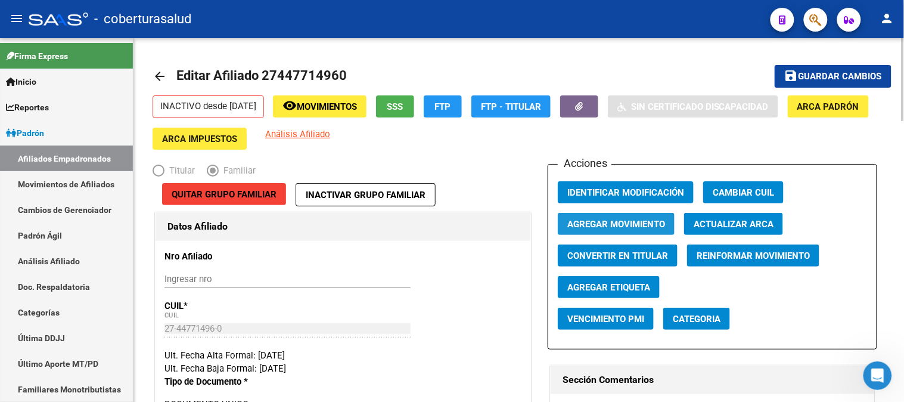
click at [616, 225] on span "Agregar Movimiento" at bounding box center [616, 224] width 98 height 11
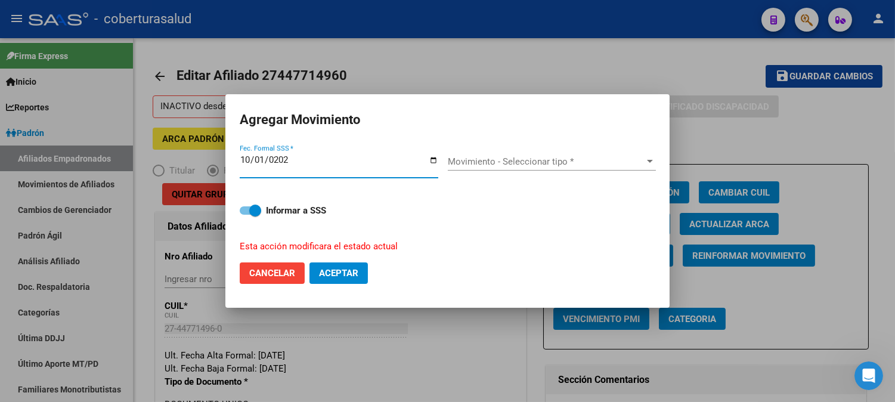
type input "[DATE]"
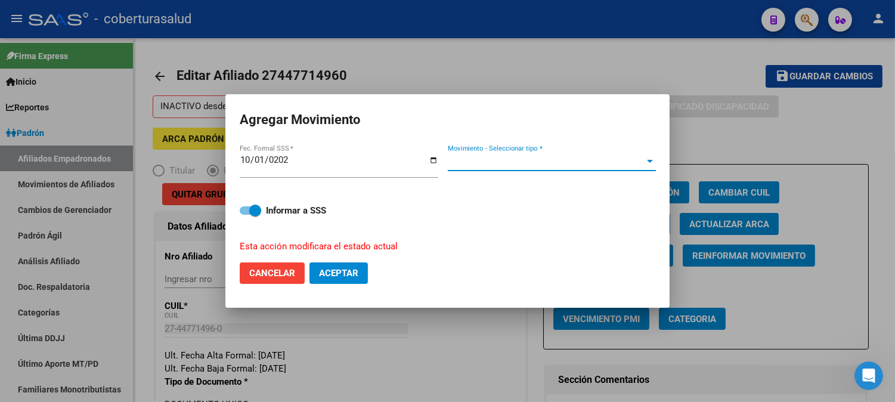
click at [468, 167] on span "Movimiento - Seleccionar tipo *" at bounding box center [546, 161] width 197 height 11
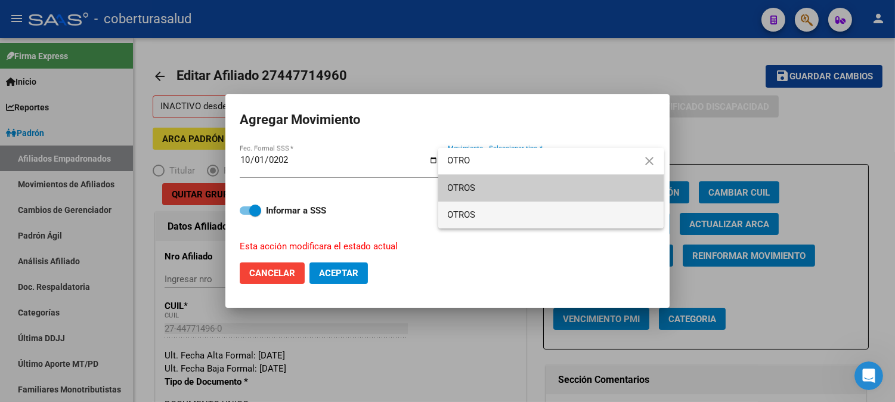
type input "OTRO"
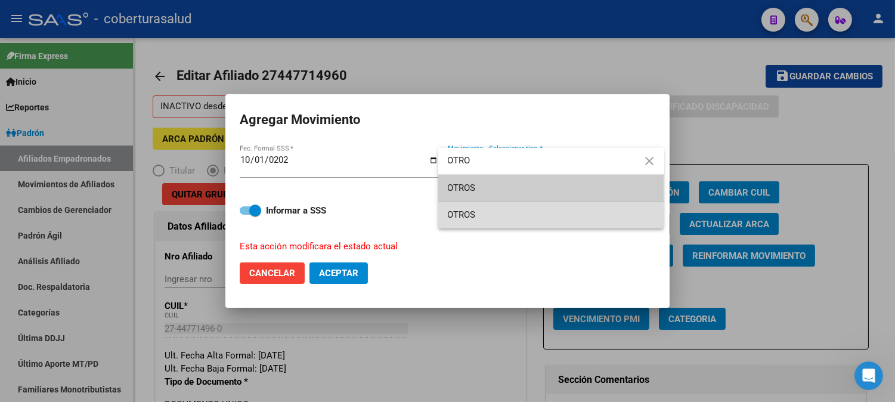
click at [487, 212] on span "OTROS" at bounding box center [551, 214] width 207 height 27
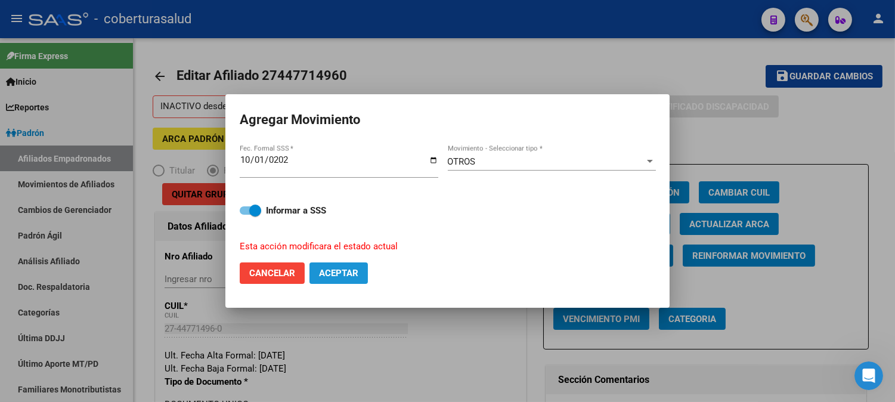
click at [333, 271] on span "Aceptar" at bounding box center [338, 273] width 39 height 11
checkbox input "false"
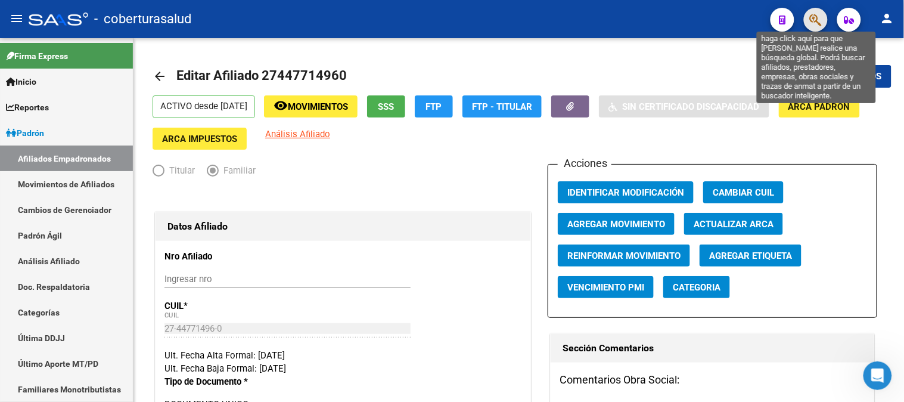
click at [818, 19] on icon "button" at bounding box center [816, 20] width 12 height 14
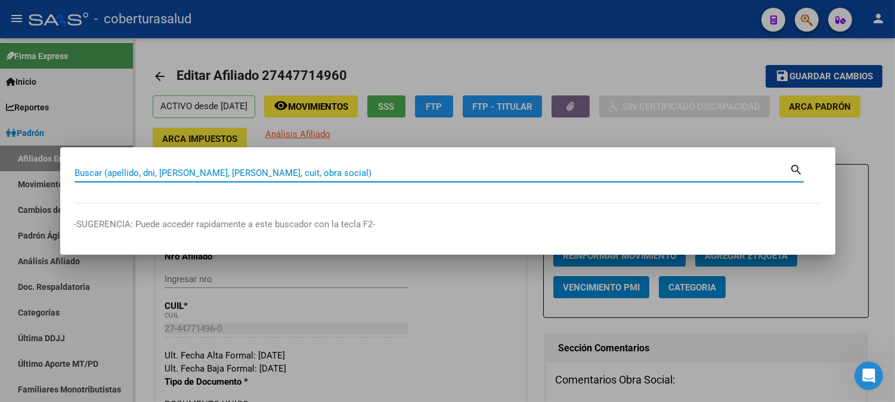
click at [180, 174] on input "Buscar (apellido, dni, [PERSON_NAME], [PERSON_NAME], cuit, obra social)" at bounding box center [431, 172] width 715 height 11
paste input "27442502655"
type input "27442502655"
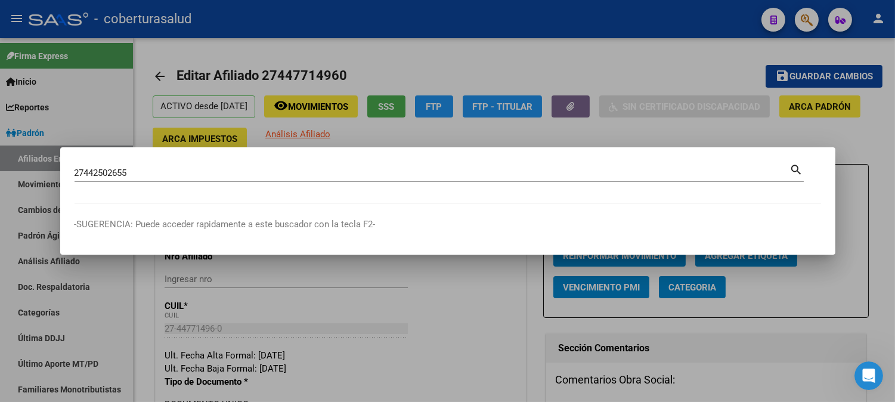
click at [799, 169] on mat-icon "search" at bounding box center [797, 169] width 14 height 14
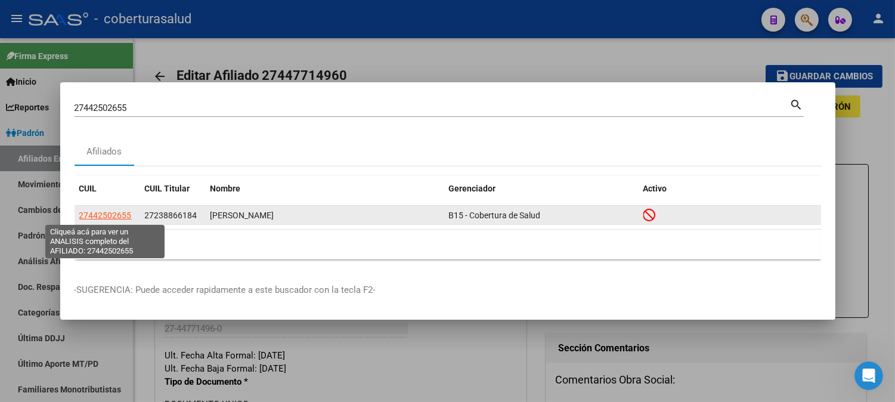
click at [113, 218] on span "27442502655" at bounding box center [105, 215] width 52 height 10
type textarea "27442502655"
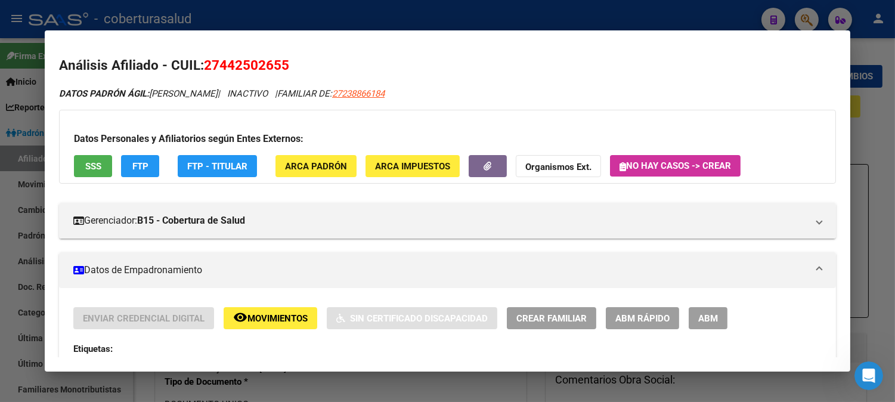
click at [703, 316] on span "ABM" at bounding box center [708, 318] width 20 height 11
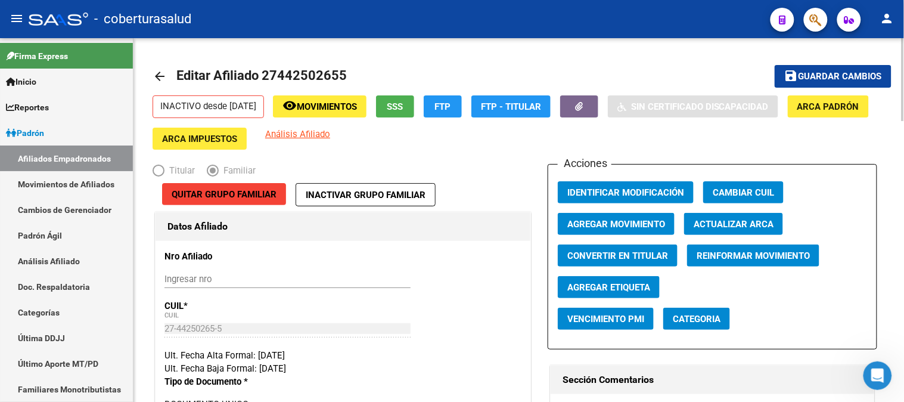
click at [598, 222] on span "Agregar Movimiento" at bounding box center [616, 224] width 98 height 11
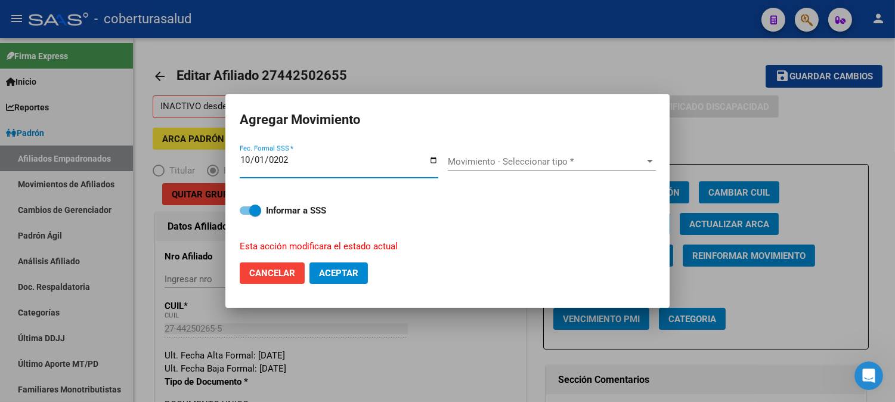
type input "[DATE]"
click at [568, 164] on span "Movimiento - Seleccionar tipo *" at bounding box center [546, 161] width 197 height 11
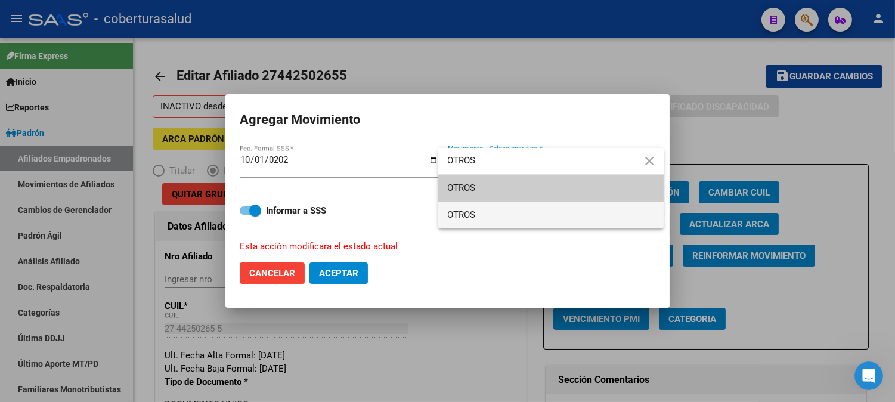
type input "OTROS"
click at [469, 205] on span "OTROS" at bounding box center [551, 214] width 207 height 27
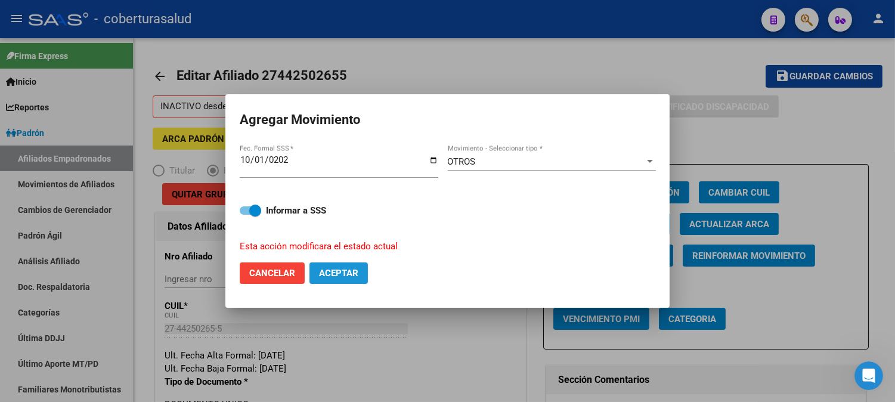
click at [346, 271] on span "Aceptar" at bounding box center [338, 273] width 39 height 11
checkbox input "false"
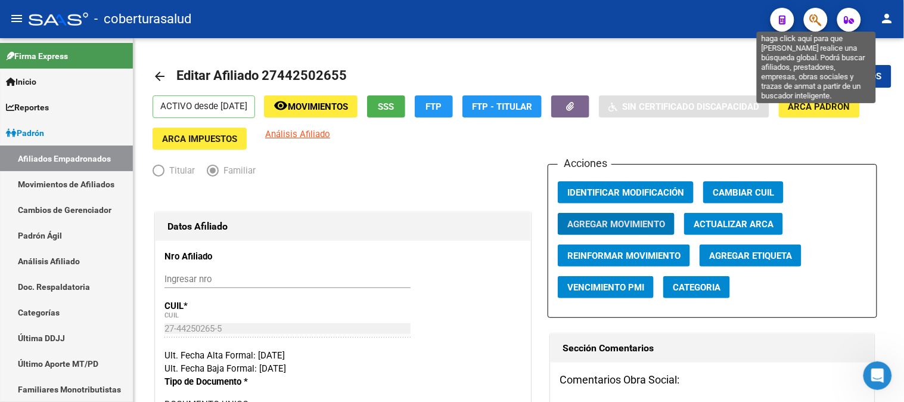
click at [814, 19] on icon "button" at bounding box center [816, 20] width 12 height 14
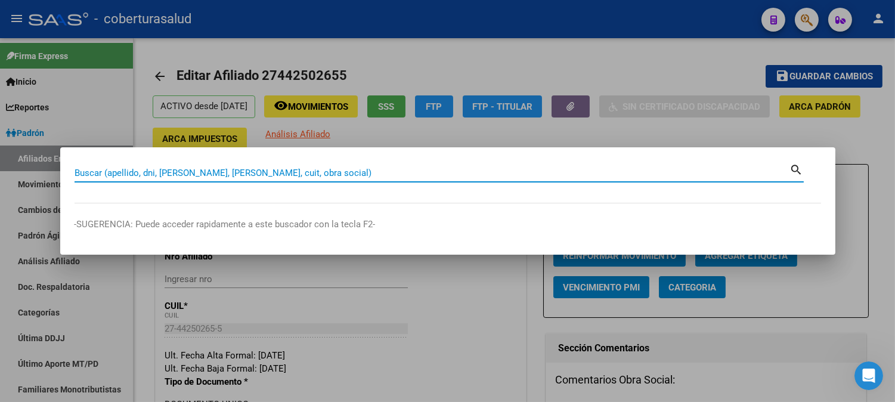
click at [267, 170] on input "Buscar (apellido, dni, [PERSON_NAME], [PERSON_NAME], cuit, obra social)" at bounding box center [431, 172] width 715 height 11
paste input "27458750713"
type input "27458750713"
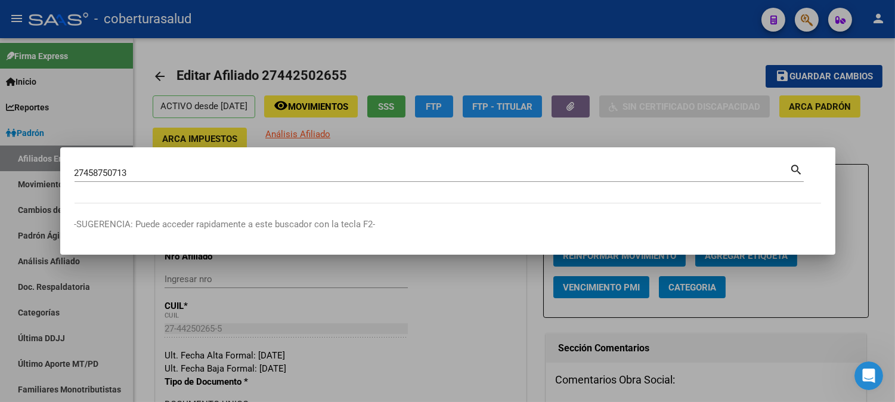
click at [794, 168] on mat-icon "search" at bounding box center [797, 169] width 14 height 14
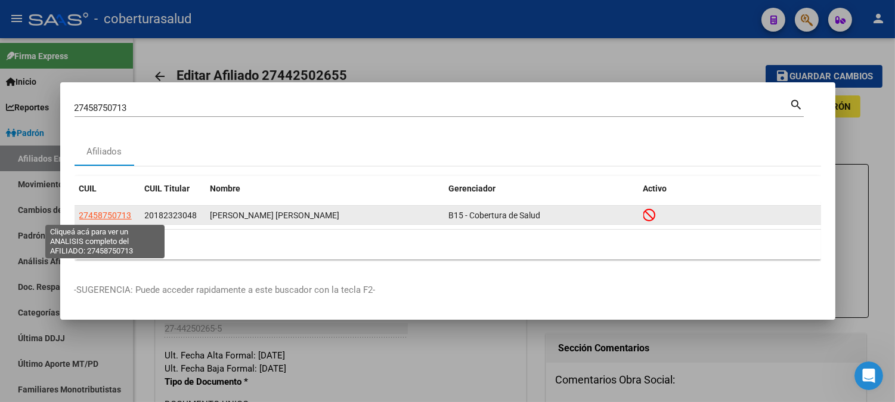
click at [105, 215] on span "27458750713" at bounding box center [105, 215] width 52 height 10
type textarea "27458750713"
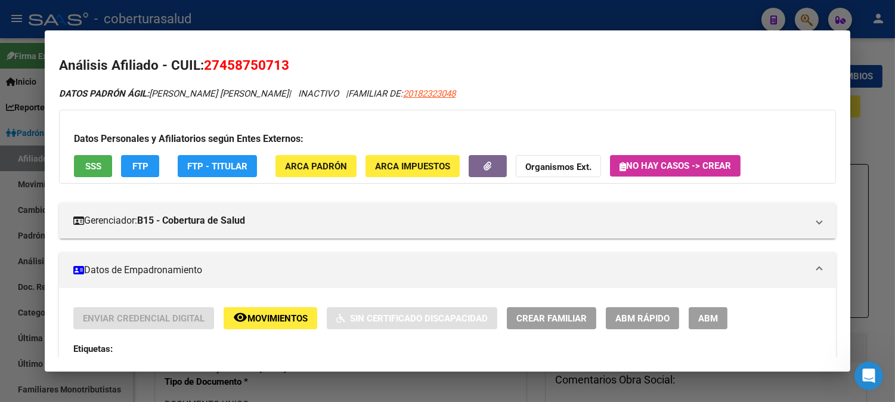
click at [705, 322] on span "ABM" at bounding box center [708, 318] width 20 height 11
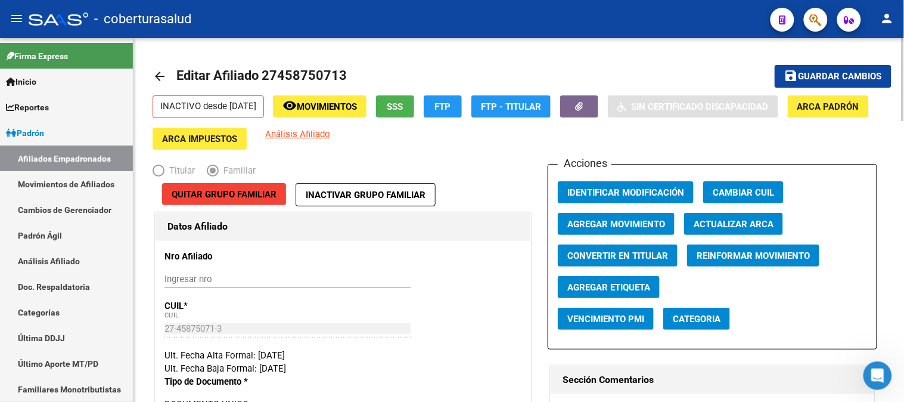
click at [616, 224] on span "Agregar Movimiento" at bounding box center [616, 224] width 98 height 11
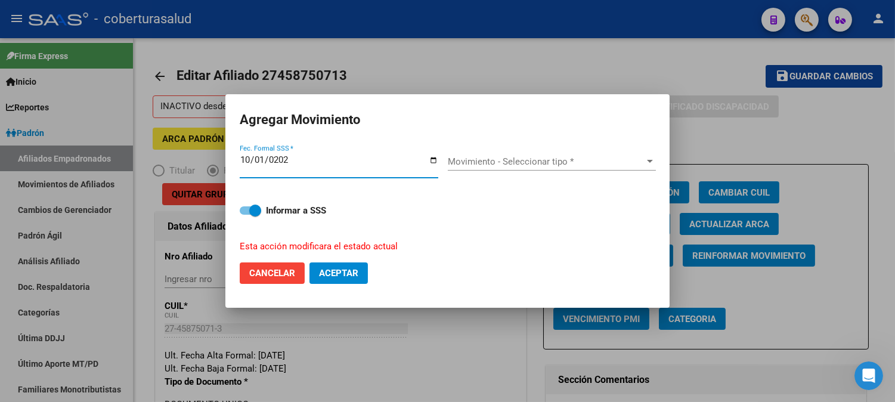
type input "[DATE]"
click at [492, 163] on span "Movimiento - Seleccionar tipo *" at bounding box center [546, 161] width 197 height 11
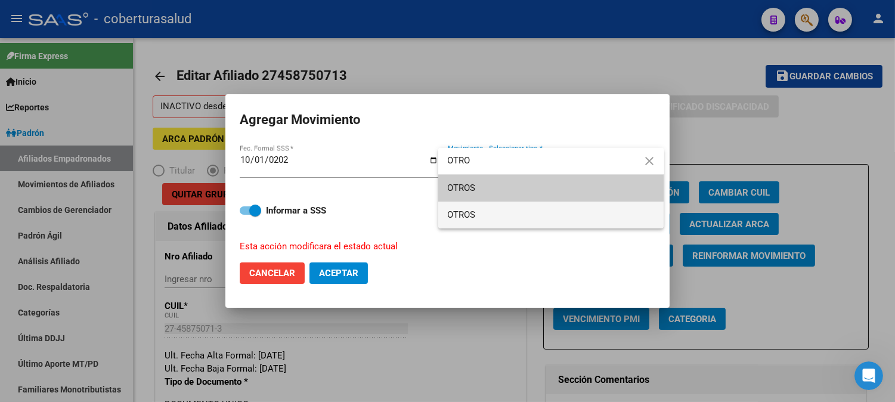
type input "OTRO"
click at [466, 209] on span "OTROS" at bounding box center [551, 214] width 207 height 27
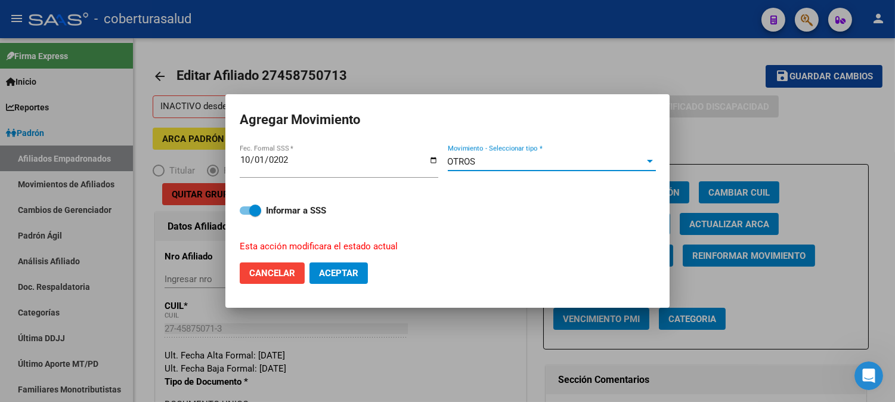
click at [340, 268] on span "Aceptar" at bounding box center [338, 273] width 39 height 11
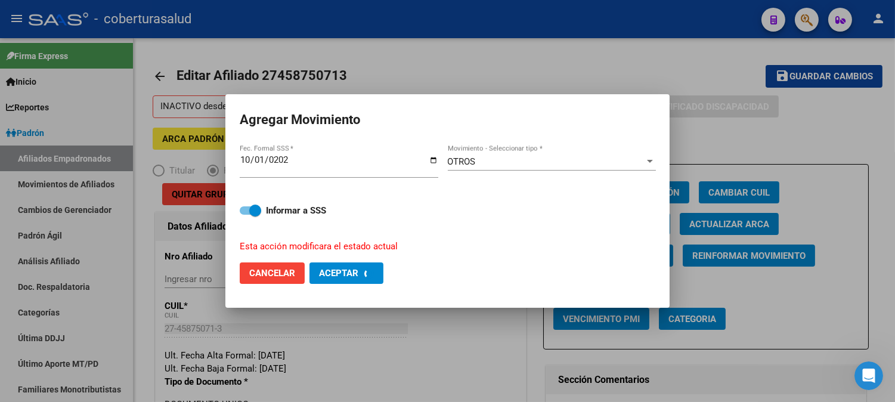
checkbox input "false"
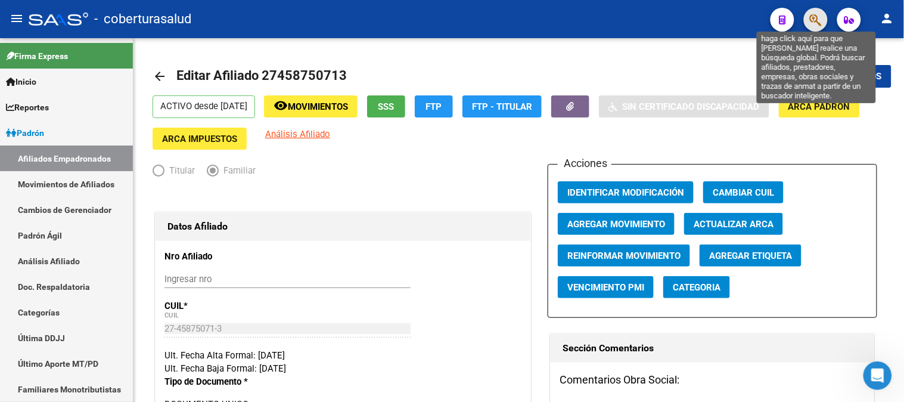
click at [815, 15] on icon "button" at bounding box center [816, 20] width 12 height 14
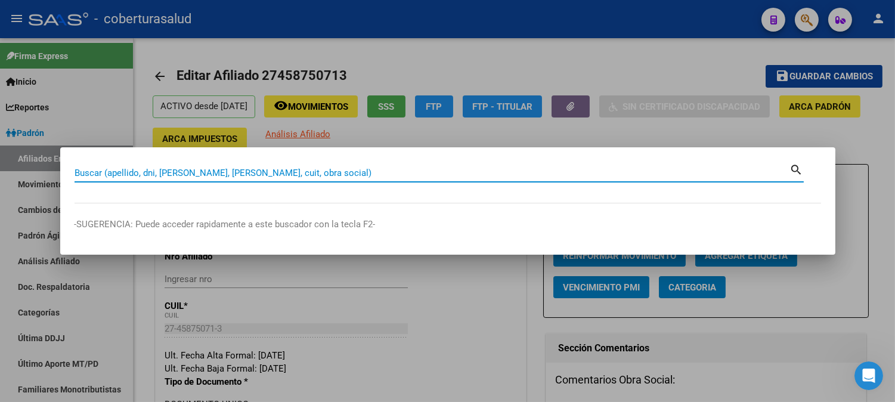
click at [215, 175] on input "Buscar (apellido, dni, [PERSON_NAME], [PERSON_NAME], cuit, obra social)" at bounding box center [431, 172] width 715 height 11
paste input "27429368486"
type input "27429368486"
click at [796, 169] on mat-icon "search" at bounding box center [797, 169] width 14 height 14
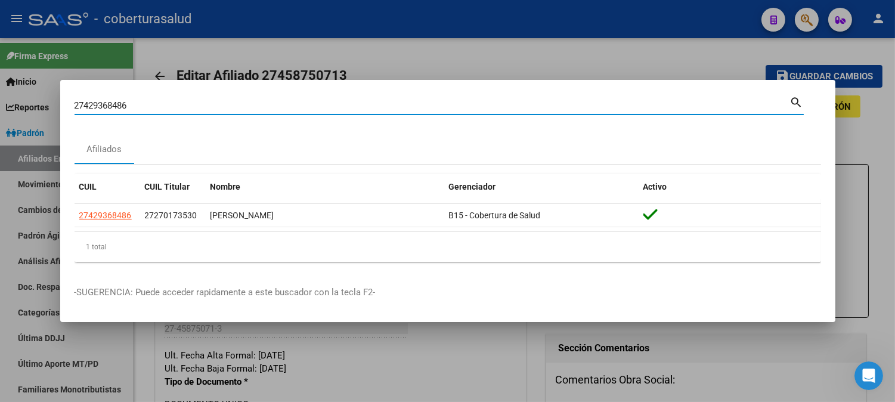
click at [714, 45] on div at bounding box center [447, 201] width 895 height 402
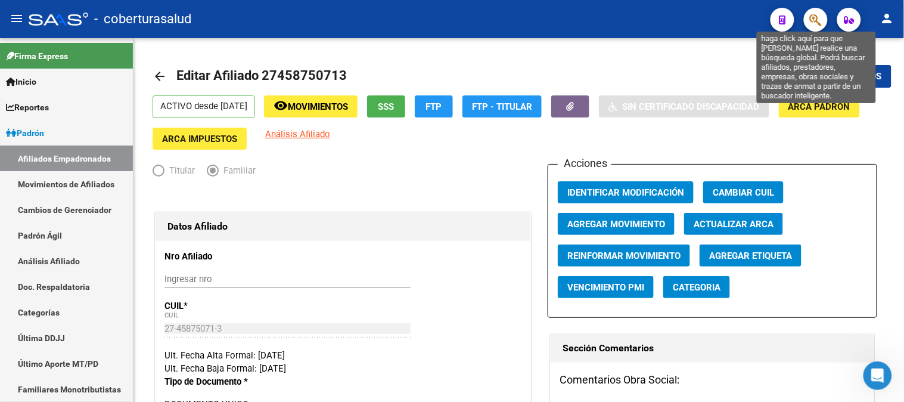
click at [812, 22] on icon "button" at bounding box center [816, 20] width 12 height 14
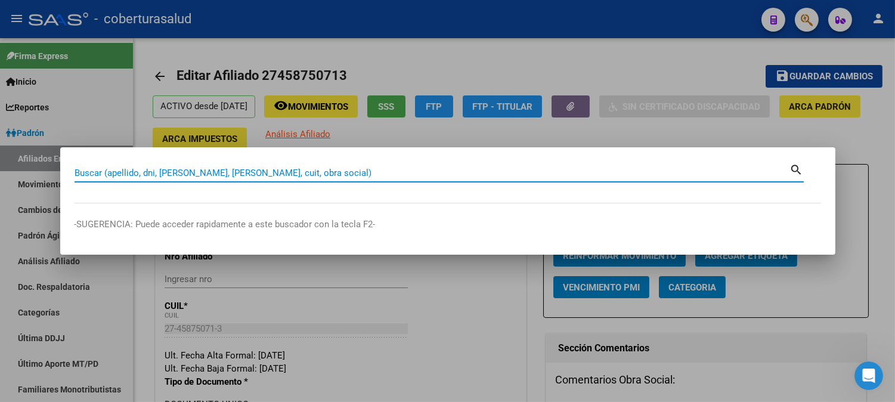
click at [225, 173] on input "Buscar (apellido, dni, [PERSON_NAME], [PERSON_NAME], cuit, obra social)" at bounding box center [431, 172] width 715 height 11
paste input "20457151129"
type input "20457151129"
click at [795, 167] on mat-icon "search" at bounding box center [797, 169] width 14 height 14
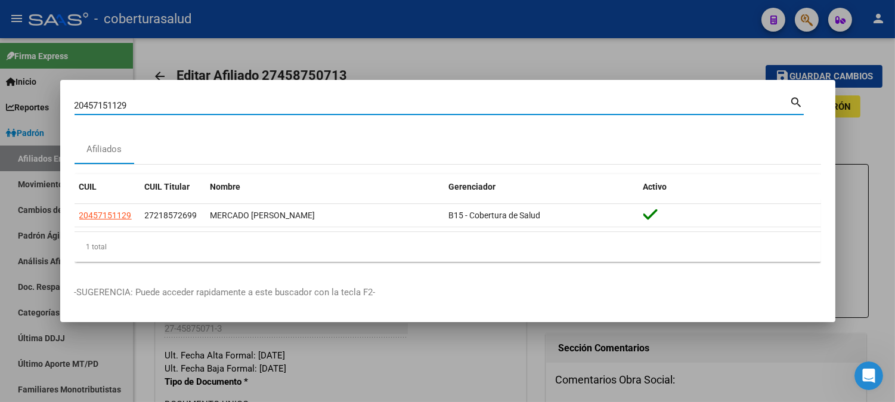
click at [701, 55] on div at bounding box center [447, 201] width 895 height 402
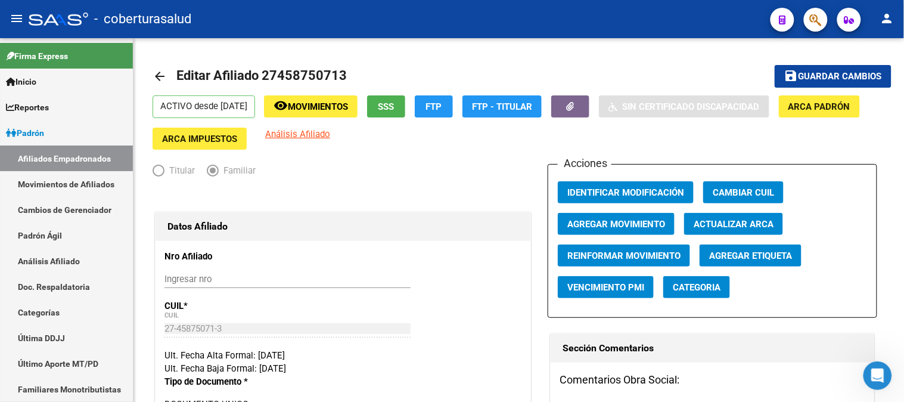
click at [807, 19] on button "button" at bounding box center [816, 20] width 24 height 24
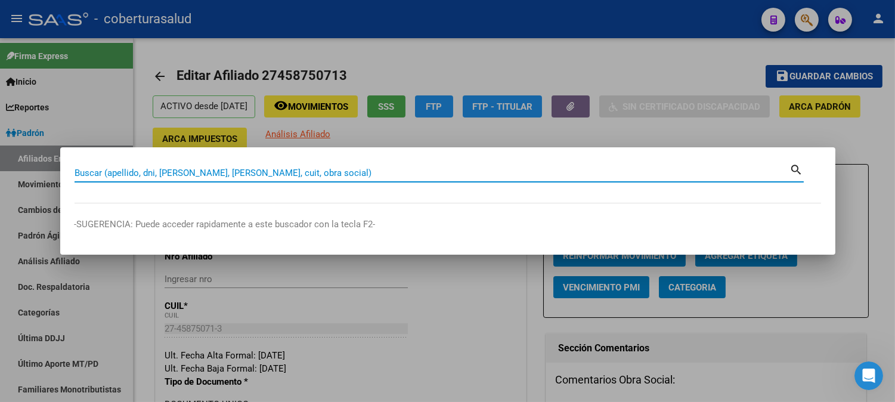
click at [218, 177] on input "Buscar (apellido, dni, [PERSON_NAME], [PERSON_NAME], cuit, obra social)" at bounding box center [431, 172] width 715 height 11
paste input "27455869000"
type input "27455869000"
click at [797, 168] on mat-icon "search" at bounding box center [797, 169] width 14 height 14
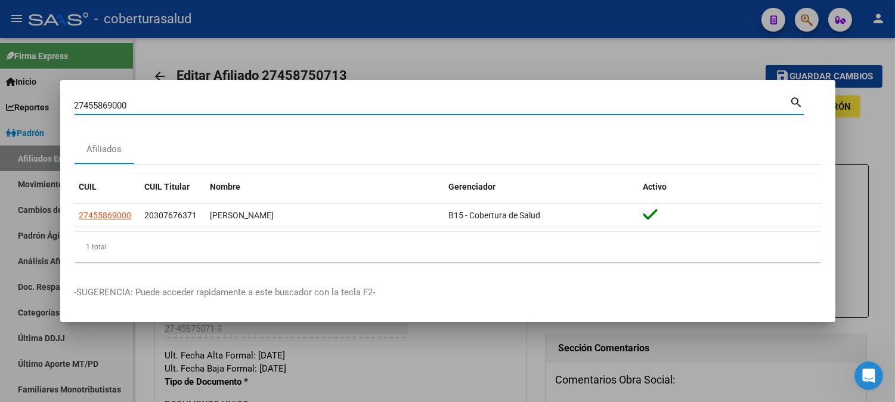
click at [671, 57] on div at bounding box center [447, 201] width 895 height 402
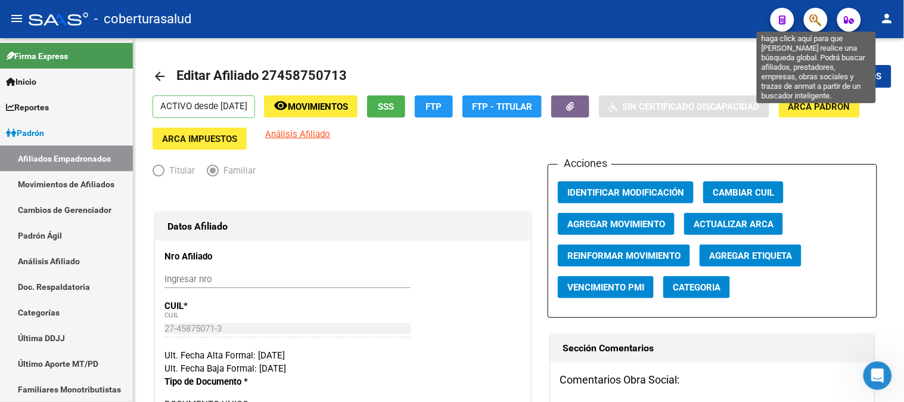
click at [814, 13] on icon "button" at bounding box center [816, 20] width 12 height 14
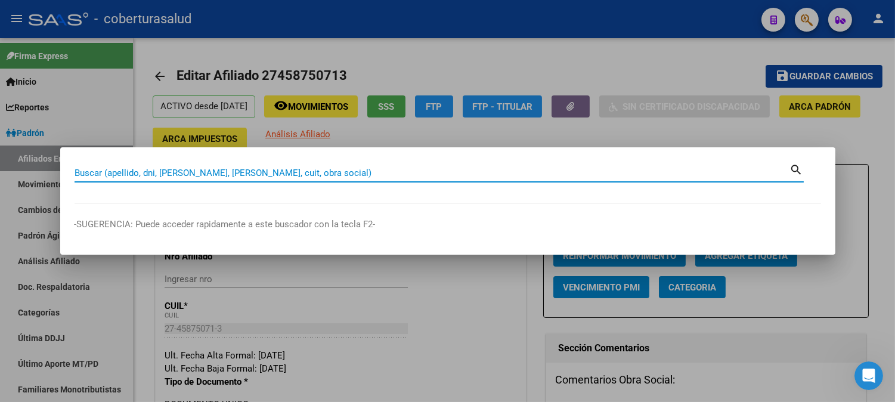
click at [230, 178] on input "Buscar (apellido, dni, [PERSON_NAME], [PERSON_NAME], cuit, obra social)" at bounding box center [431, 172] width 715 height 11
paste input "27459812801"
type input "27459812801"
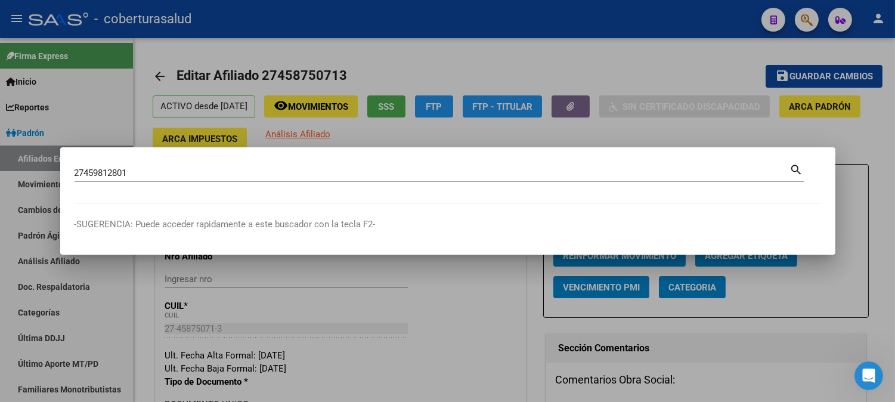
click at [799, 167] on mat-icon "search" at bounding box center [797, 169] width 14 height 14
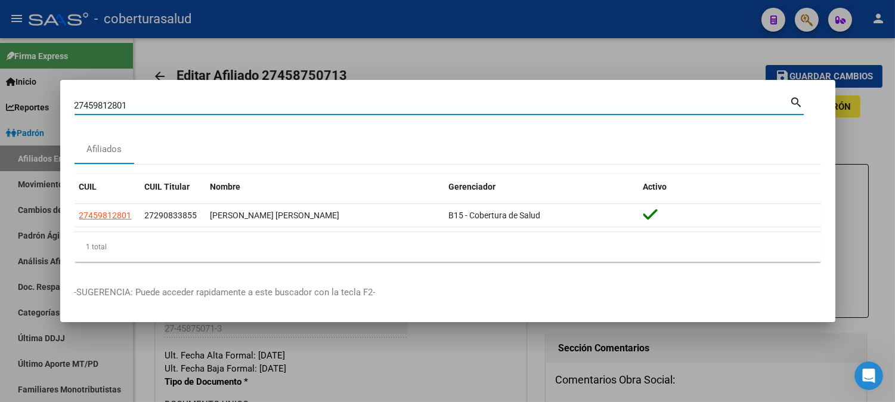
click at [634, 40] on div at bounding box center [447, 201] width 895 height 402
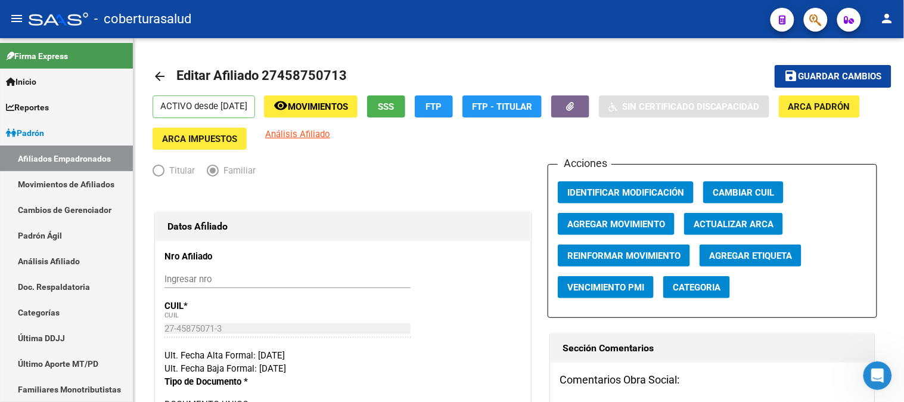
click at [802, 14] on div at bounding box center [810, 19] width 33 height 24
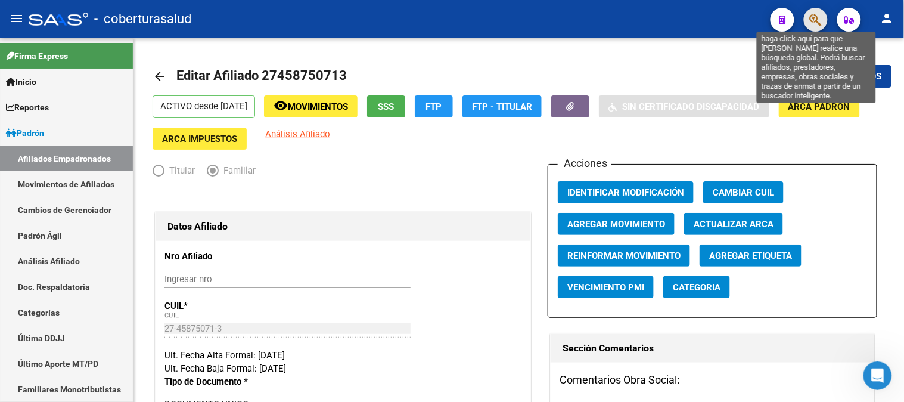
click at [815, 17] on icon "button" at bounding box center [816, 20] width 12 height 14
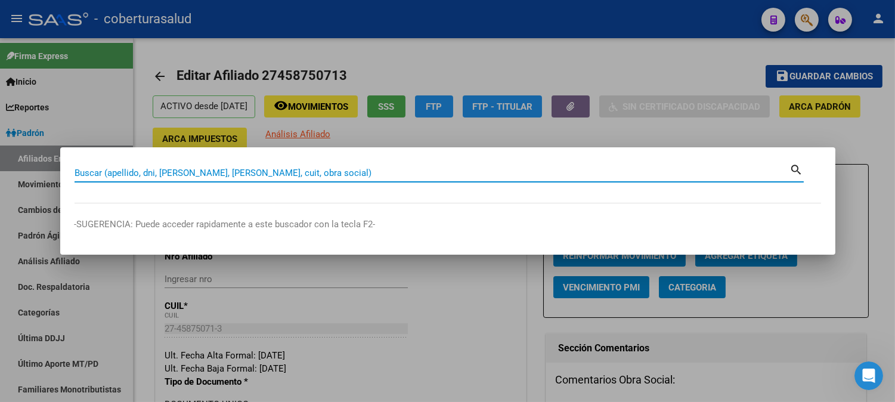
click at [263, 169] on input "Buscar (apellido, dni, [PERSON_NAME], [PERSON_NAME], cuit, obra social)" at bounding box center [431, 172] width 715 height 11
paste input "20460713898"
type input "20460713898"
click at [794, 167] on mat-icon "search" at bounding box center [797, 169] width 14 height 14
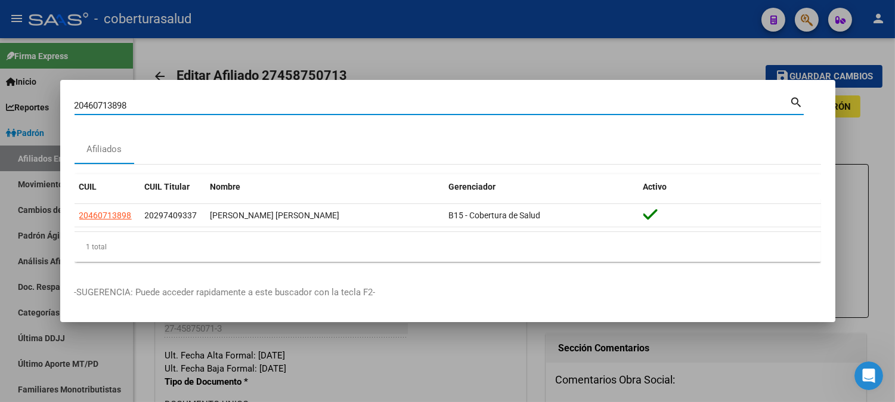
click at [517, 42] on div at bounding box center [447, 201] width 895 height 402
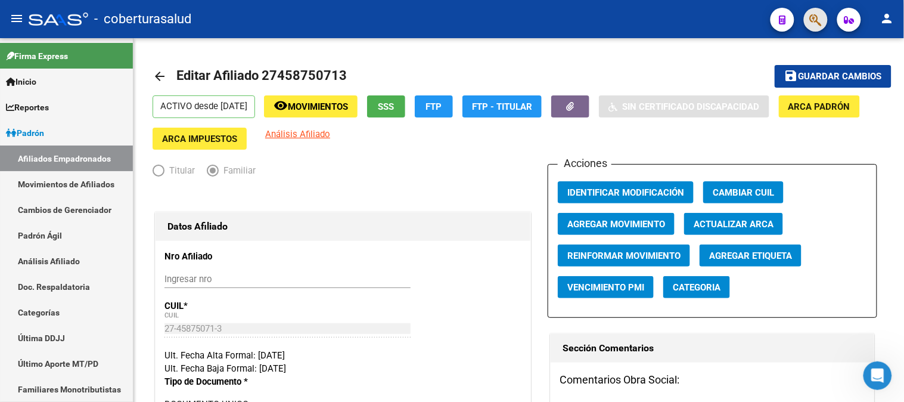
click at [808, 21] on button "button" at bounding box center [816, 20] width 24 height 24
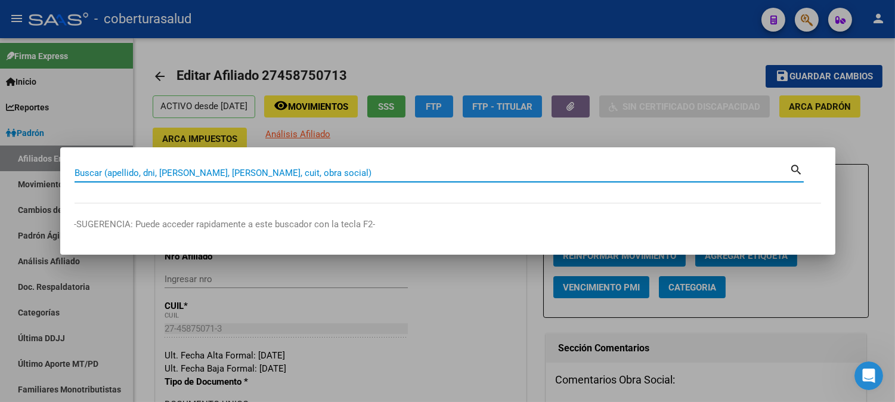
click at [194, 173] on input "Buscar (apellido, dni, [PERSON_NAME], [PERSON_NAME], cuit, obra social)" at bounding box center [431, 172] width 715 height 11
paste input "27457714063"
type input "27457714063"
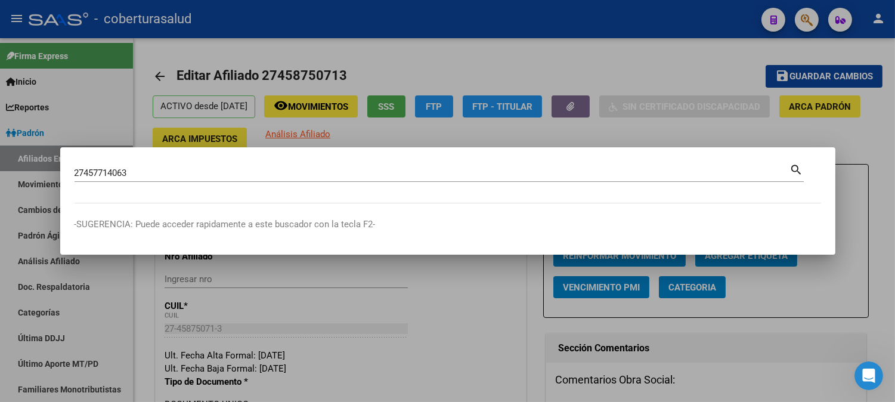
click at [797, 169] on mat-icon "search" at bounding box center [797, 169] width 14 height 14
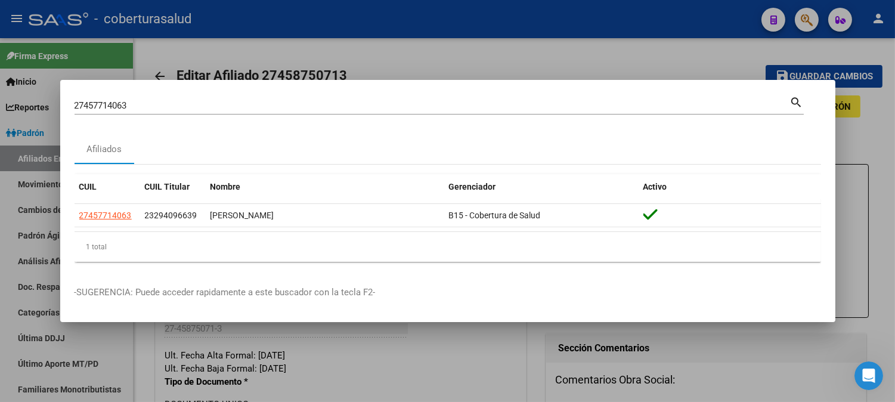
click at [676, 64] on div at bounding box center [447, 201] width 895 height 402
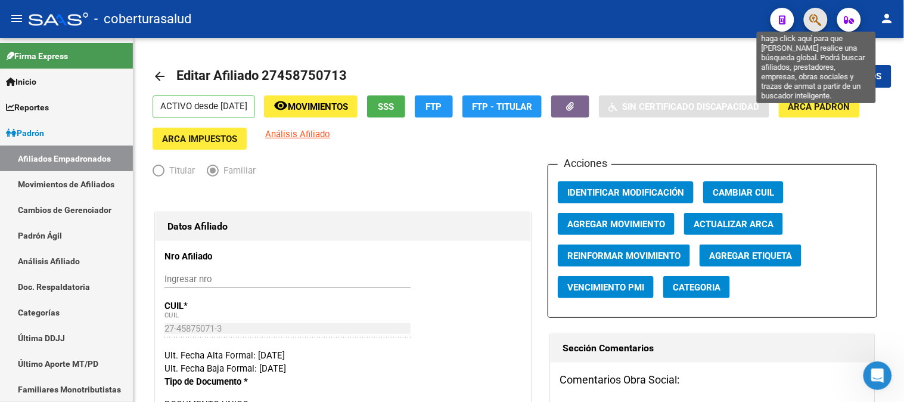
click at [810, 20] on icon "button" at bounding box center [816, 20] width 12 height 14
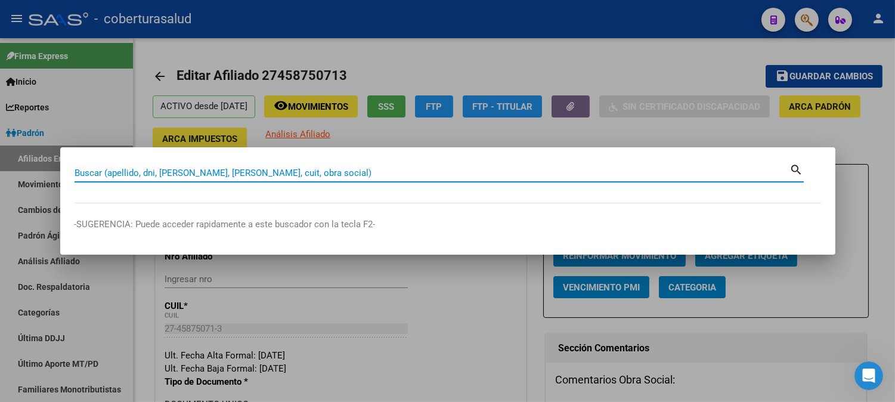
click at [206, 173] on input "Buscar (apellido, dni, [PERSON_NAME], [PERSON_NAME], cuit, obra social)" at bounding box center [431, 172] width 715 height 11
paste input "20447383927"
type input "20447383927"
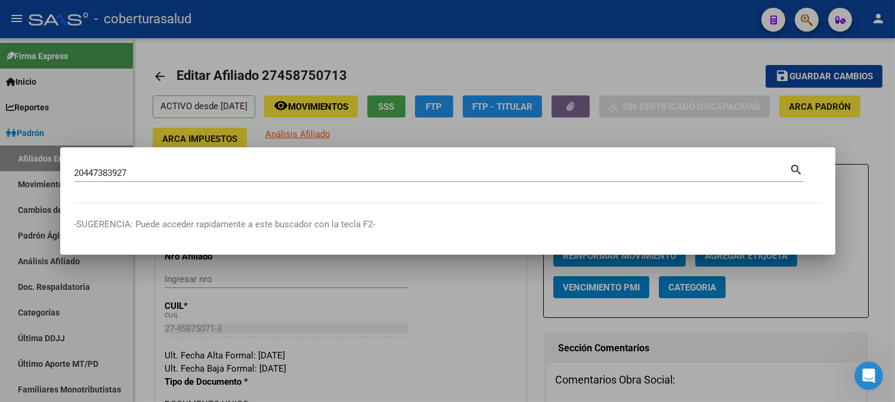
click at [794, 169] on mat-icon "search" at bounding box center [797, 169] width 14 height 14
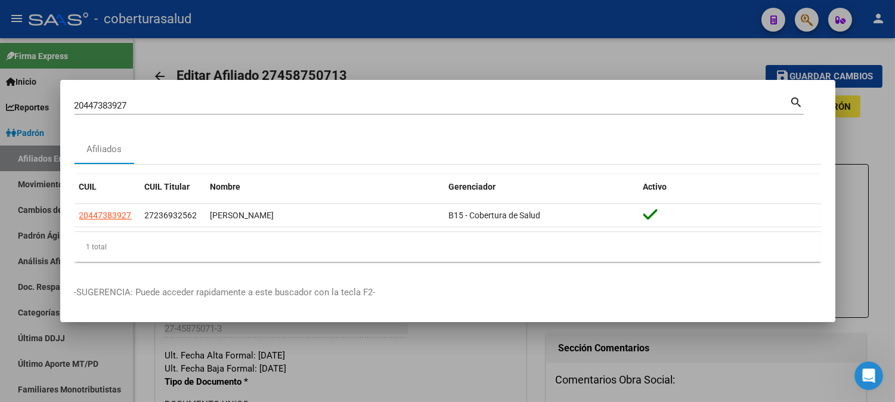
click at [701, 62] on div at bounding box center [447, 201] width 895 height 402
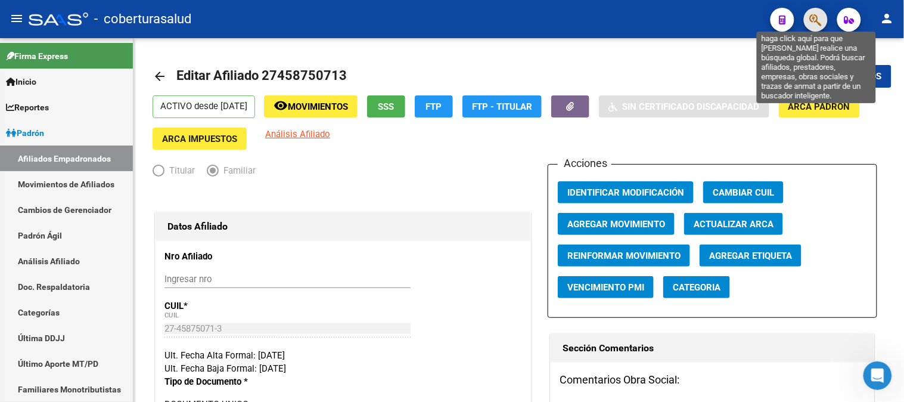
click at [814, 20] on icon "button" at bounding box center [816, 20] width 12 height 14
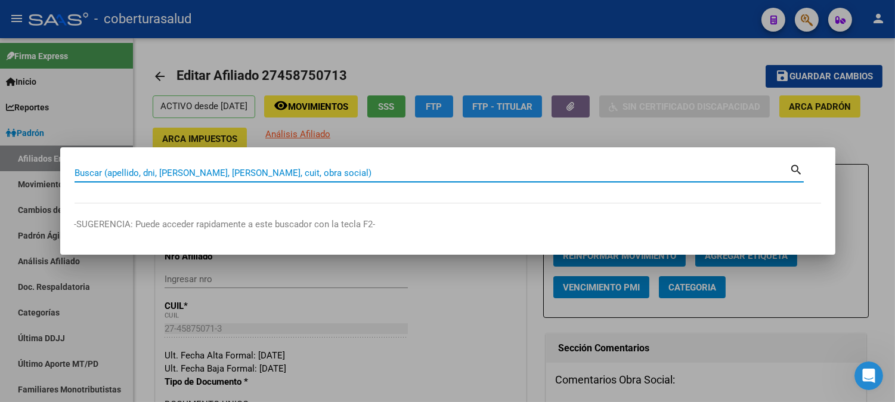
click at [318, 173] on input "Buscar (apellido, dni, [PERSON_NAME], [PERSON_NAME], cuit, obra social)" at bounding box center [431, 172] width 715 height 11
paste input "27434896318"
type input "27434896318"
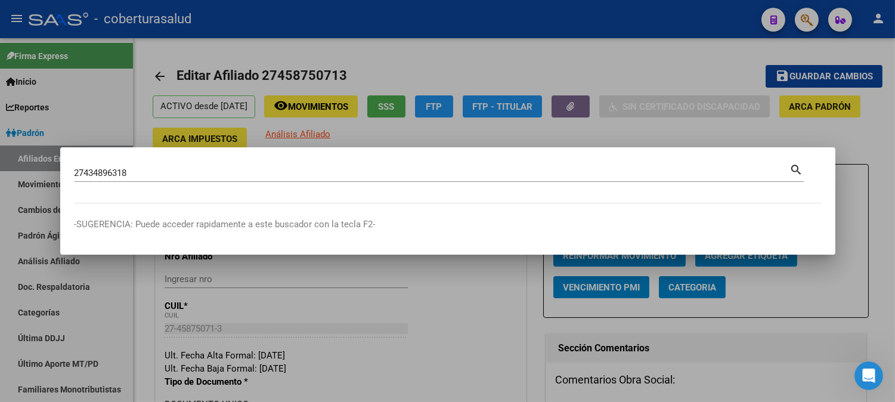
click at [796, 167] on mat-icon "search" at bounding box center [797, 169] width 14 height 14
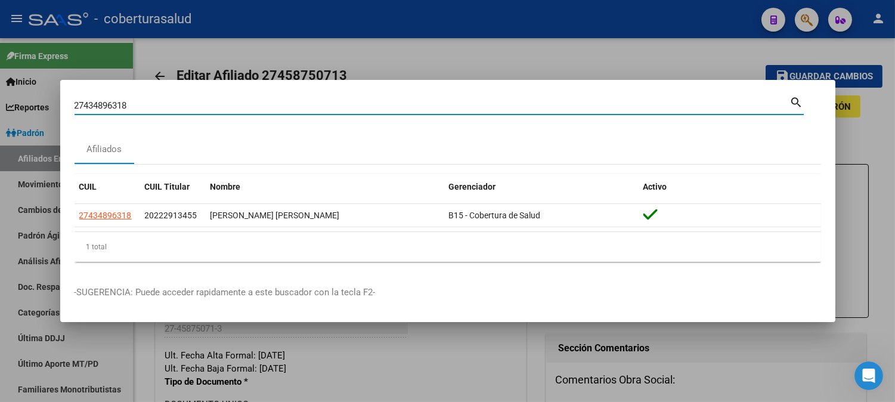
click at [675, 60] on div at bounding box center [447, 201] width 895 height 402
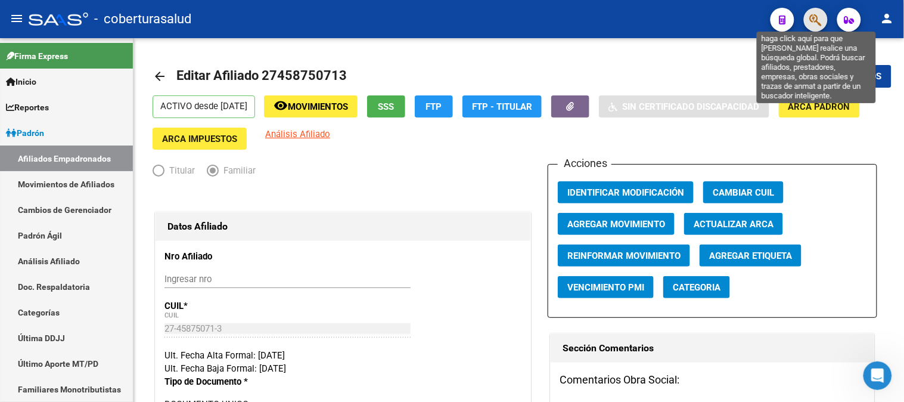
click at [813, 21] on icon "button" at bounding box center [816, 20] width 12 height 14
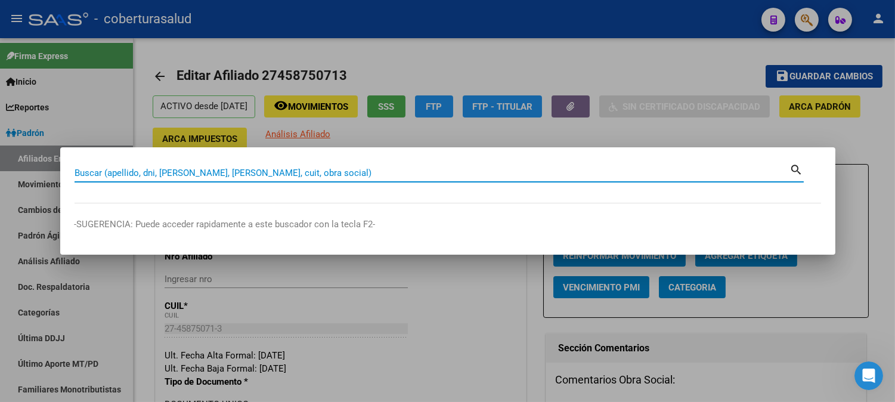
click at [167, 171] on input "Buscar (apellido, dni, [PERSON_NAME], [PERSON_NAME], cuit, obra social)" at bounding box center [431, 172] width 715 height 11
paste input "20448140076"
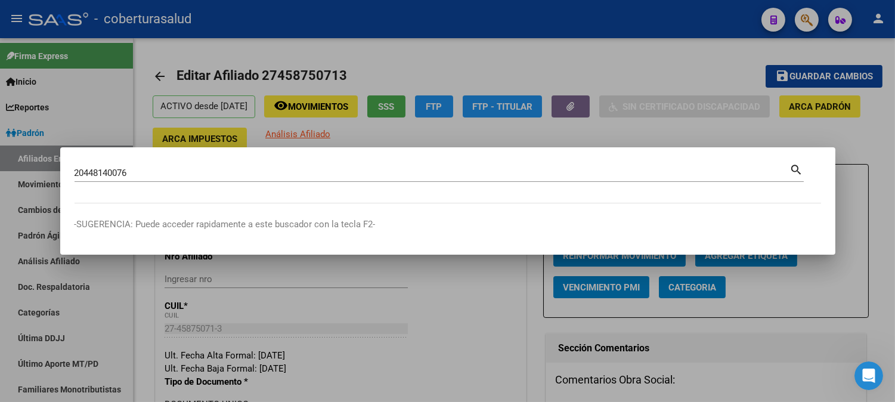
click at [796, 168] on mat-icon "search" at bounding box center [797, 169] width 14 height 14
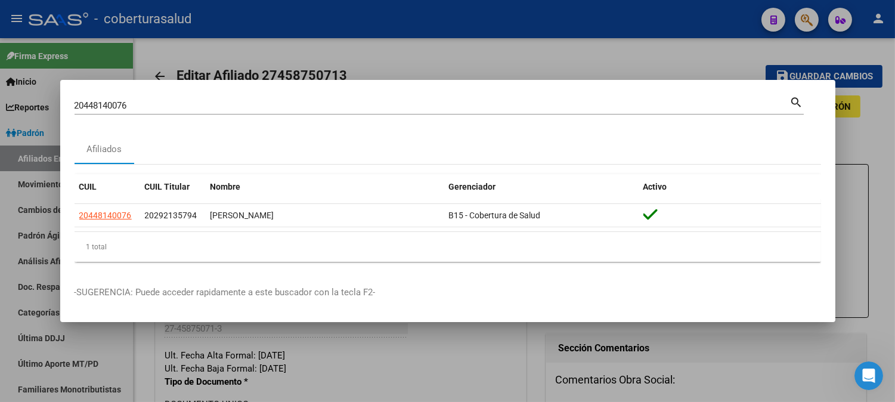
click at [795, 101] on mat-icon "search" at bounding box center [797, 101] width 14 height 14
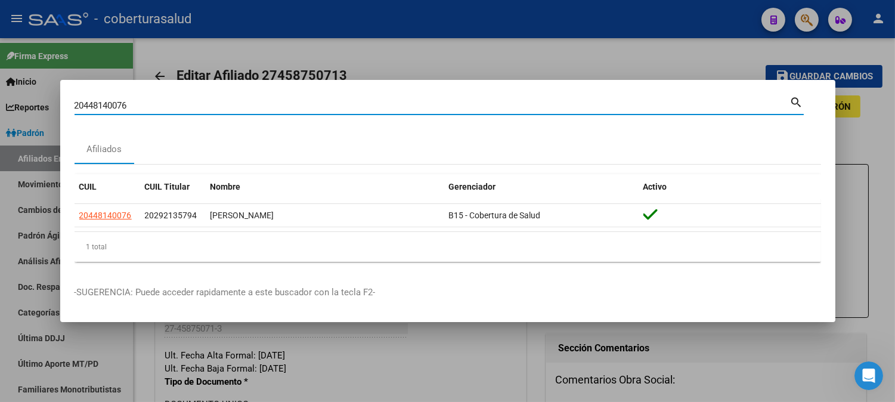
drag, startPoint x: 155, startPoint y: 108, endPoint x: 69, endPoint y: 109, distance: 86.4
click at [69, 109] on mat-dialog-content "20448140076 Buscar (apellido, dni, cuil, [PERSON_NAME], cuit, obra social) sear…" at bounding box center [447, 182] width 775 height 177
paste input "745264043"
type input "27452640436"
click at [795, 98] on mat-icon "search" at bounding box center [797, 101] width 14 height 14
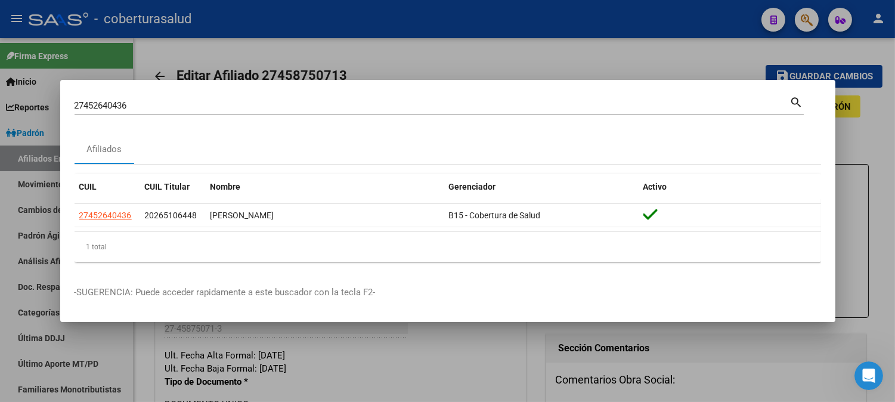
click at [679, 61] on div at bounding box center [447, 201] width 895 height 402
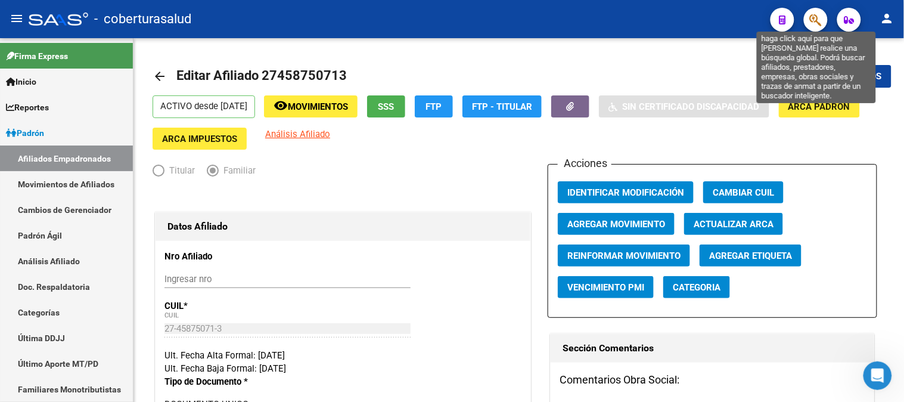
click at [813, 17] on icon "button" at bounding box center [816, 20] width 12 height 14
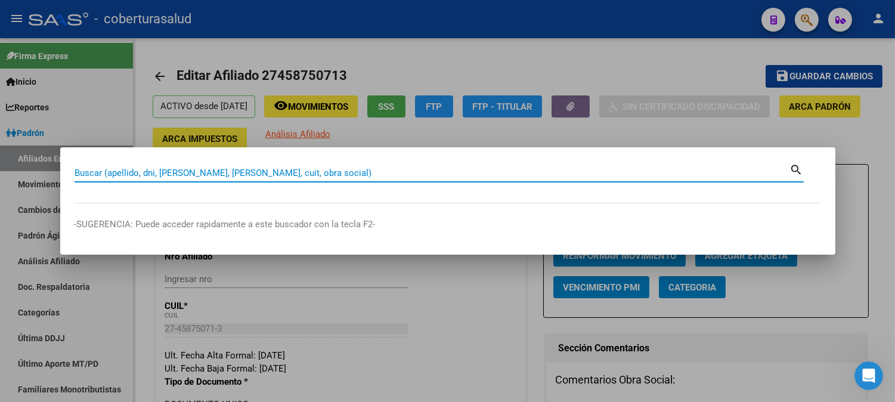
click at [135, 171] on input "Buscar (apellido, dni, [PERSON_NAME], [PERSON_NAME], cuit, obra social)" at bounding box center [431, 172] width 715 height 11
paste input "20436504188"
type input "20436504188"
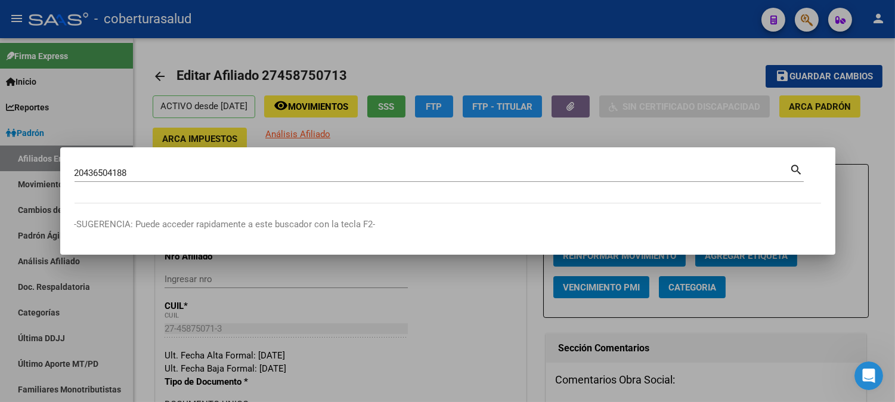
click at [794, 167] on mat-icon "search" at bounding box center [797, 169] width 14 height 14
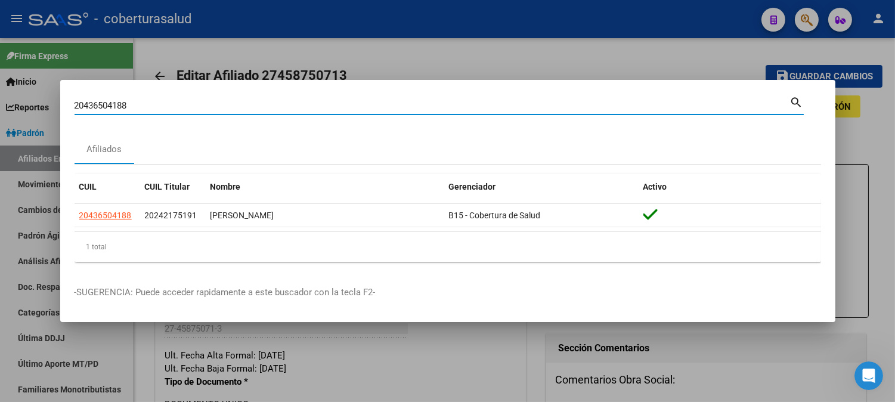
click at [696, 55] on div at bounding box center [447, 201] width 895 height 402
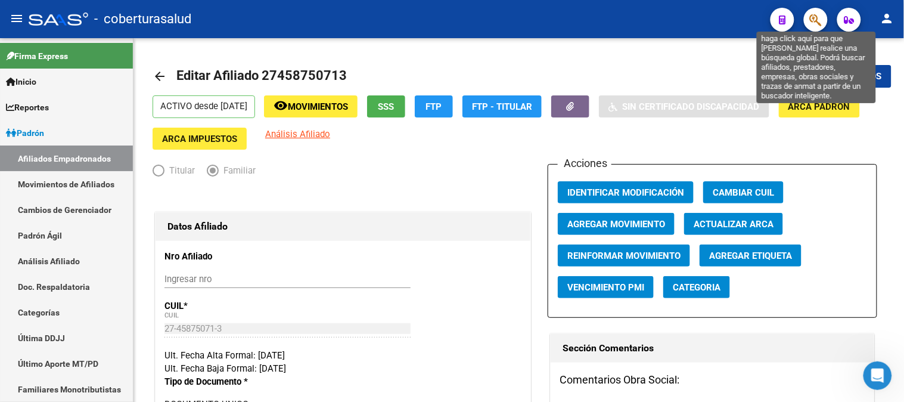
click at [812, 23] on icon "button" at bounding box center [816, 20] width 12 height 14
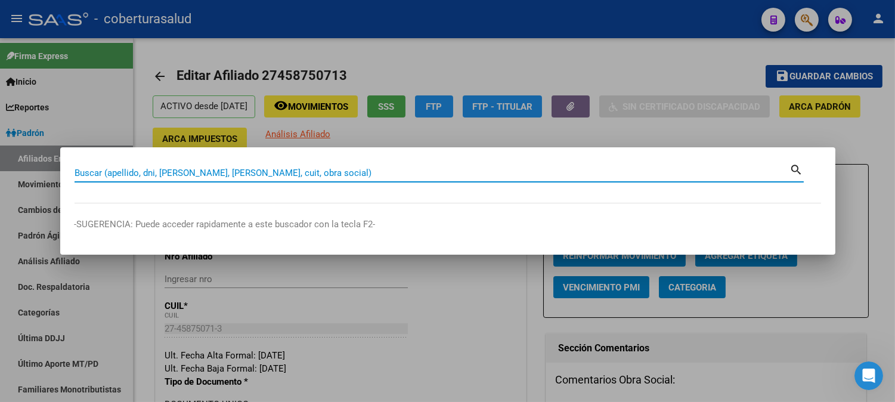
click at [241, 173] on input "Buscar (apellido, dni, [PERSON_NAME], [PERSON_NAME], cuit, obra social)" at bounding box center [431, 172] width 715 height 11
paste input "20454451040"
type input "20454451040"
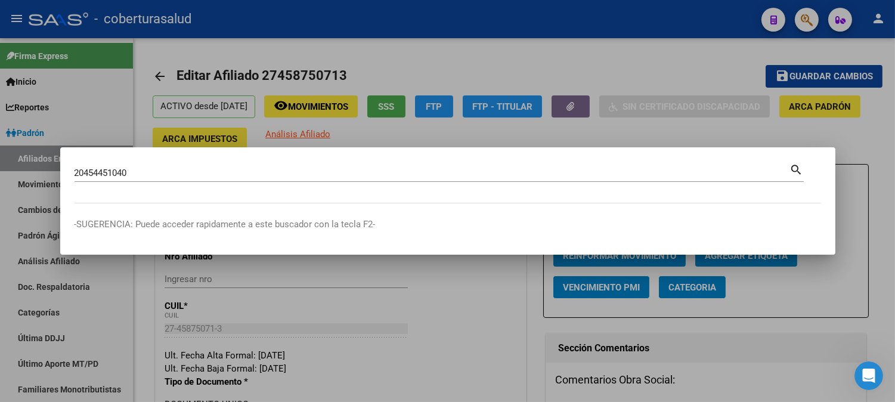
click at [796, 168] on mat-icon "search" at bounding box center [797, 169] width 14 height 14
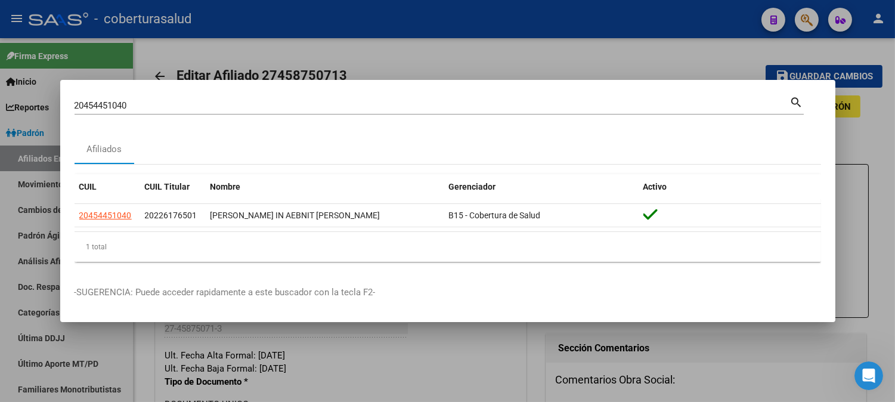
click at [714, 64] on div at bounding box center [447, 201] width 895 height 402
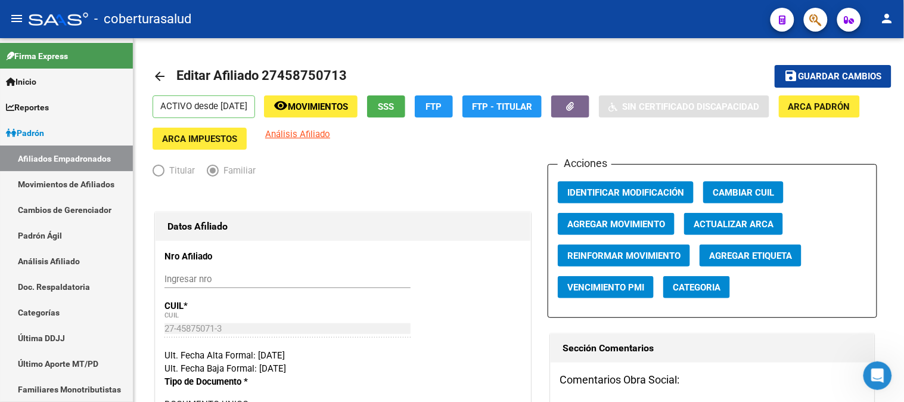
click at [808, 17] on button "button" at bounding box center [816, 20] width 24 height 24
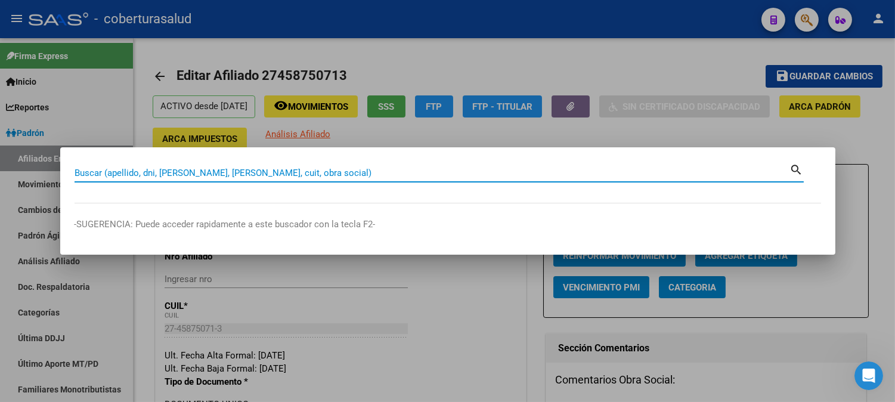
click at [313, 177] on input "Buscar (apellido, dni, [PERSON_NAME], [PERSON_NAME], cuit, obra social)" at bounding box center [431, 172] width 715 height 11
paste input "27457612007"
type input "27457612007"
click at [793, 167] on mat-icon "search" at bounding box center [797, 169] width 14 height 14
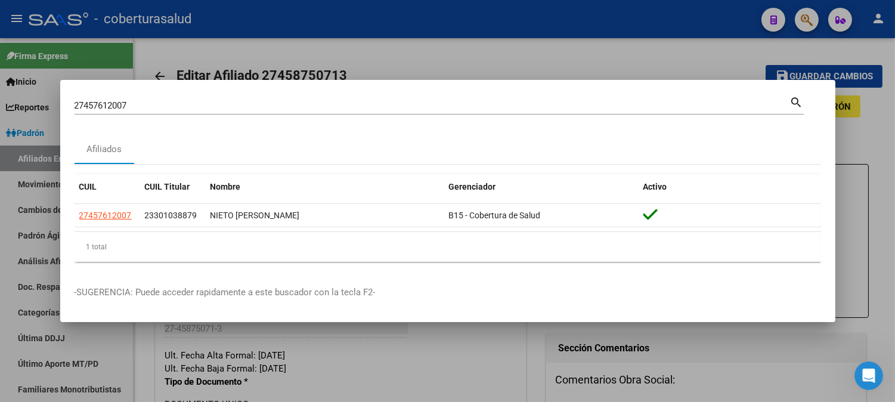
click at [464, 73] on div at bounding box center [447, 201] width 895 height 402
